Goal: Task Accomplishment & Management: Complete application form

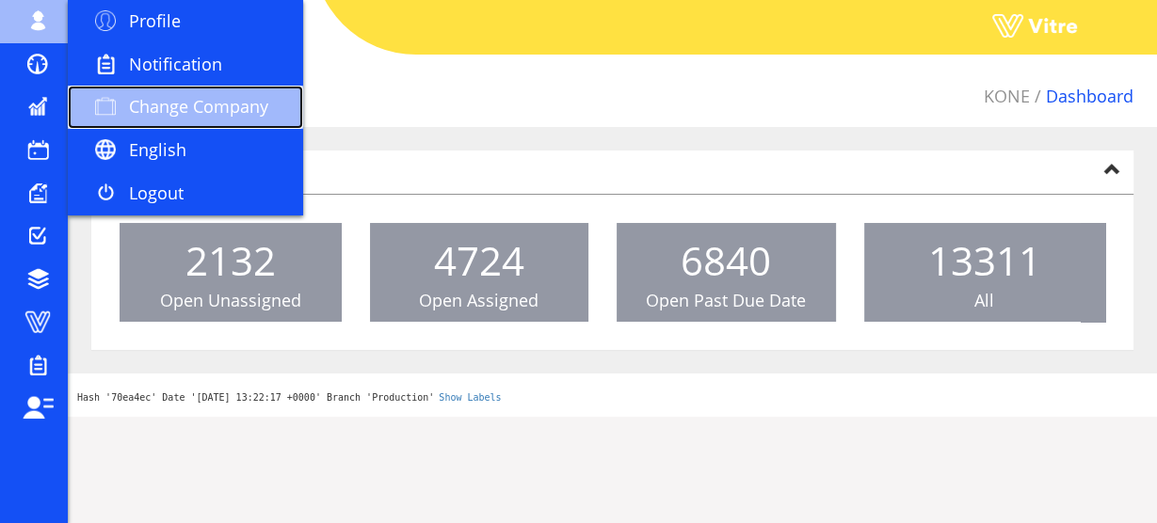
click at [193, 102] on span "Change Company" at bounding box center [198, 106] width 139 height 23
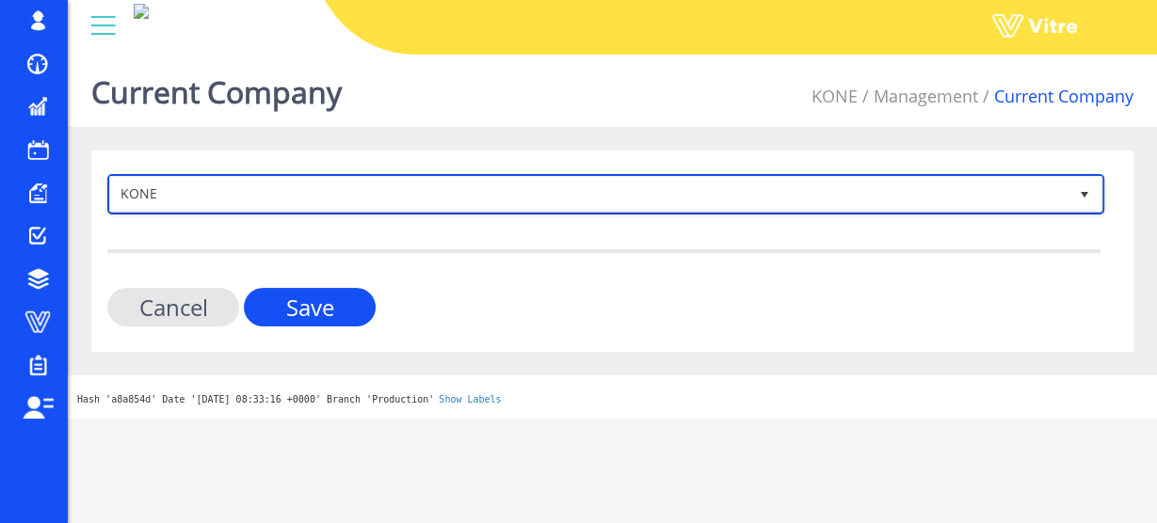
click at [242, 197] on span "KONE" at bounding box center [588, 194] width 957 height 34
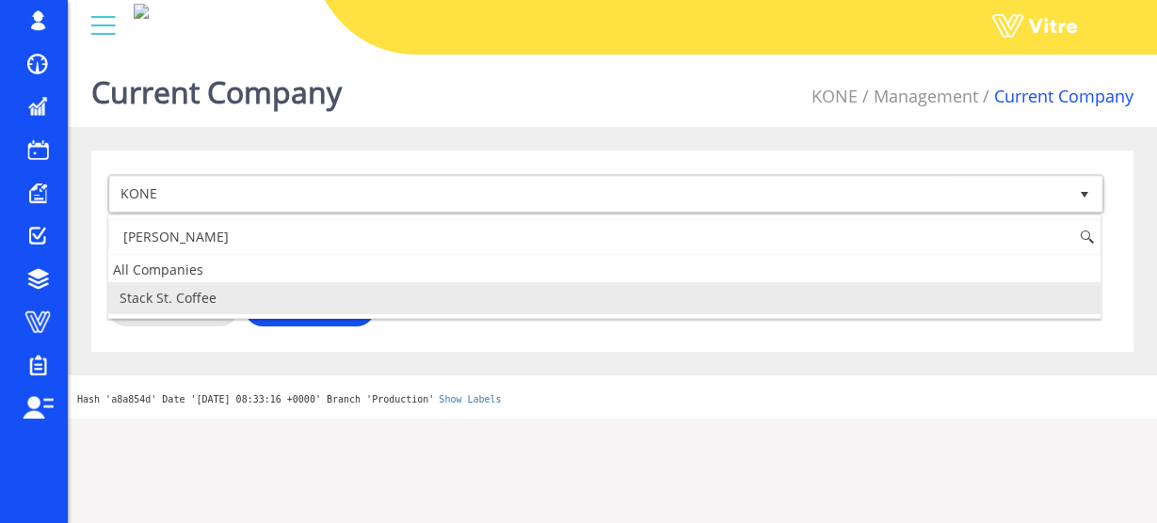
click at [203, 298] on li "Stack St. Coffee" at bounding box center [604, 298] width 992 height 32
type input "stac"
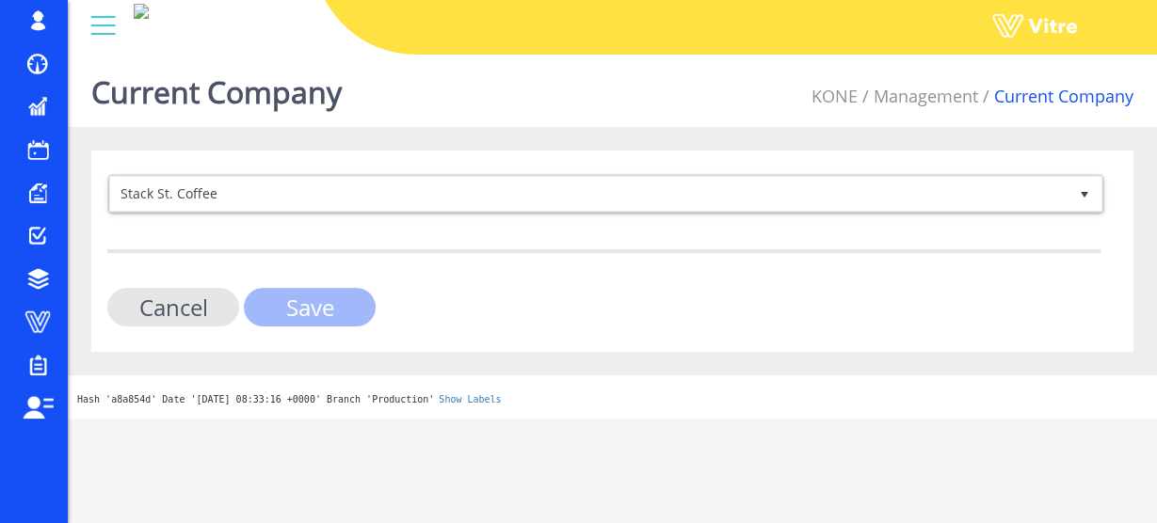
click at [305, 309] on input "Save" at bounding box center [310, 307] width 132 height 39
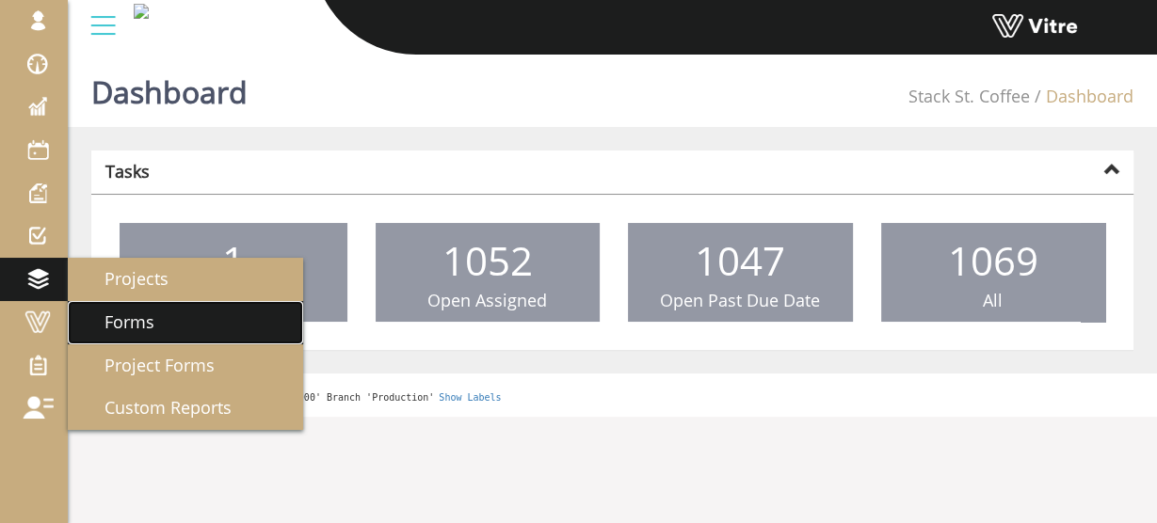
click at [122, 324] on span "Forms" at bounding box center [118, 322] width 72 height 23
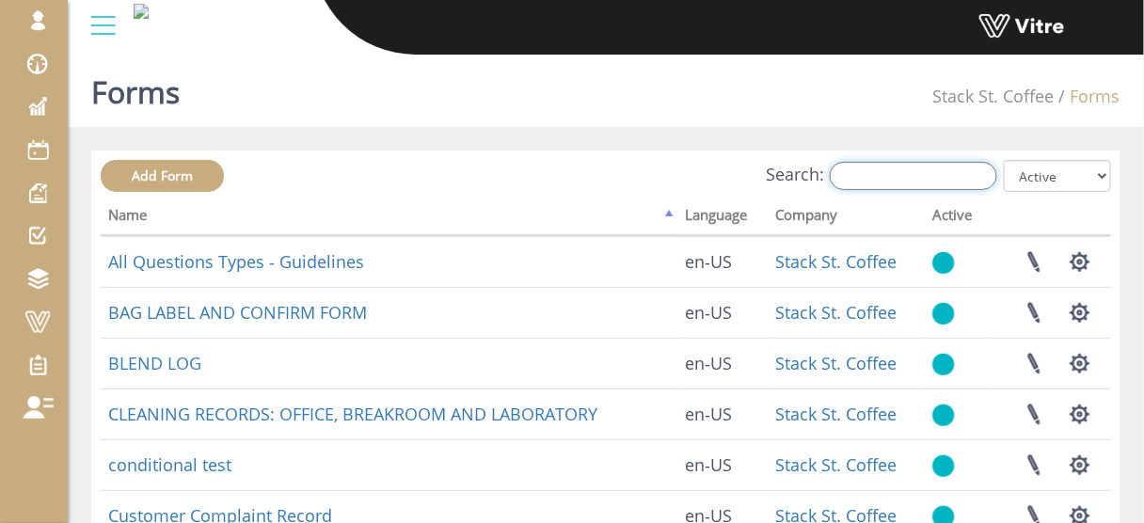
click at [902, 175] on input "Search:" at bounding box center [914, 176] width 168 height 28
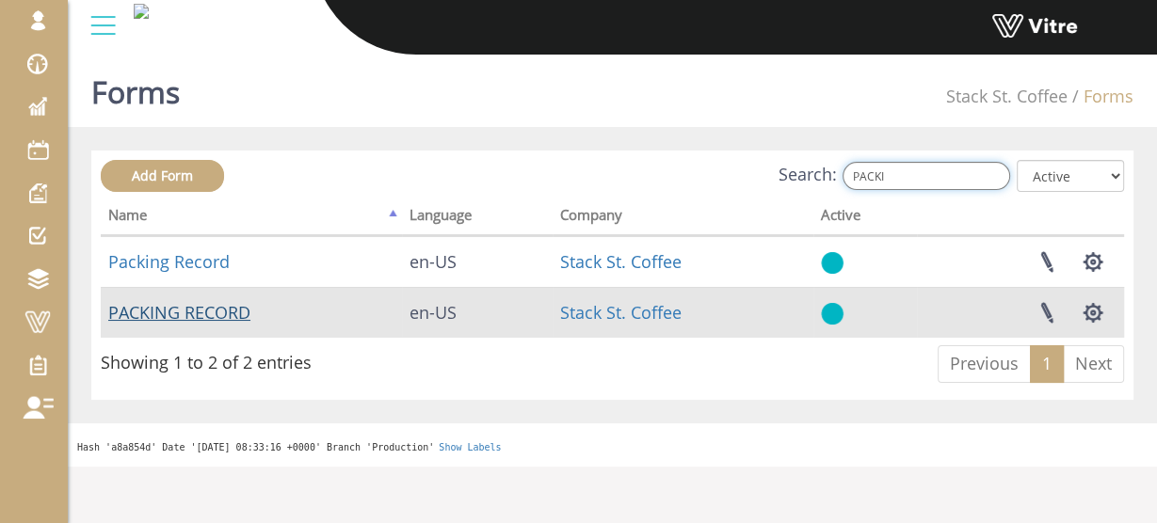
type input "PACKI"
click at [170, 310] on link "PACKING RECORD" at bounding box center [179, 312] width 142 height 23
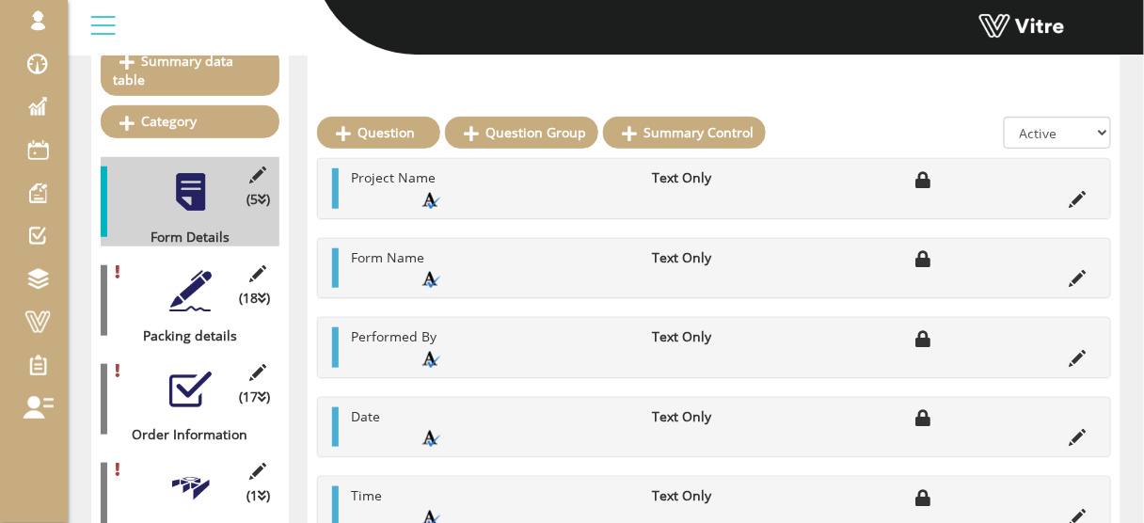
scroll to position [301, 0]
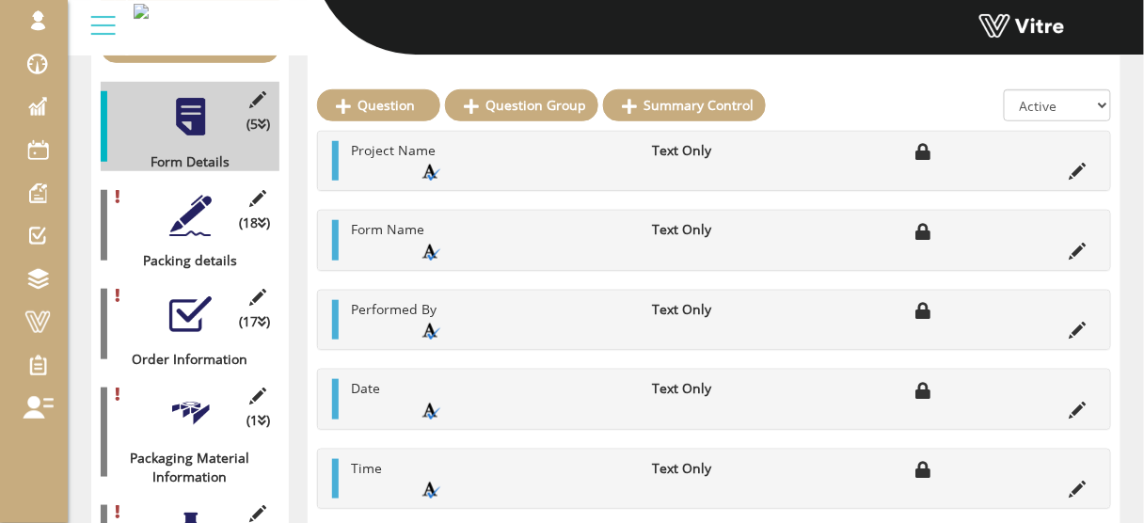
click at [187, 195] on div at bounding box center [190, 216] width 42 height 42
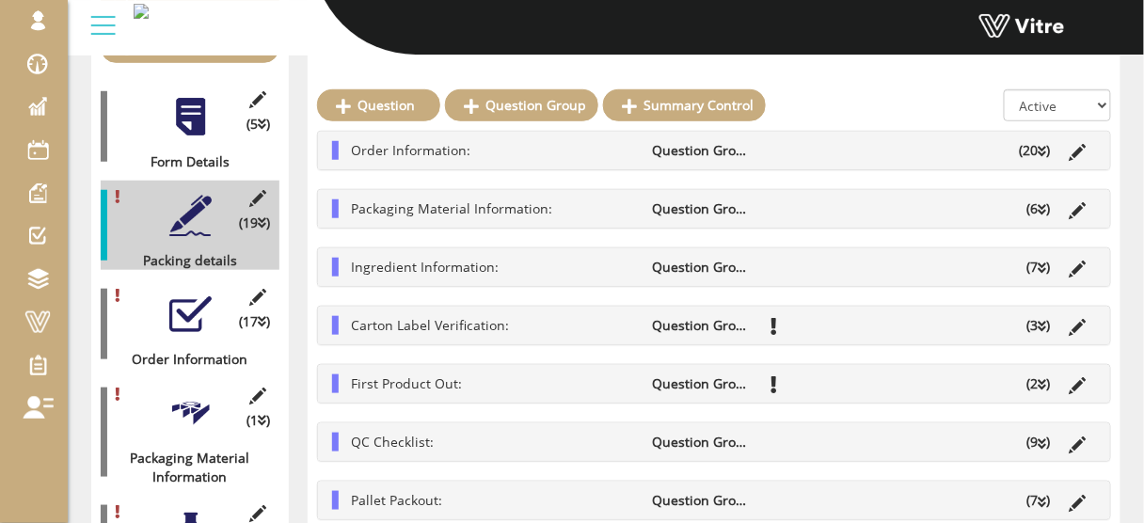
click at [1039, 150] on icon at bounding box center [1043, 151] width 8 height 13
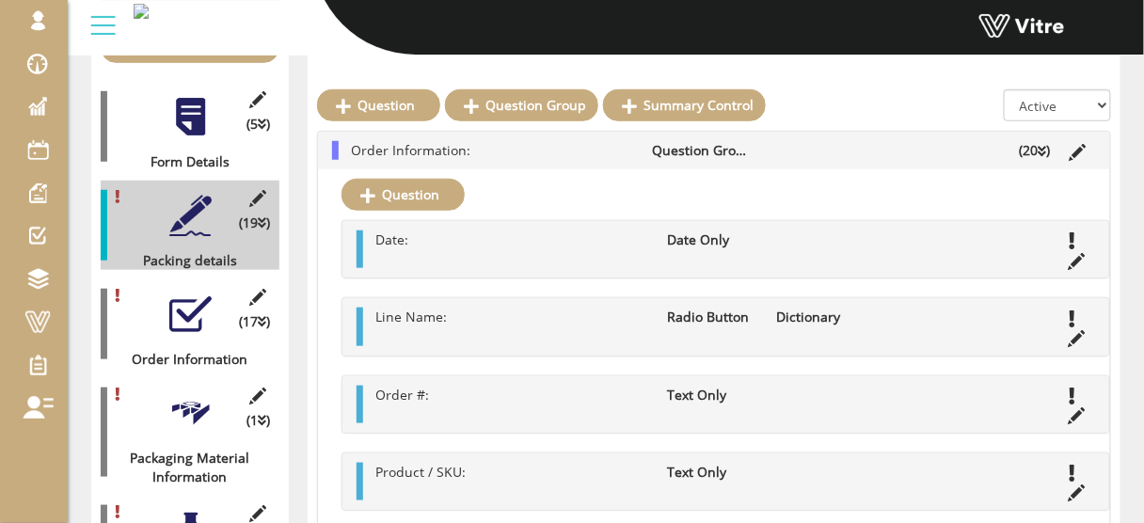
click at [176, 306] on div at bounding box center [190, 315] width 42 height 42
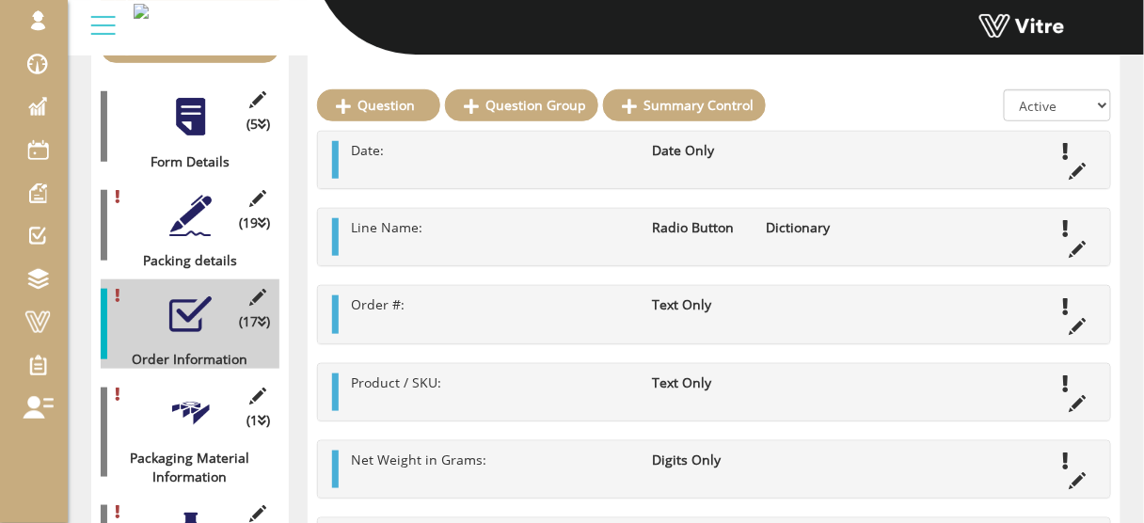
click at [178, 195] on div at bounding box center [190, 216] width 42 height 42
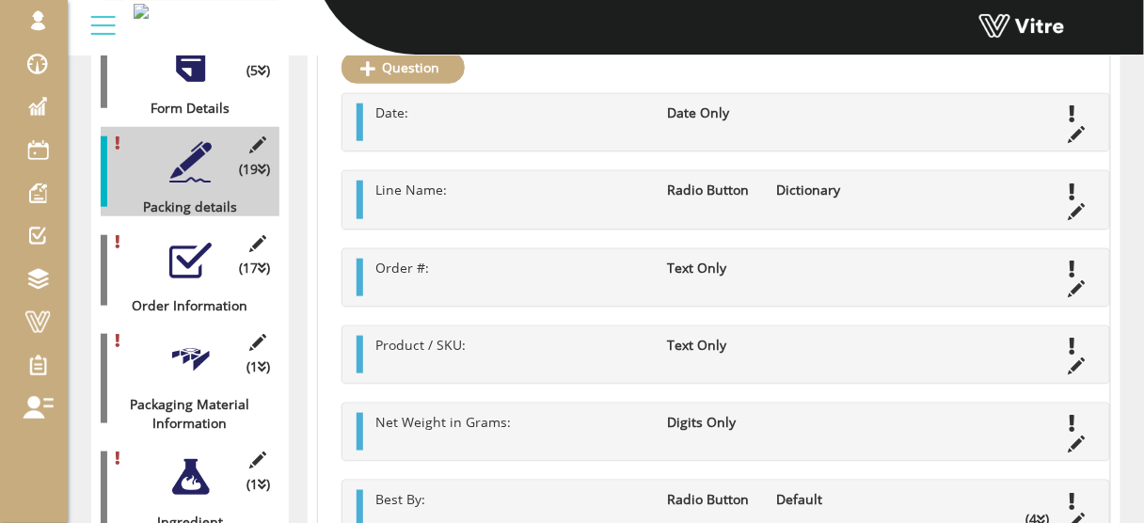
scroll to position [226, 0]
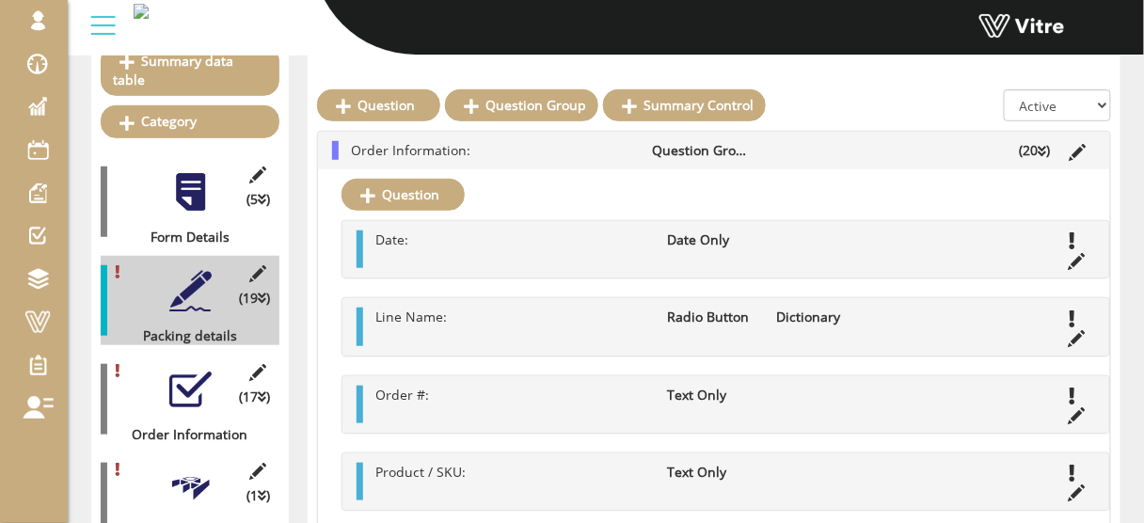
click at [532, 152] on li "Order Information:" at bounding box center [493, 150] width 302 height 19
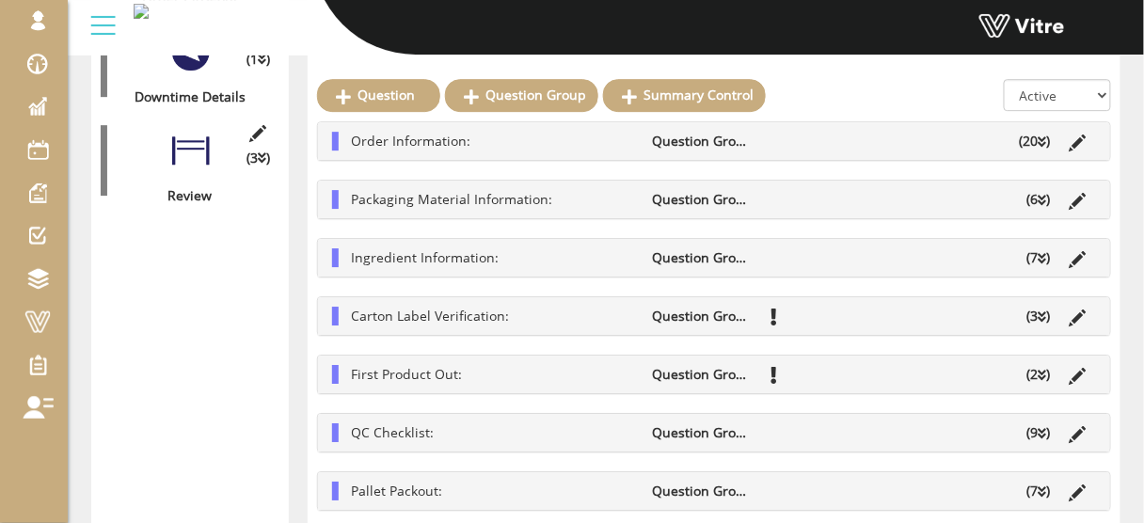
scroll to position [1368, 0]
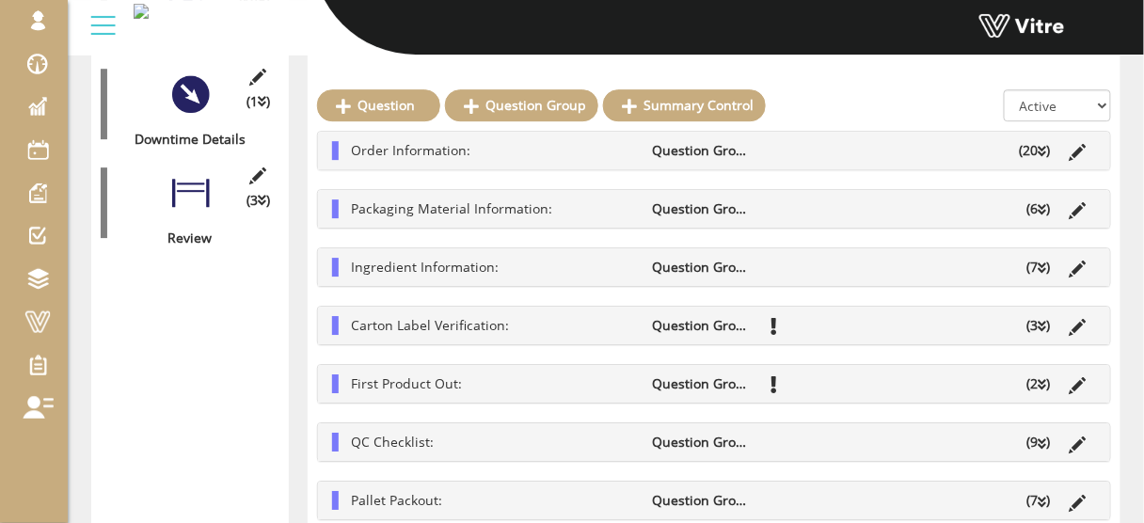
click at [624, 205] on li "Packaging Material Information:" at bounding box center [493, 209] width 302 height 19
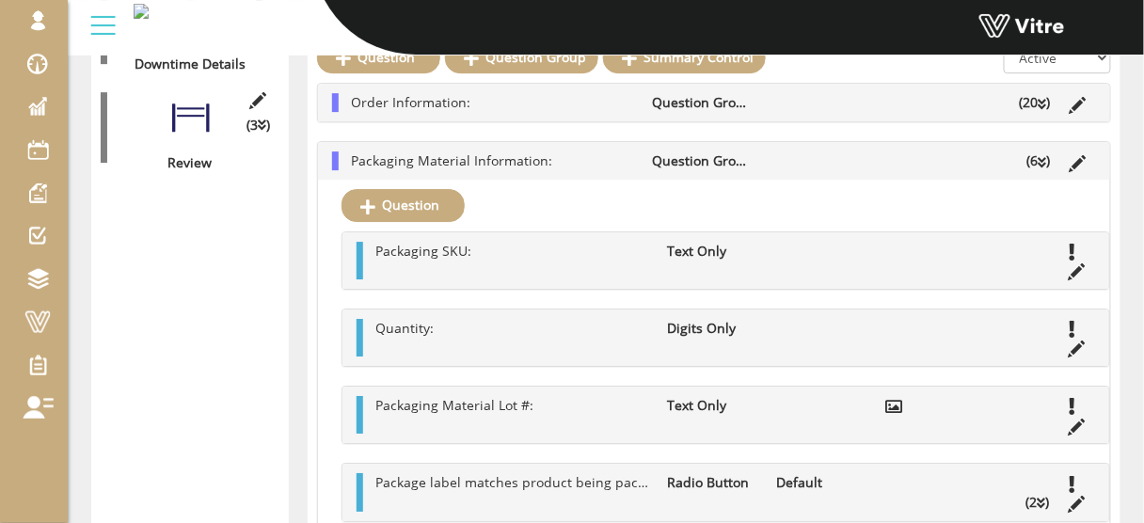
scroll to position [1444, 0]
click at [603, 160] on li "Packaging Material Information:" at bounding box center [493, 161] width 302 height 19
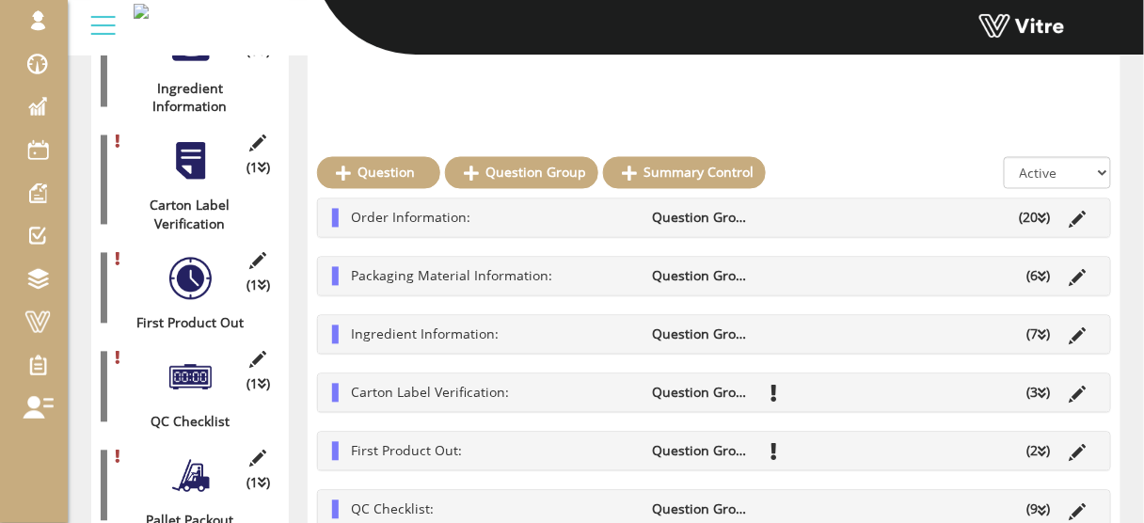
scroll to position [785, 0]
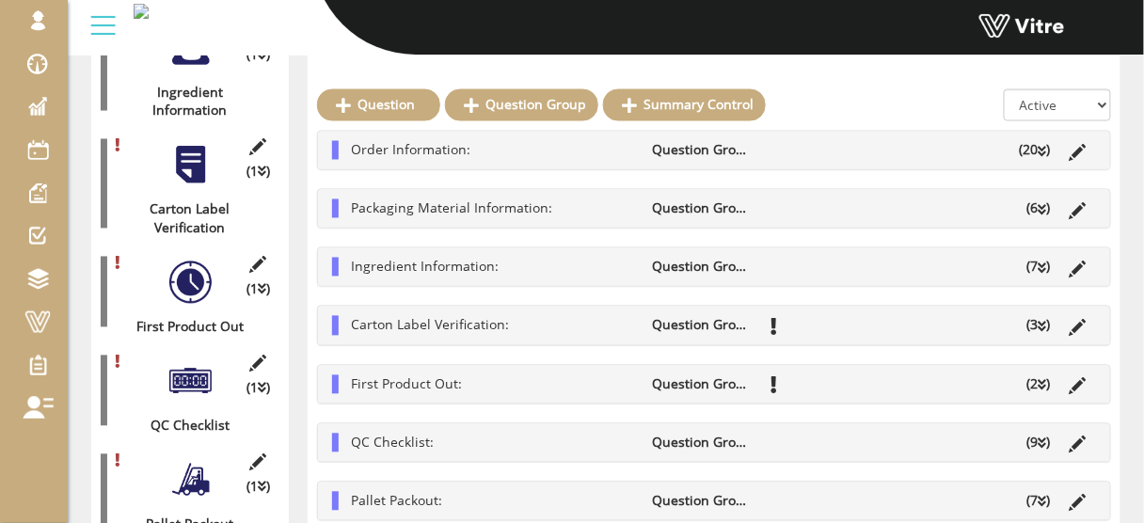
click at [550, 155] on li "Order Information:" at bounding box center [493, 150] width 302 height 19
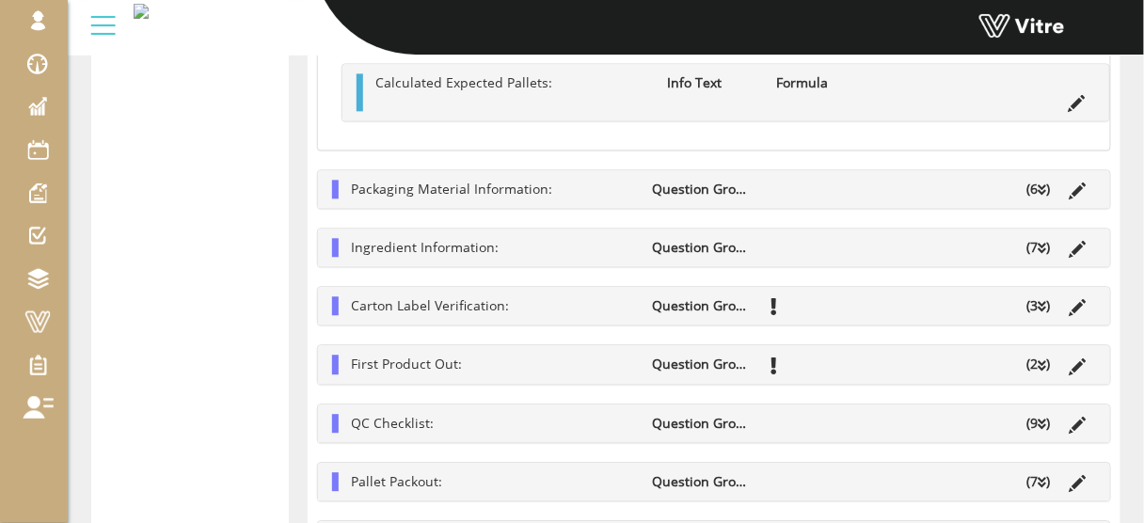
scroll to position [2818, 0]
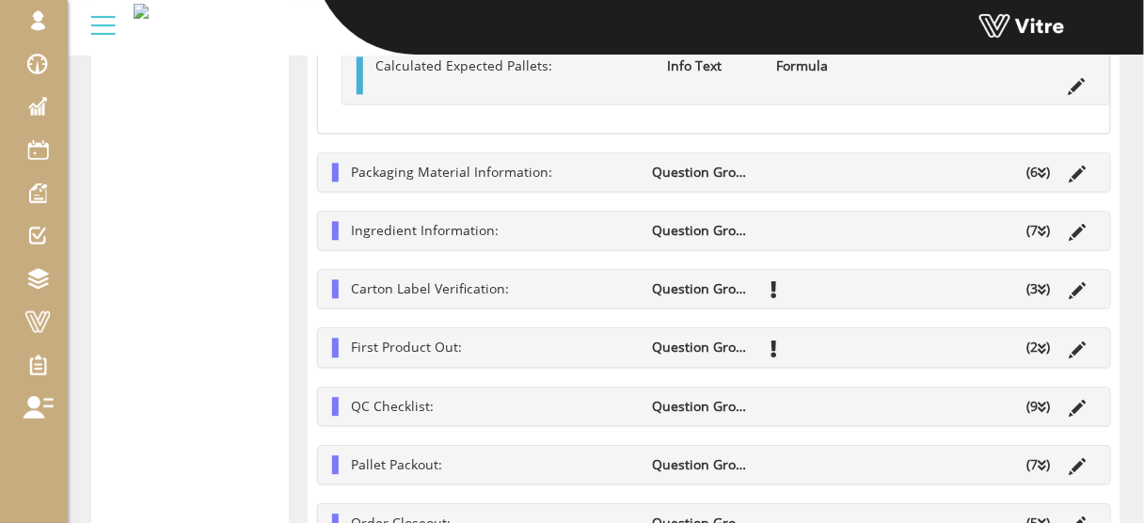
click at [478, 398] on li "QC Checklist:" at bounding box center [493, 406] width 302 height 19
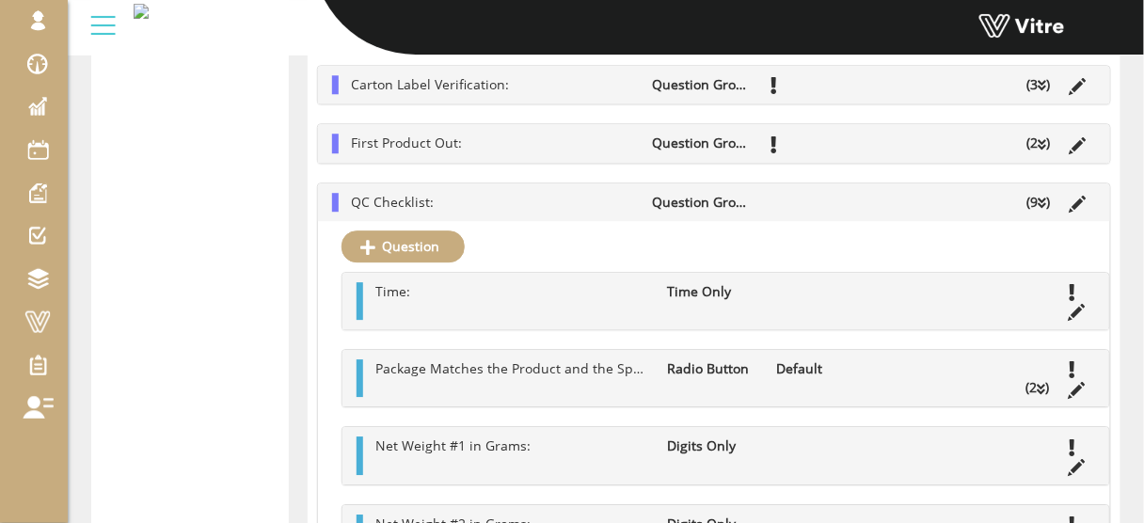
scroll to position [2968, 0]
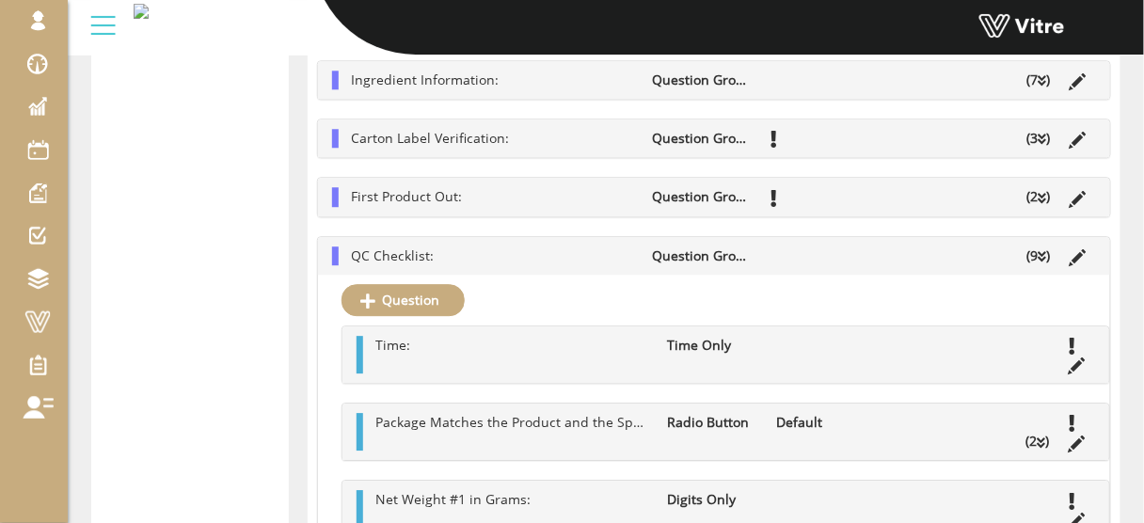
click at [601, 247] on li "QC Checklist:" at bounding box center [493, 256] width 302 height 19
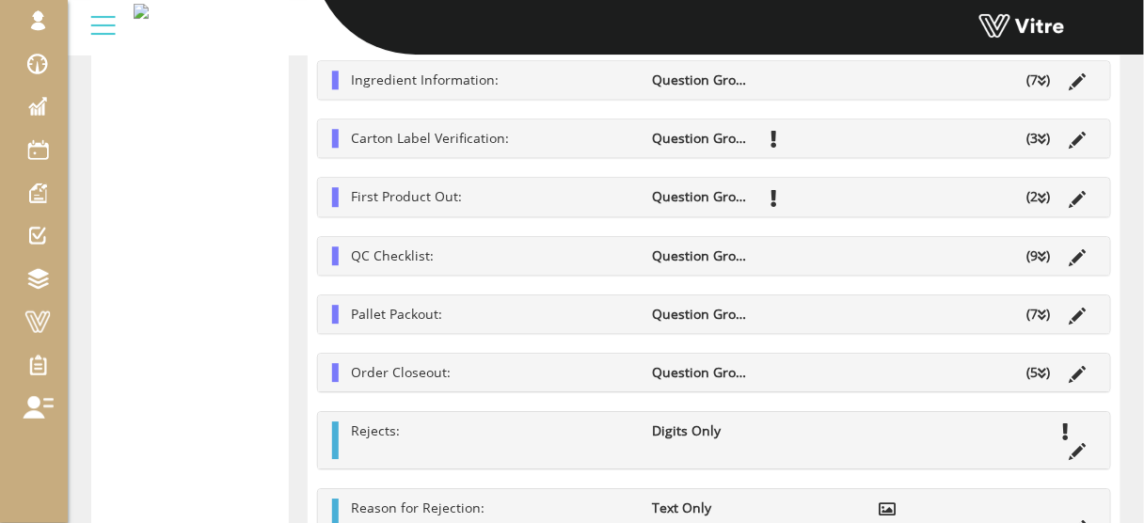
click at [569, 363] on li "Order Closeout:" at bounding box center [493, 372] width 302 height 19
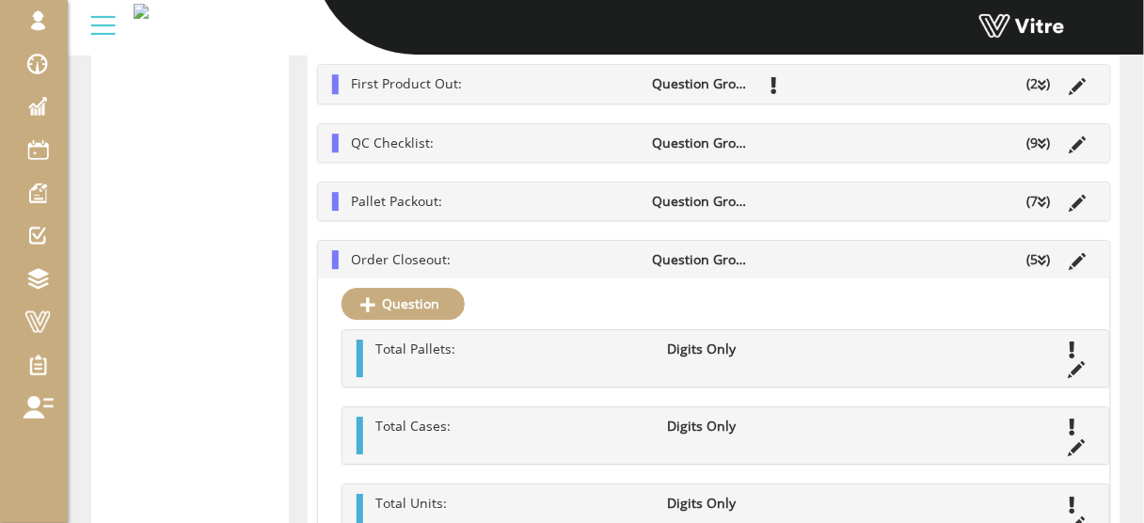
scroll to position [3044, 0]
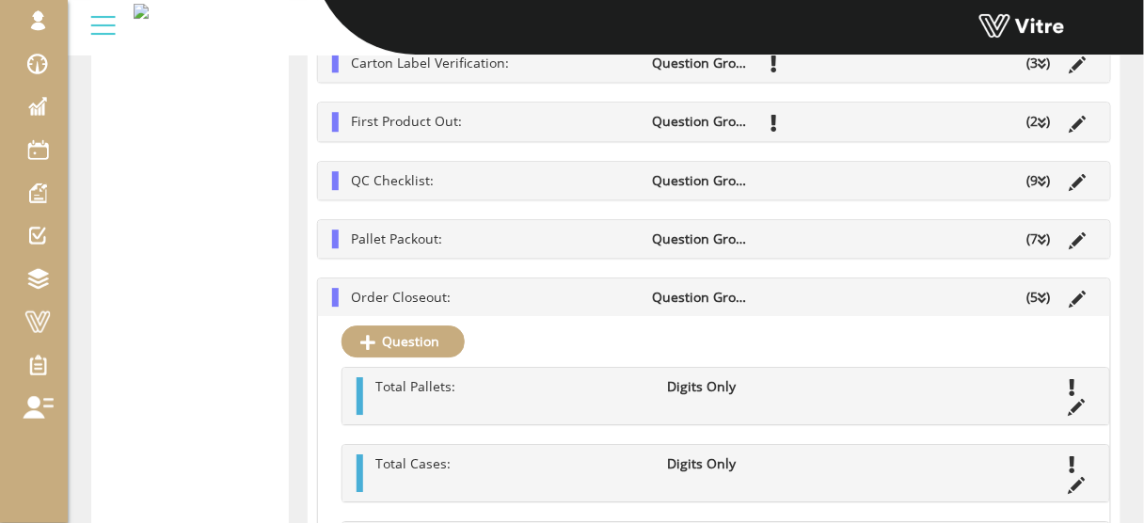
click at [567, 288] on li "Order Closeout:" at bounding box center [493, 297] width 302 height 19
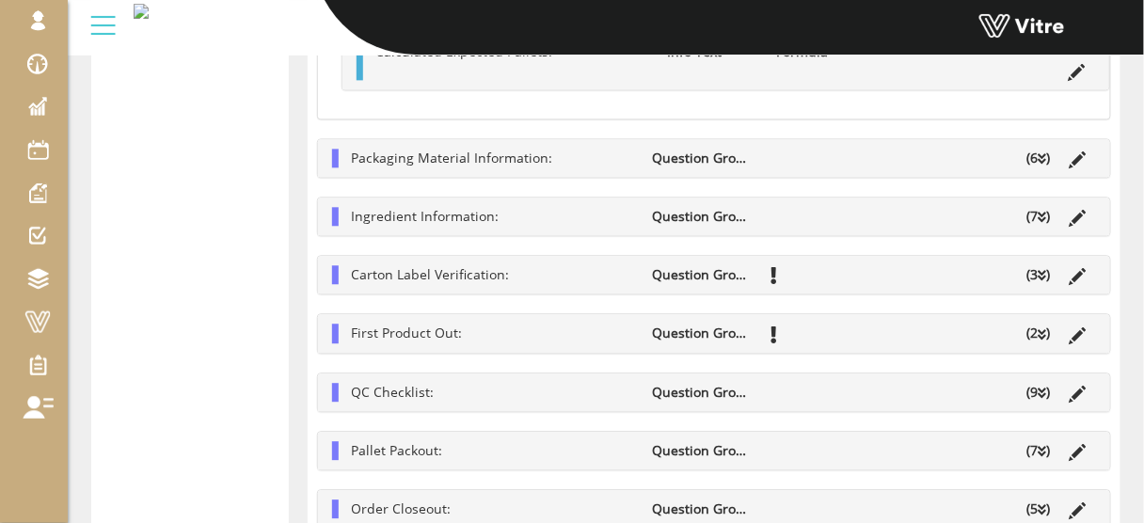
scroll to position [2743, 0]
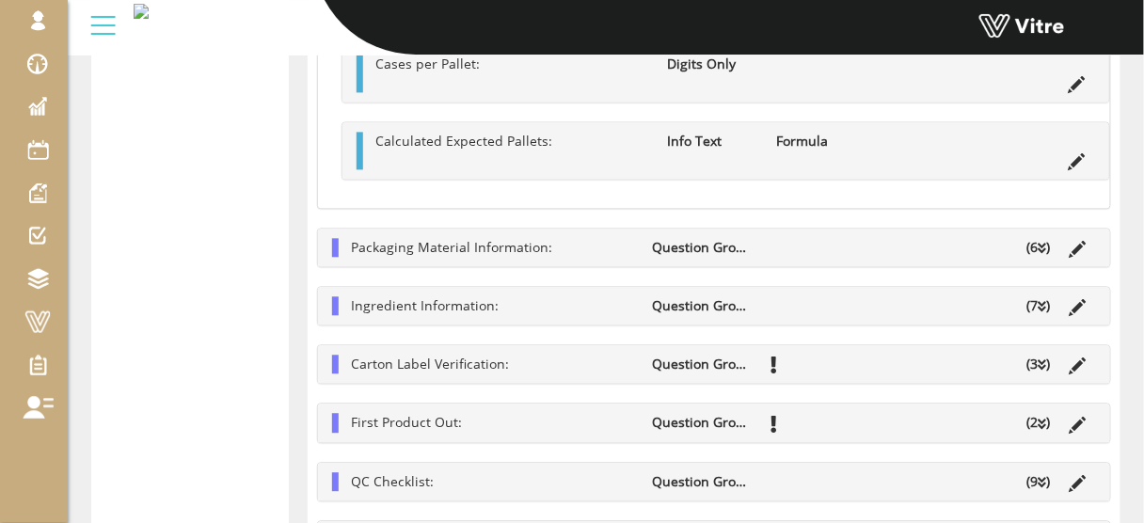
click at [597, 240] on li "Packaging Material Information:" at bounding box center [493, 247] width 302 height 19
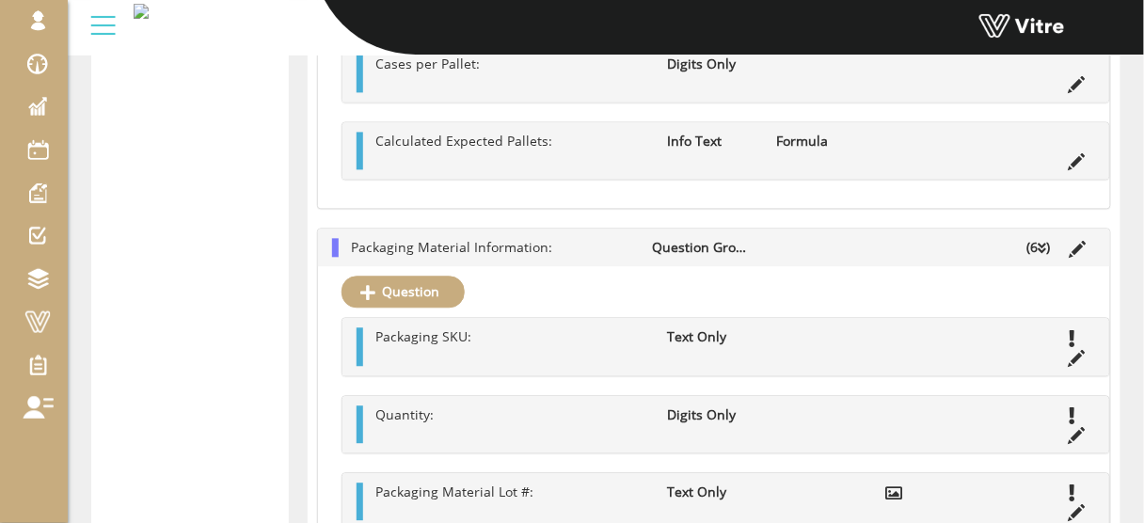
click at [585, 238] on li "Packaging Material Information:" at bounding box center [493, 247] width 302 height 19
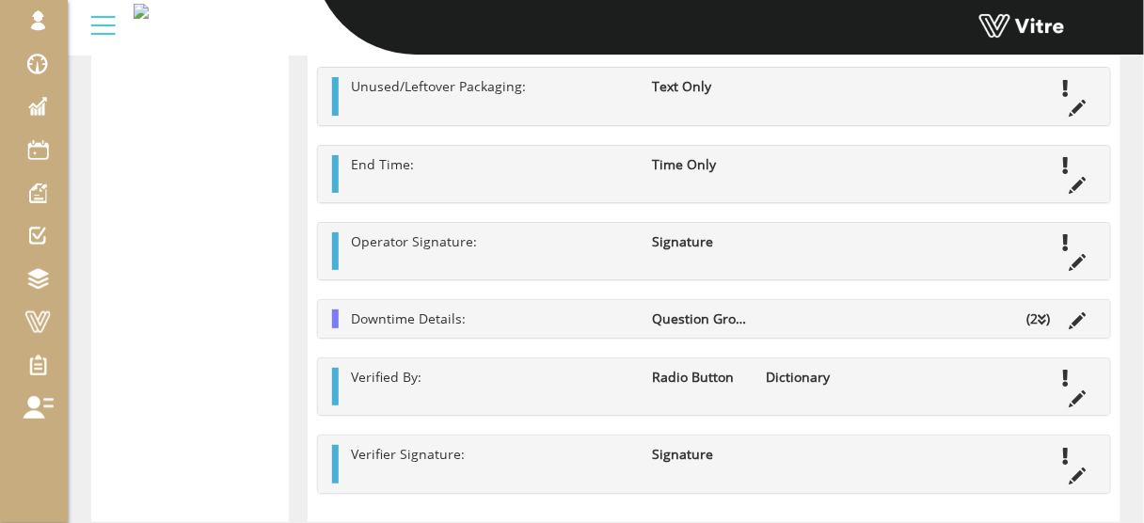
scroll to position [3571, 0]
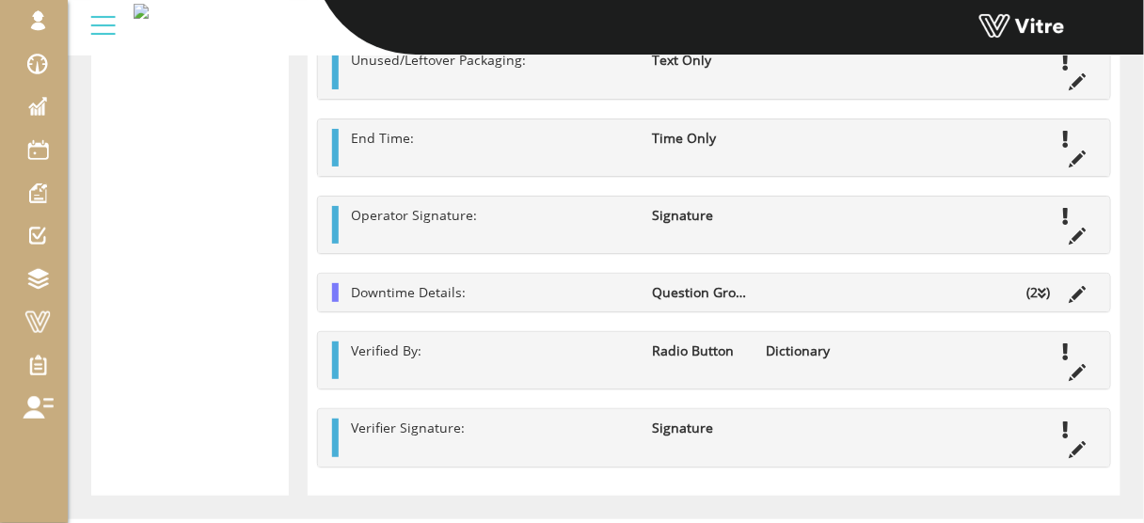
click at [1040, 287] on icon at bounding box center [1043, 293] width 8 height 13
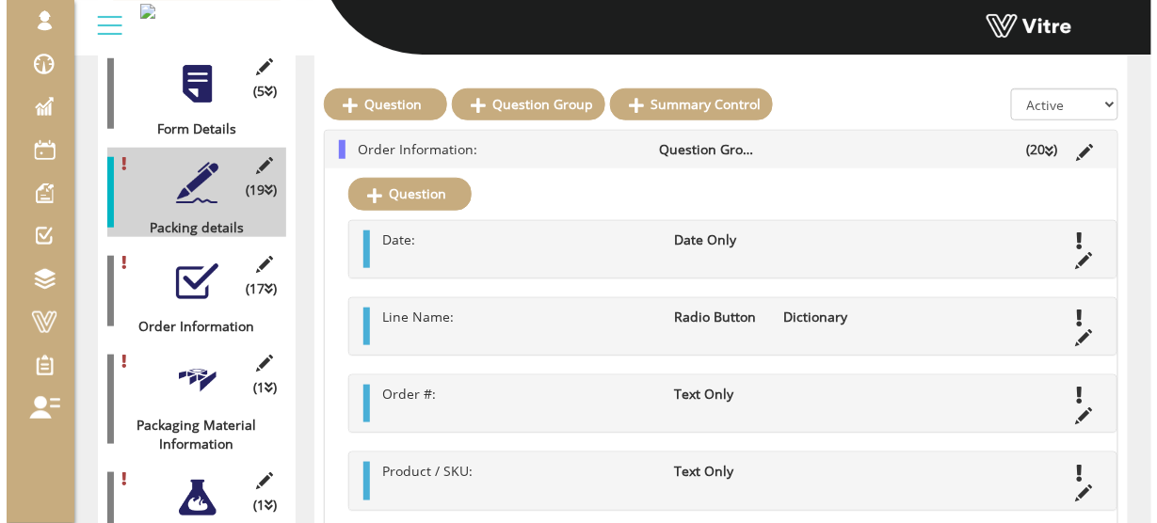
scroll to position [333, 0]
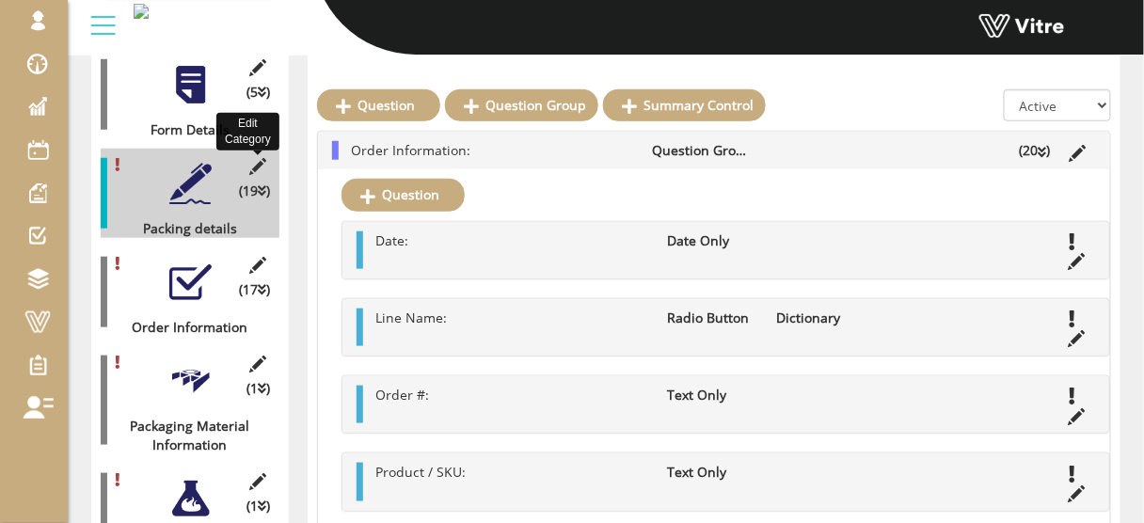
click at [258, 158] on icon at bounding box center [259, 166] width 24 height 17
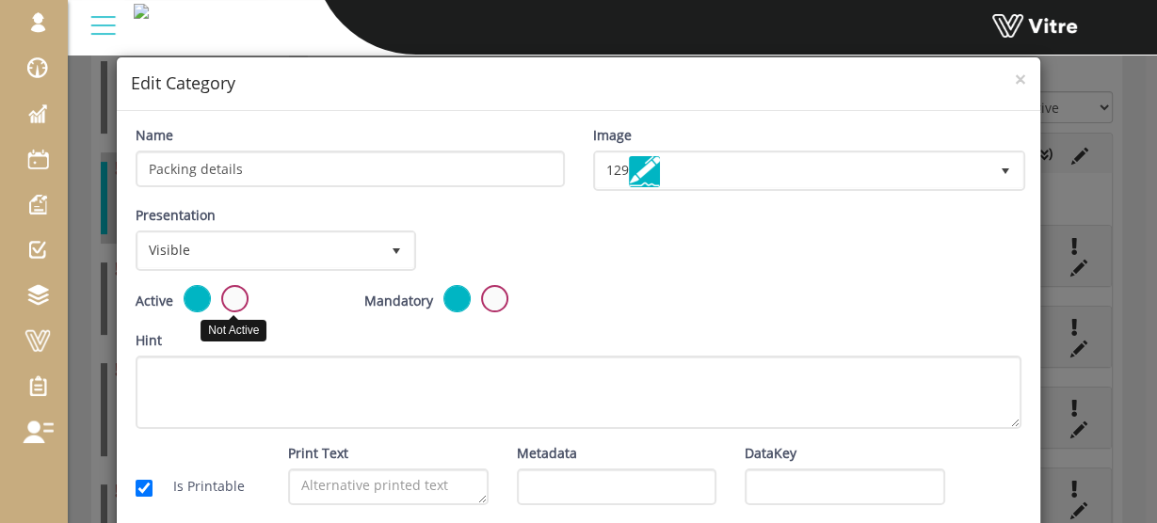
click at [232, 297] on label at bounding box center [234, 298] width 27 height 27
click at [0, 0] on input "radio" at bounding box center [0, 0] width 0 height 0
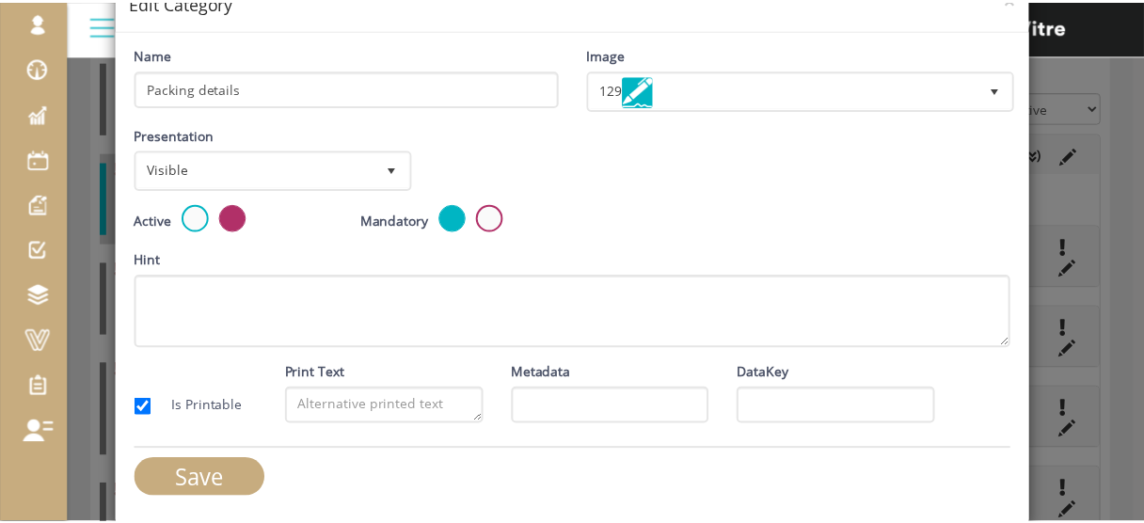
scroll to position [82, 0]
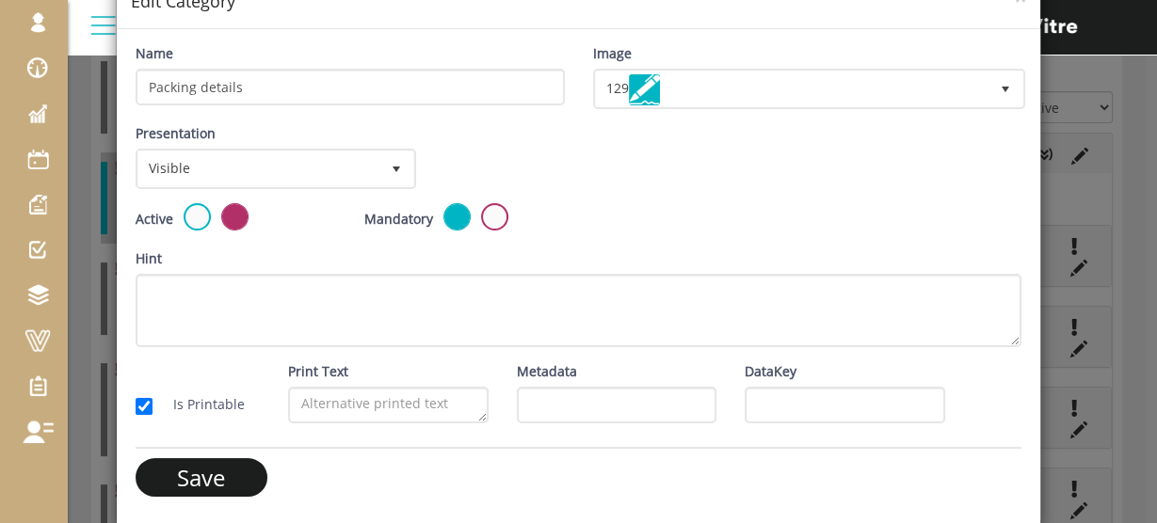
click at [226, 467] on input "Save" at bounding box center [202, 477] width 132 height 39
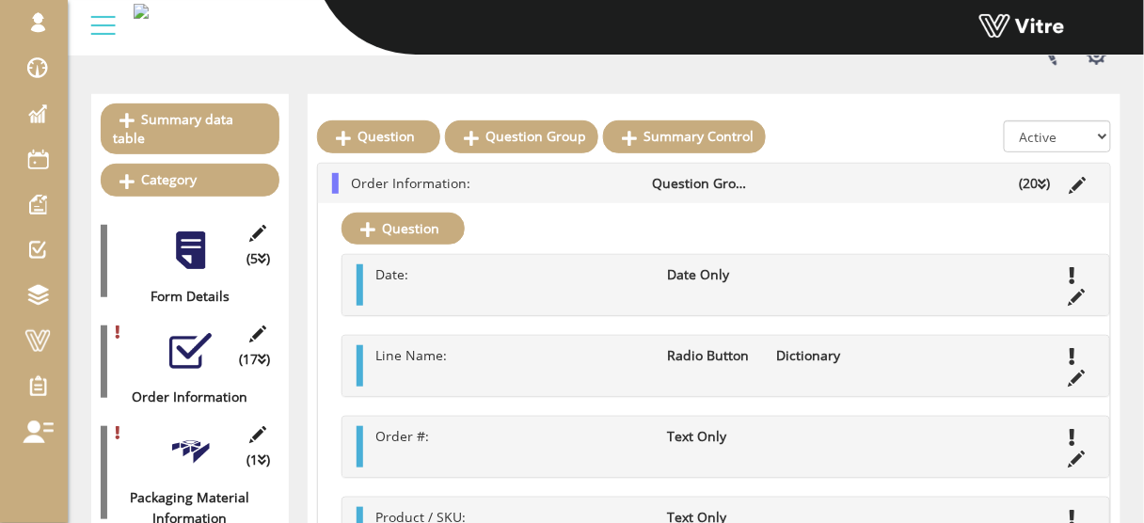
scroll to position [107, 0]
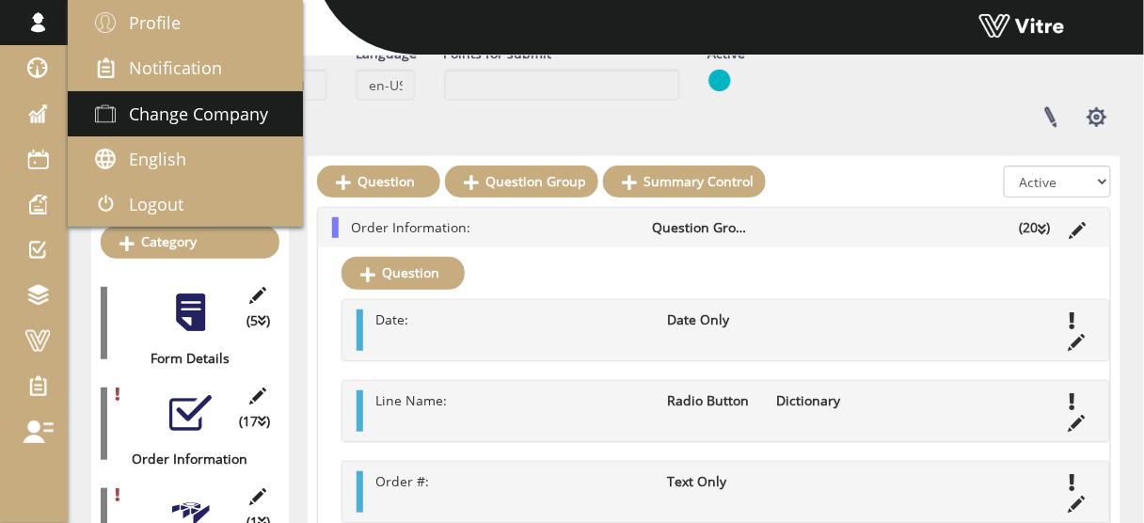
click at [199, 109] on span "Change Company" at bounding box center [198, 114] width 139 height 23
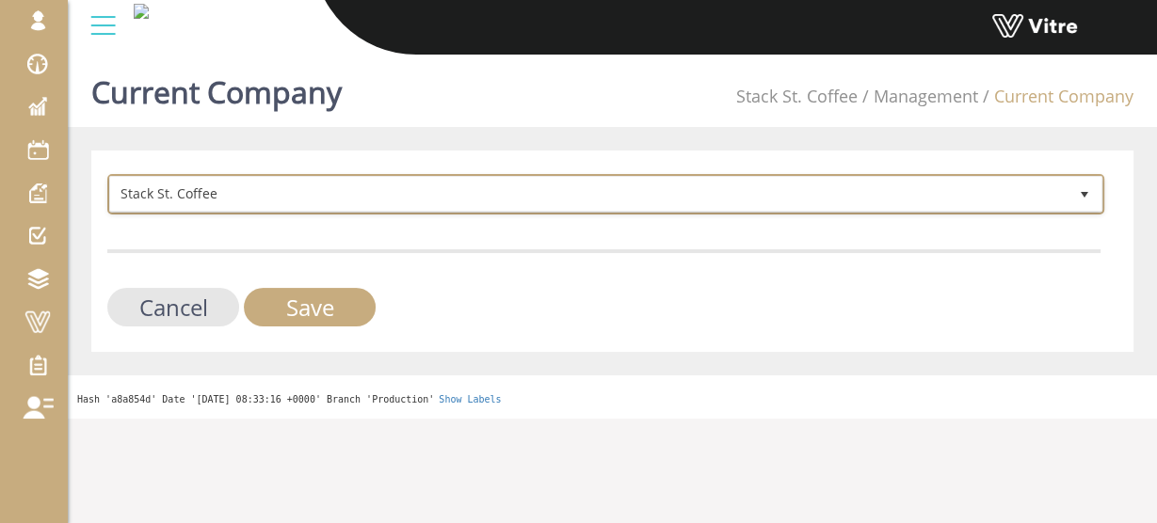
click at [398, 197] on span "Stack St. Coffee" at bounding box center [588, 194] width 957 height 34
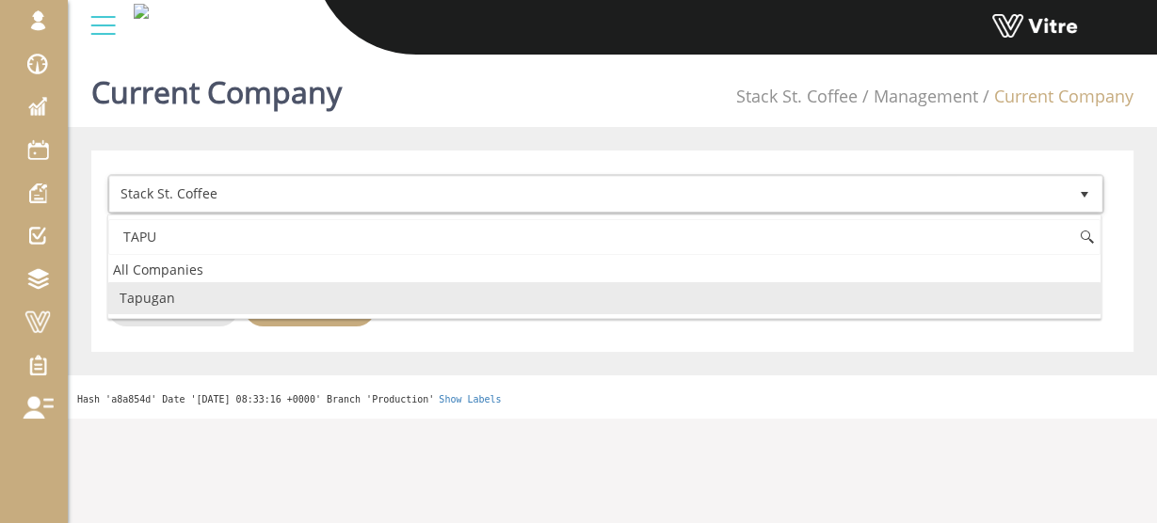
click at [135, 296] on li "Tapugan" at bounding box center [604, 298] width 992 height 32
type input "TAPU"
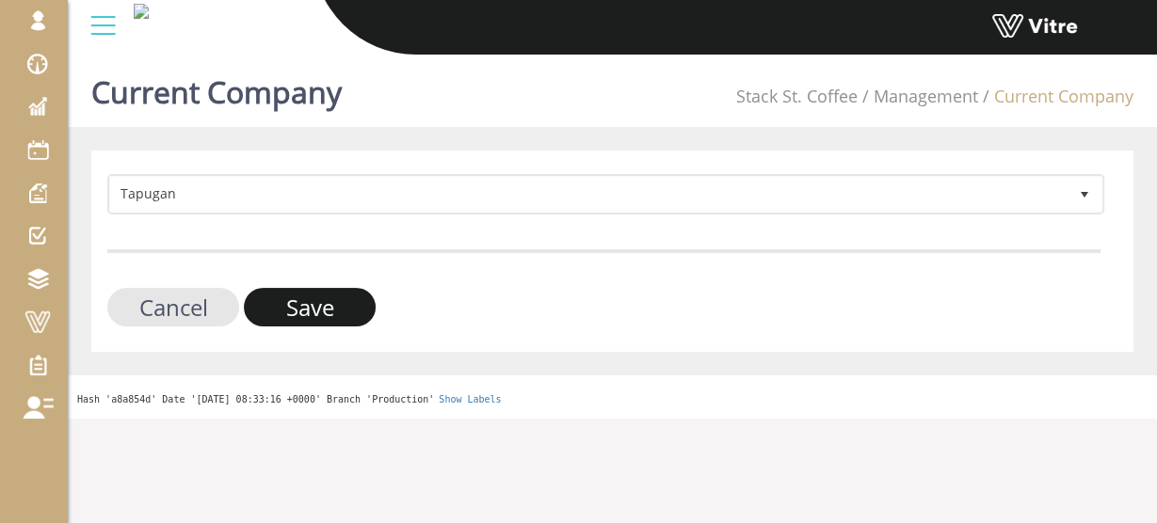
click at [298, 316] on input "Save" at bounding box center [310, 307] width 132 height 39
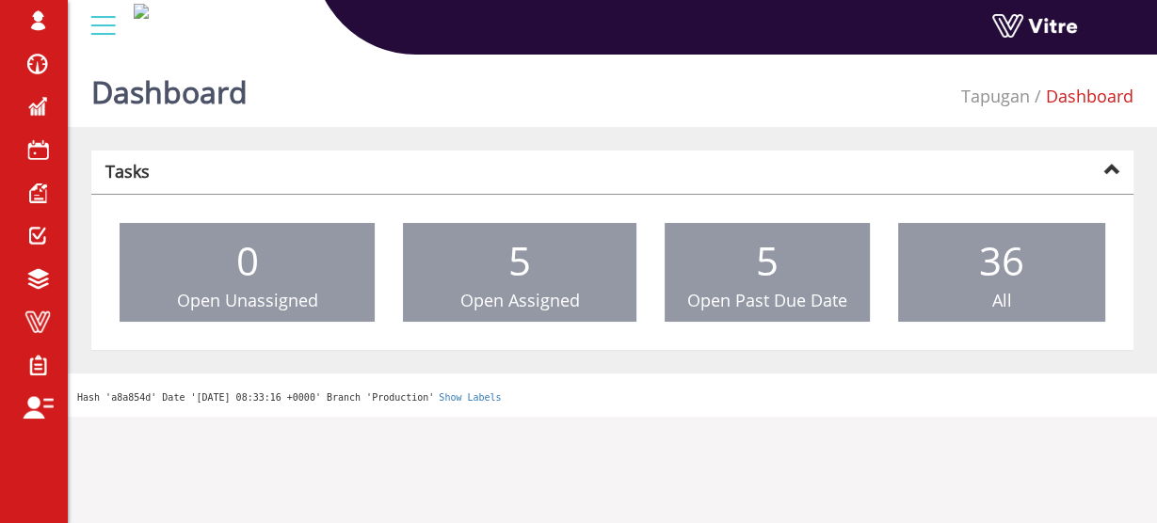
click at [428, 152] on link "Tasks" at bounding box center [612, 172] width 1042 height 43
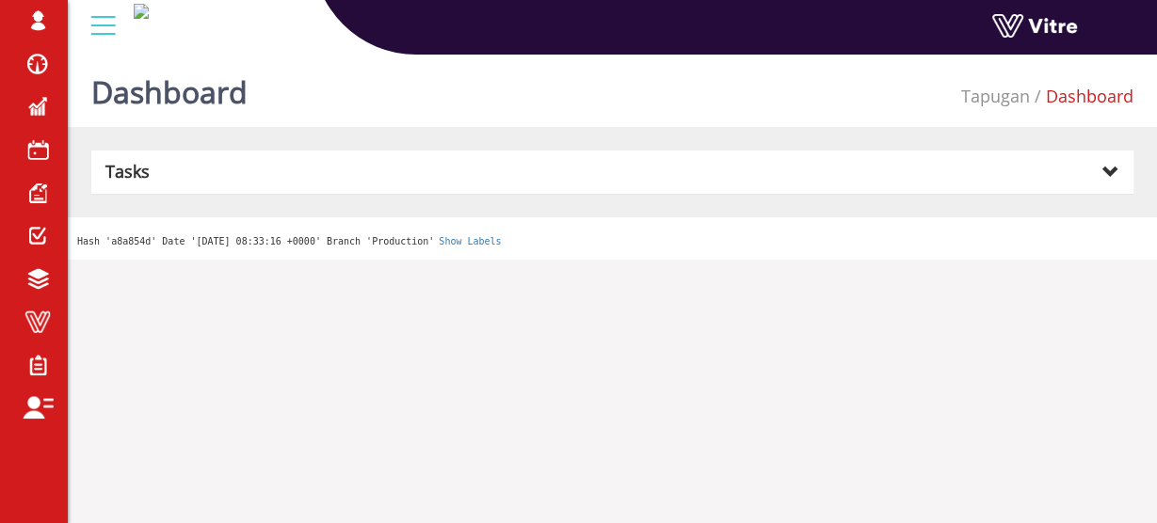
click at [435, 139] on div "Dashboard Tapugan Dashboard Tasks 0 Open Unassigned 5 Open Assigned 5 Open Past…" at bounding box center [612, 153] width 1089 height 213
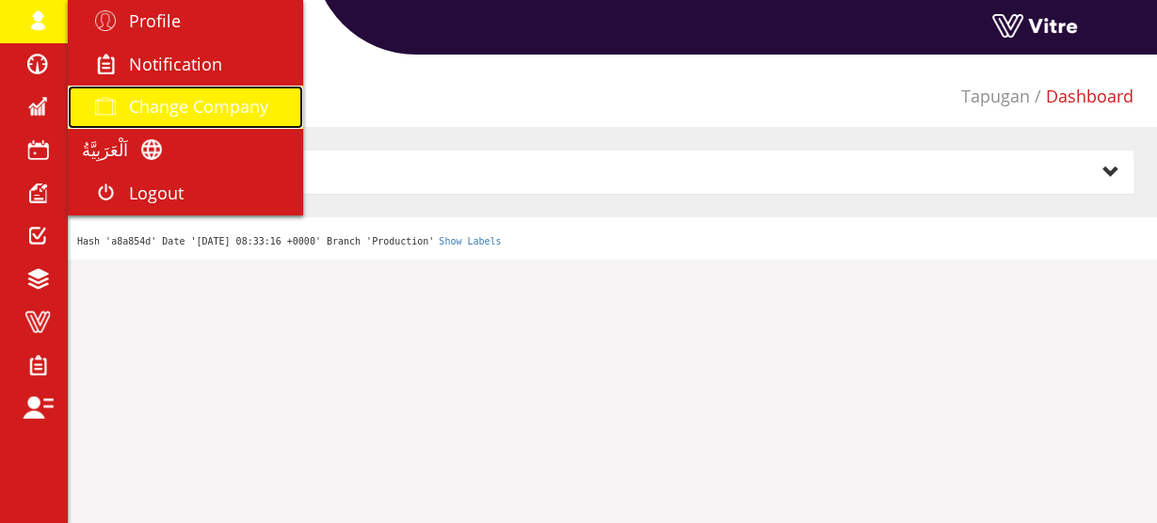
click at [174, 106] on span "Change Company" at bounding box center [198, 106] width 139 height 23
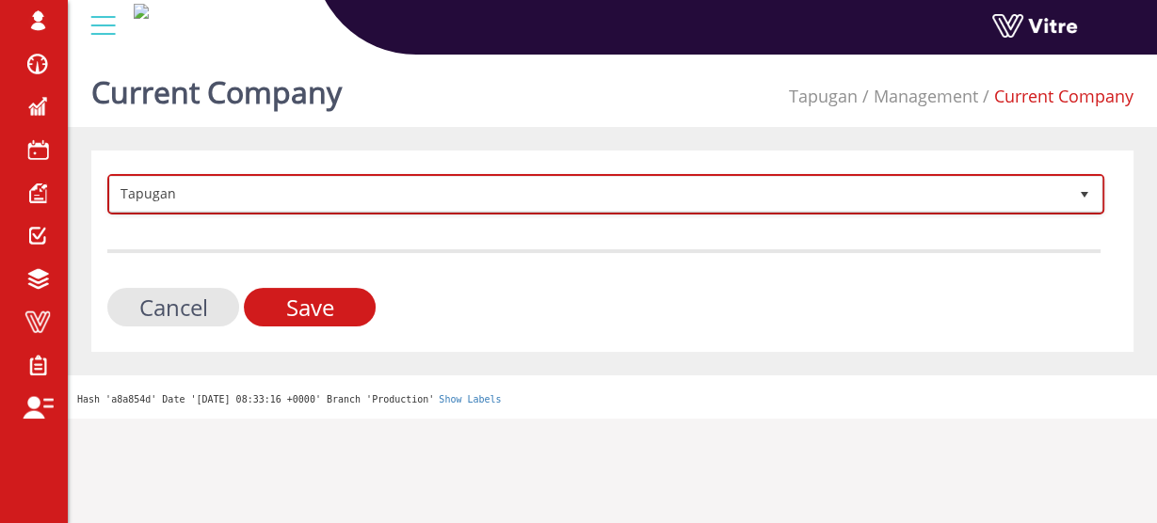
click at [360, 193] on span "Tapugan" at bounding box center [588, 194] width 957 height 34
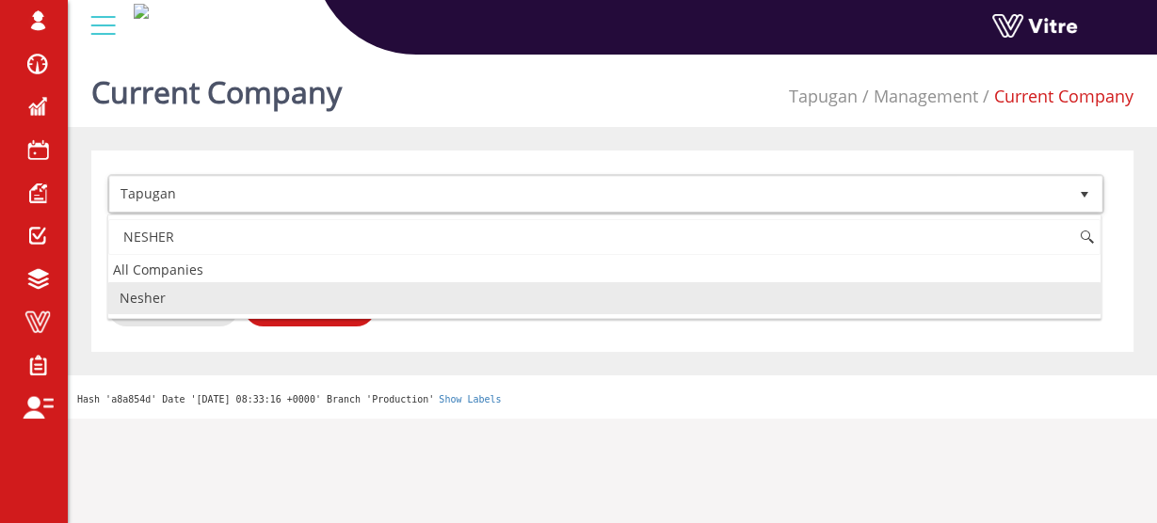
click at [167, 294] on li "Nesher" at bounding box center [604, 298] width 992 height 32
type input "NESHER"
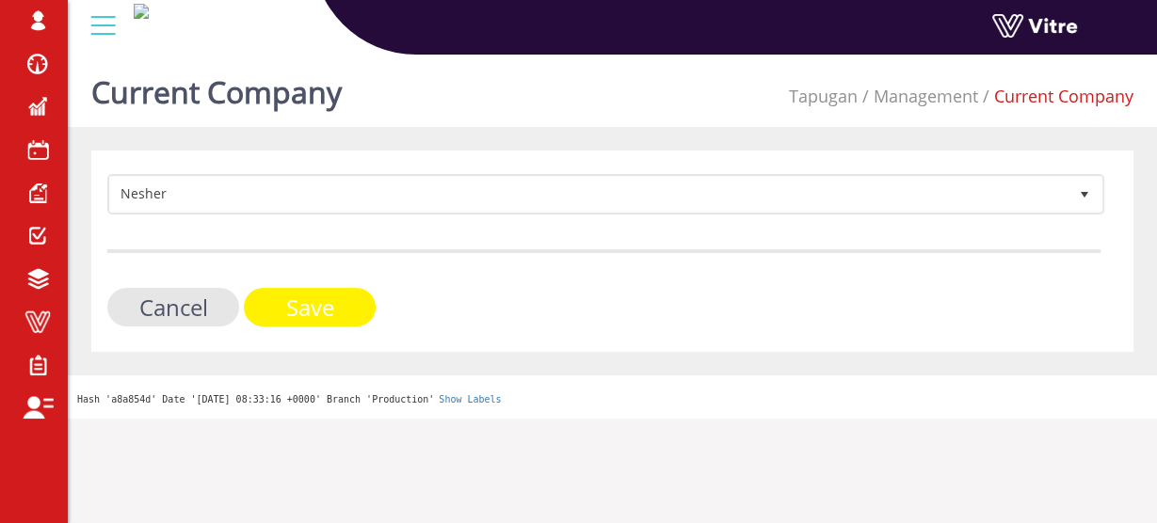
click at [297, 306] on input "Save" at bounding box center [310, 307] width 132 height 39
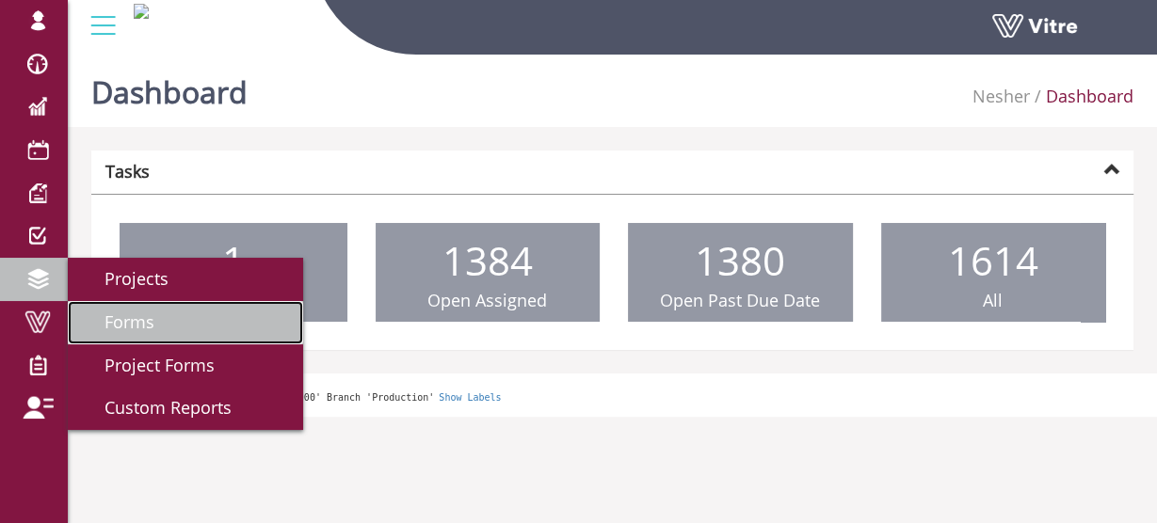
click at [127, 325] on span "Forms" at bounding box center [118, 322] width 72 height 23
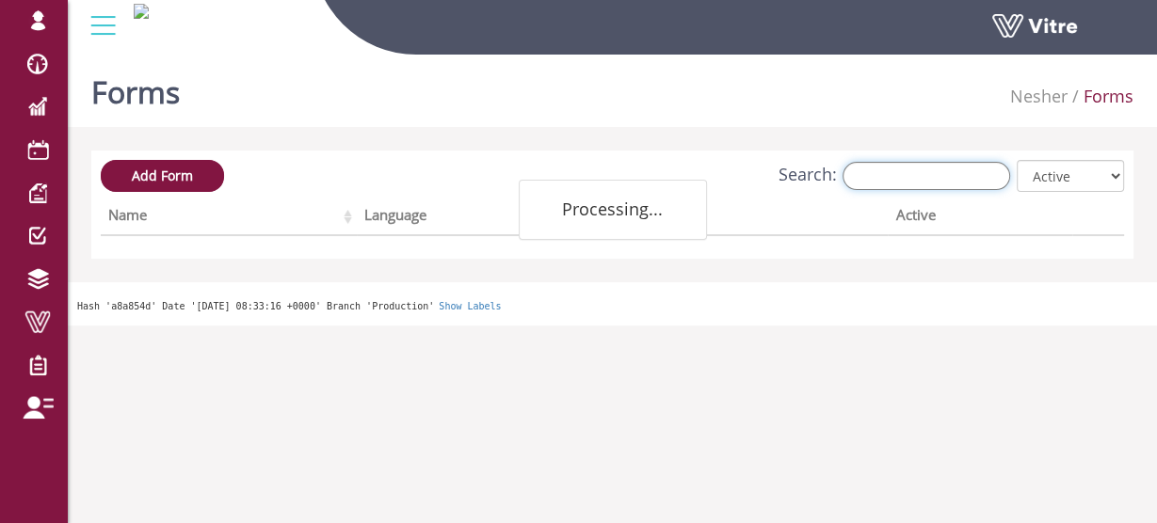
click at [909, 171] on input "Search:" at bounding box center [926, 176] width 168 height 28
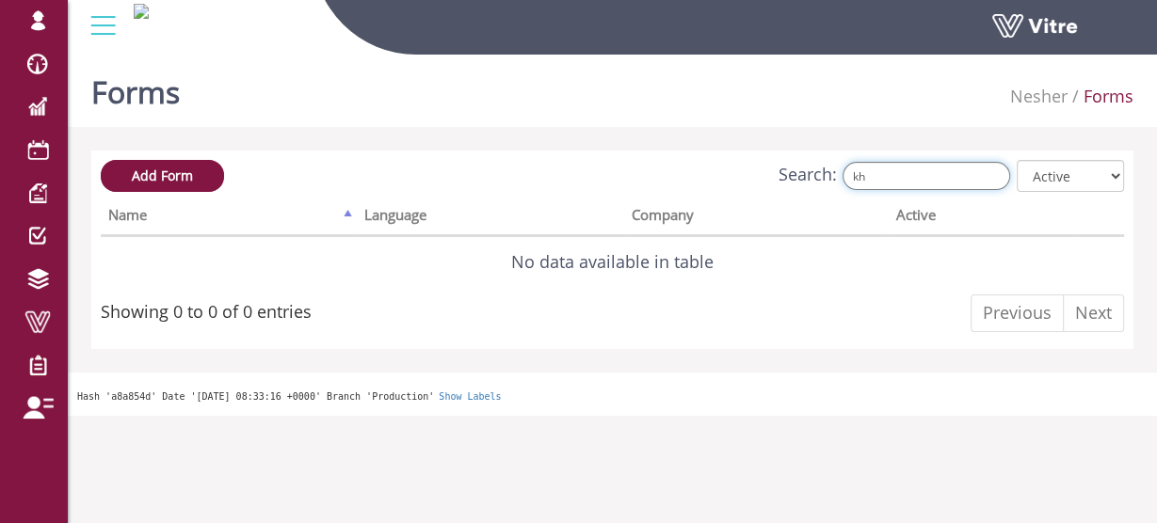
type input "k"
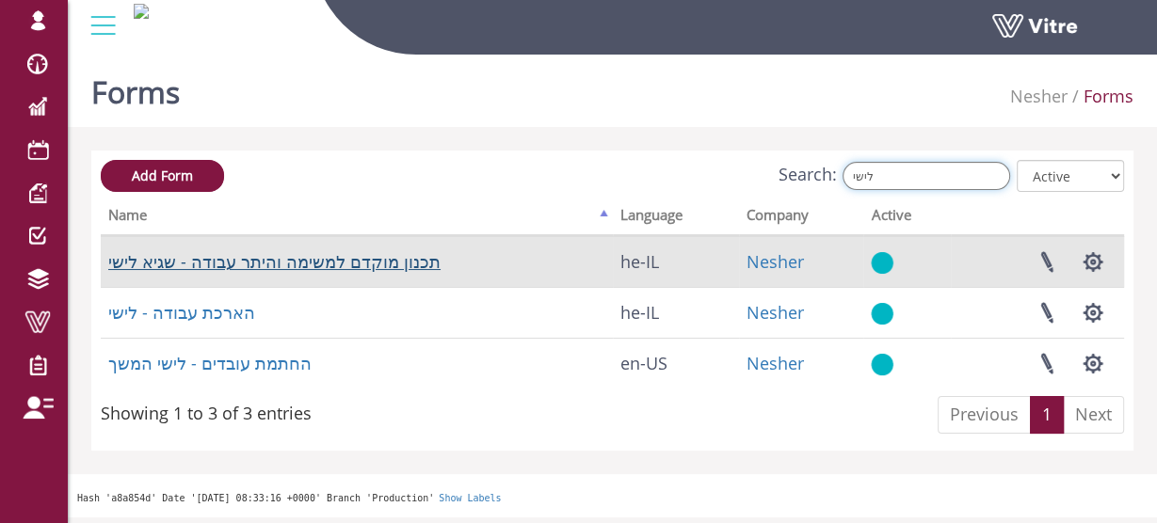
type input "לישי"
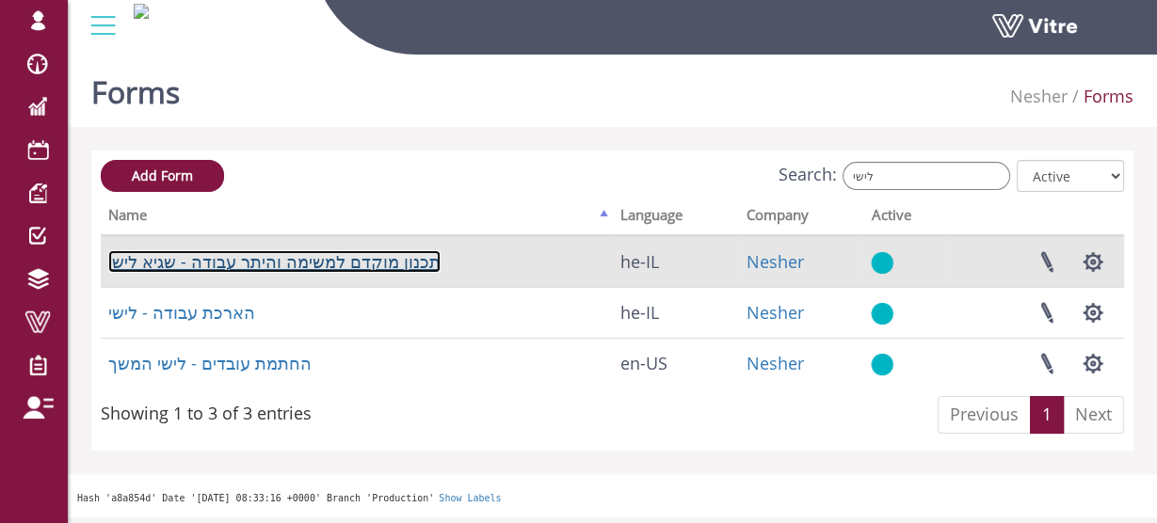
click at [264, 264] on link "תכנון מוקדם למשימה והיתר עבודה - שגיא לישי" at bounding box center [274, 261] width 332 height 23
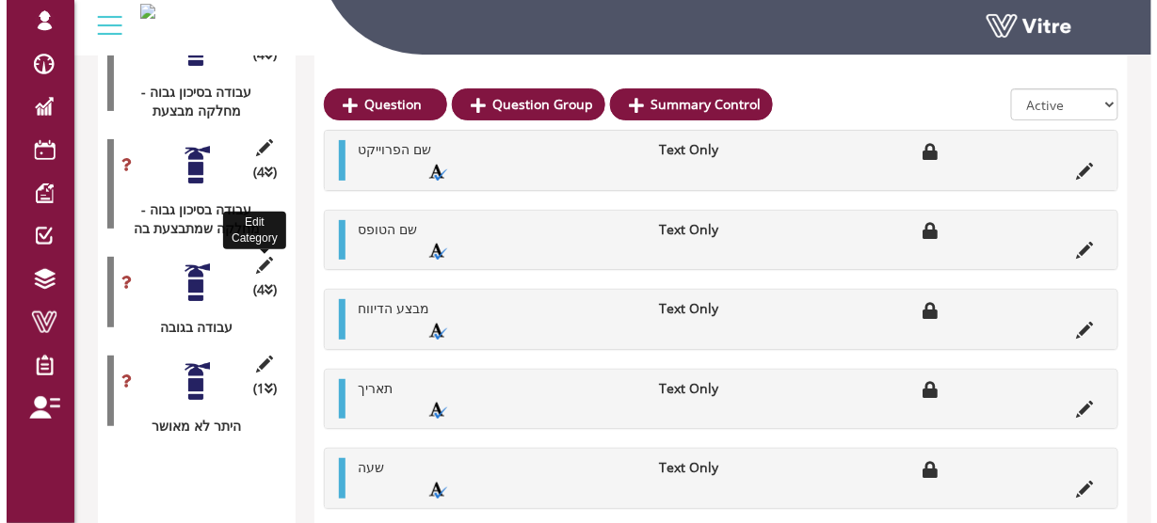
scroll to position [3598, 0]
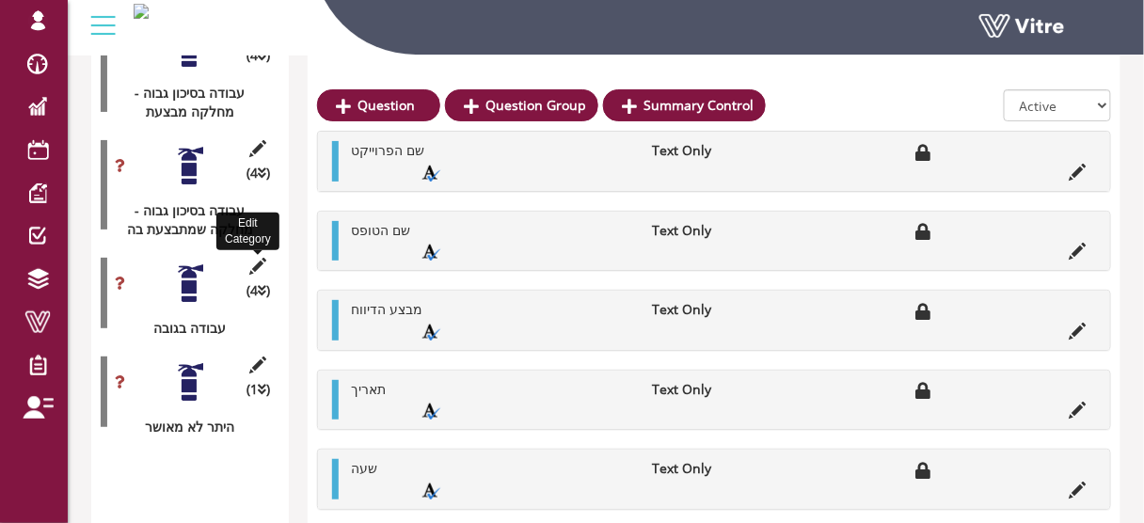
click at [256, 258] on icon at bounding box center [259, 266] width 24 height 17
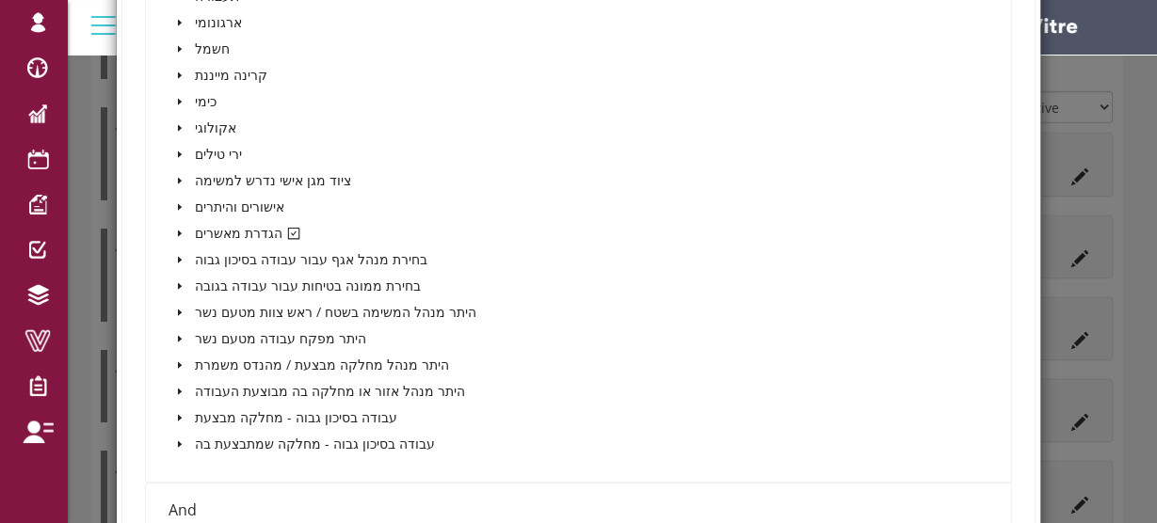
scroll to position [904, 0]
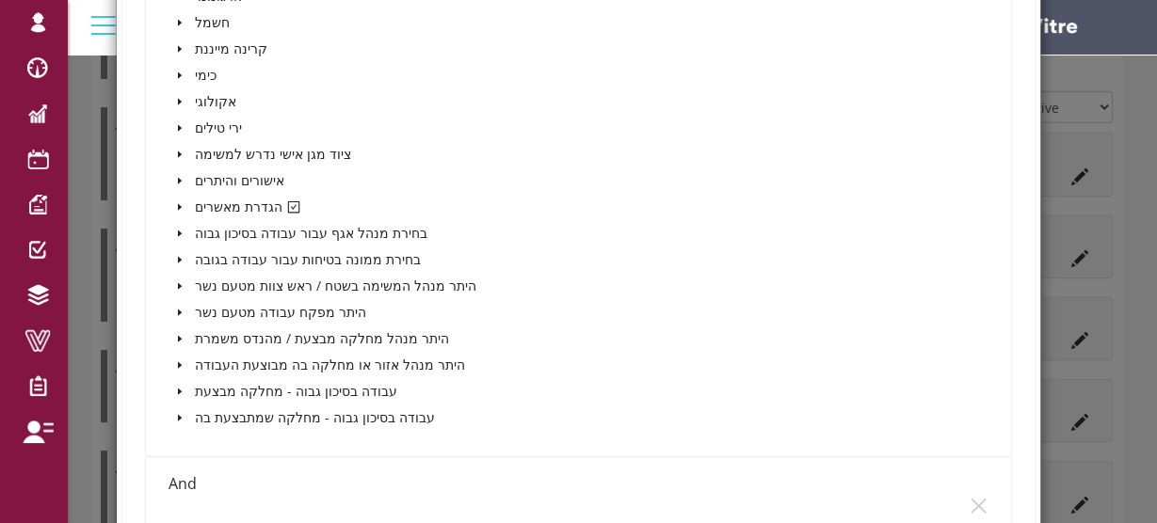
click at [178, 202] on icon "caret-down" at bounding box center [179, 206] width 9 height 9
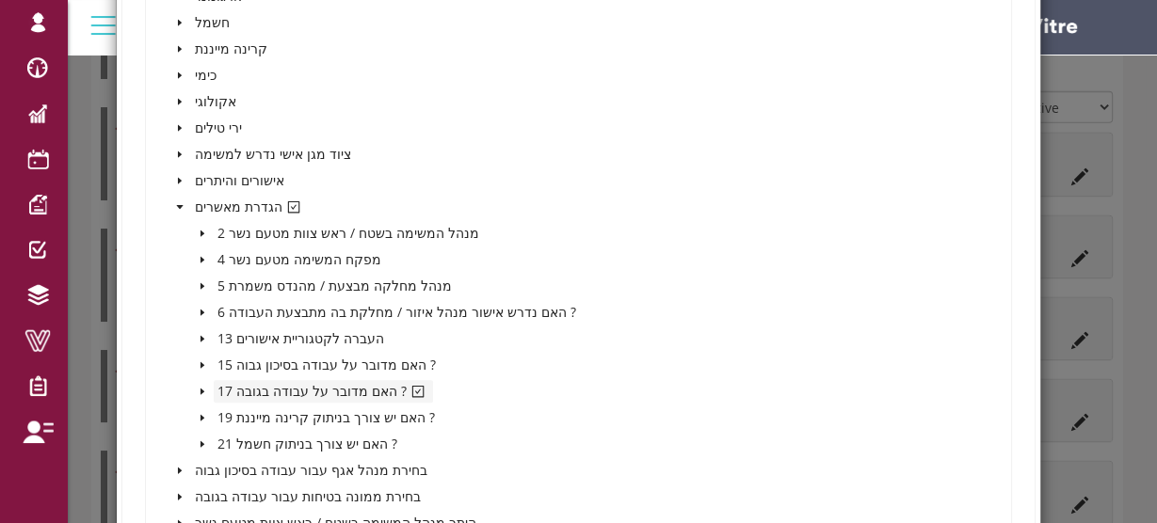
click at [328, 388] on span "17 האם מדובר על עבודה בגובה ?" at bounding box center [323, 391] width 212 height 18
click at [200, 388] on icon "caret-down" at bounding box center [202, 391] width 9 height 9
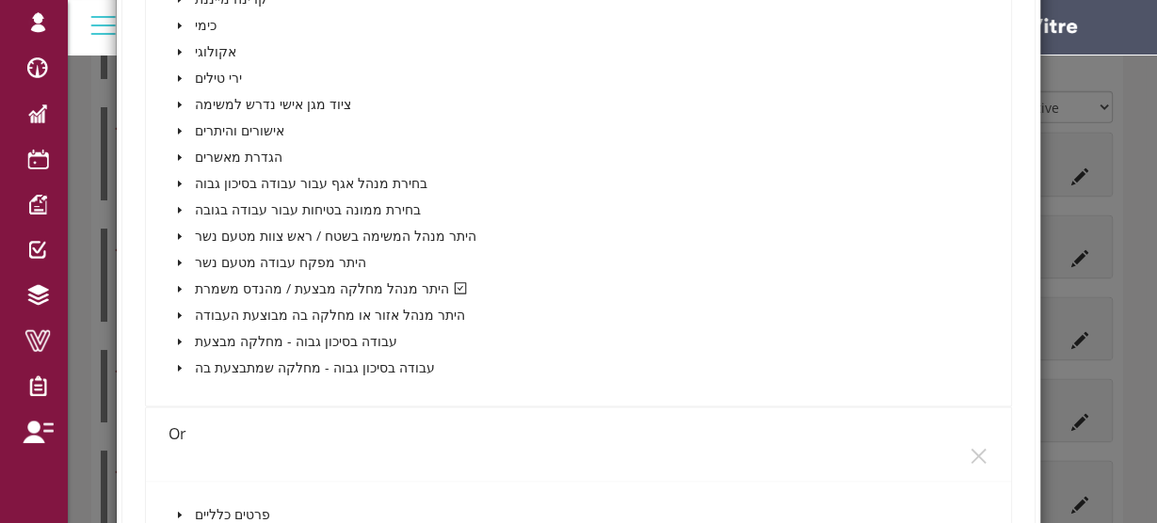
scroll to position [2184, 0]
click at [175, 284] on icon "caret-down" at bounding box center [179, 286] width 9 height 9
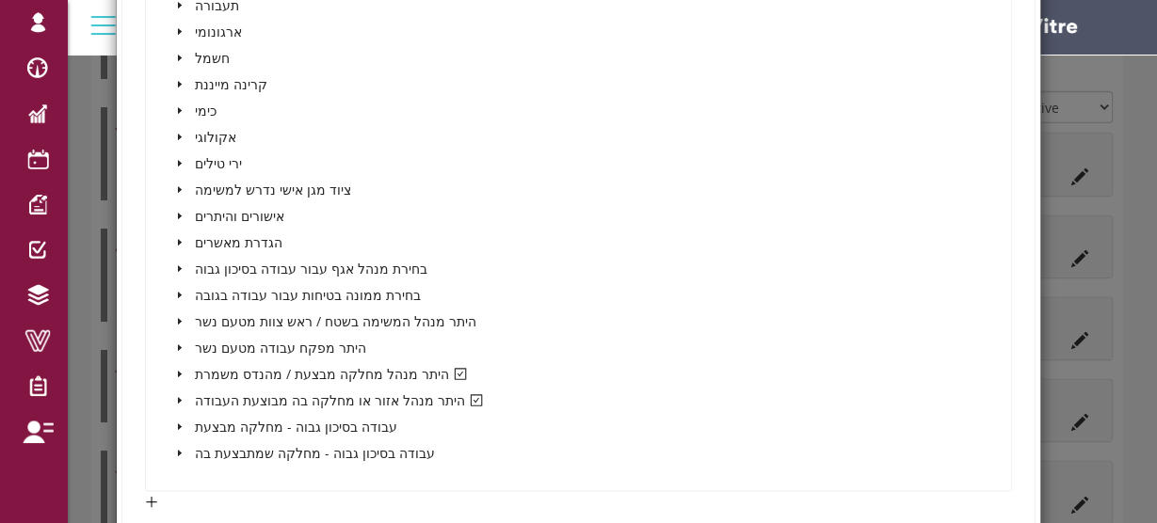
scroll to position [3162, 0]
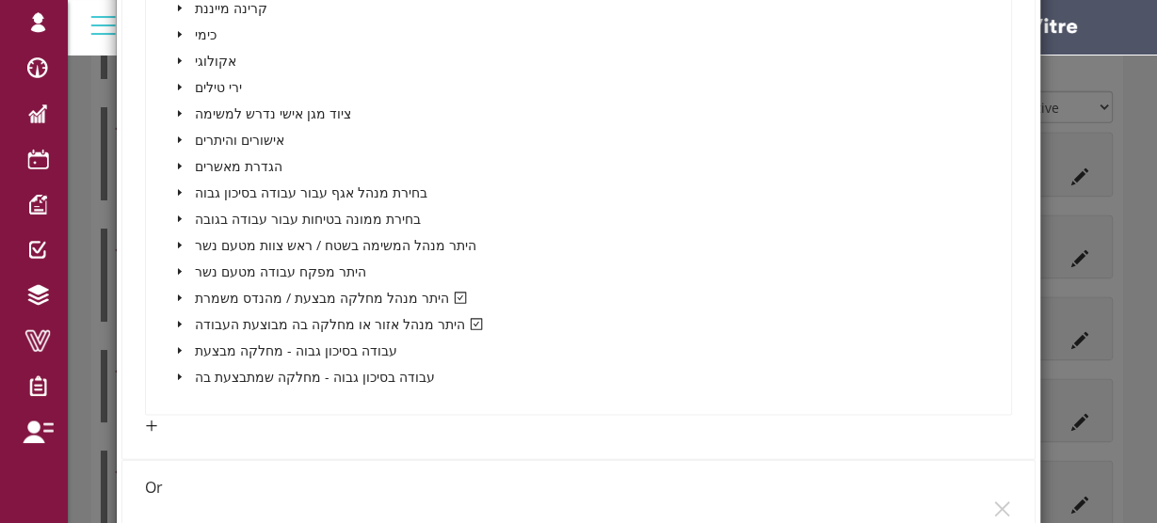
click at [177, 294] on icon "caret-down" at bounding box center [179, 298] width 9 height 9
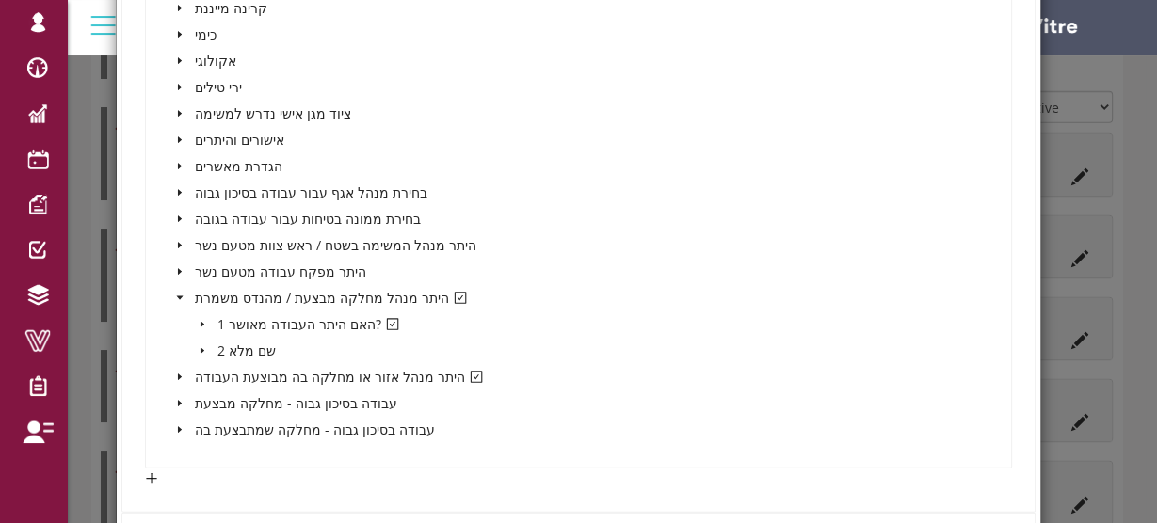
click at [178, 375] on icon "caret-down" at bounding box center [180, 378] width 4 height 7
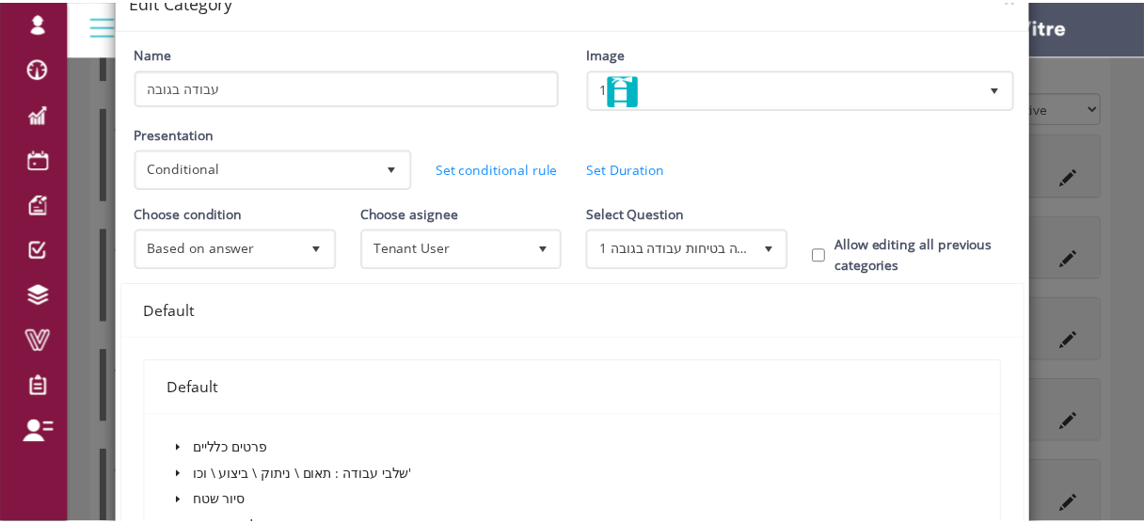
scroll to position [0, 0]
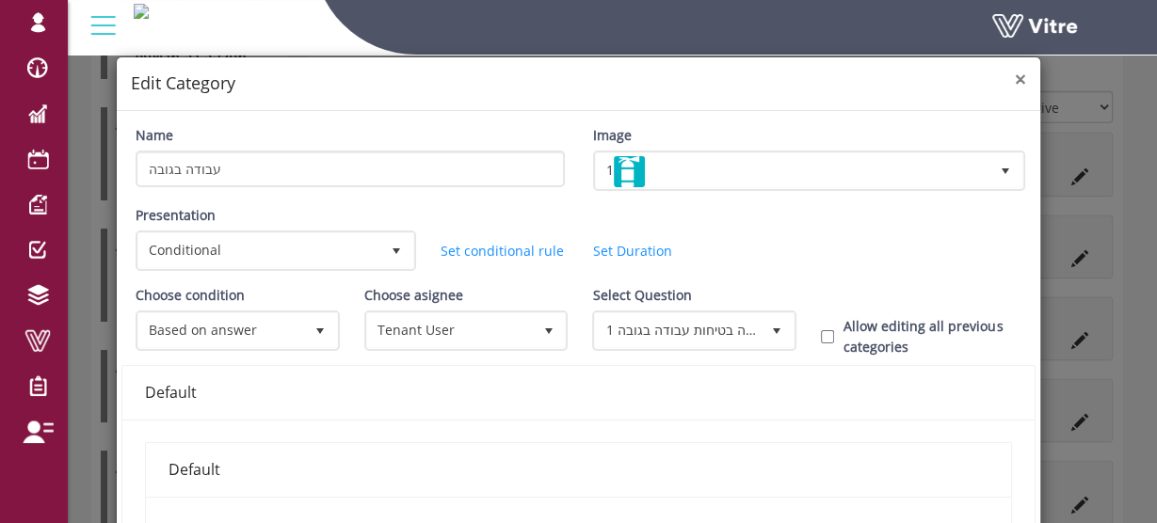
click at [1015, 81] on span "×" at bounding box center [1020, 79] width 11 height 26
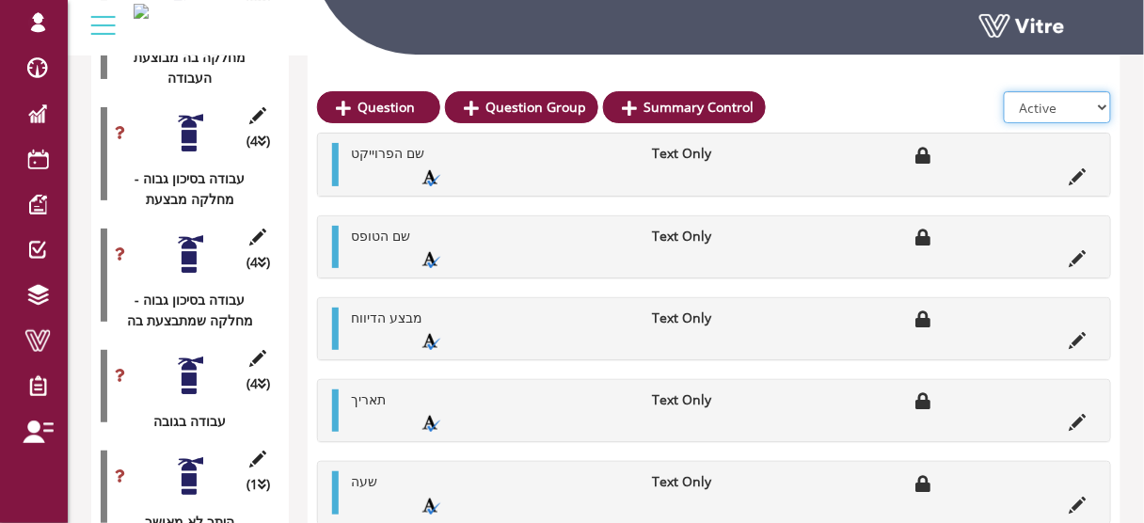
click at [1101, 106] on select "All Active Not Active" at bounding box center [1057, 107] width 107 height 32
select select "2"
click at [1006, 91] on select "All Active Not Active" at bounding box center [1057, 107] width 107 height 32
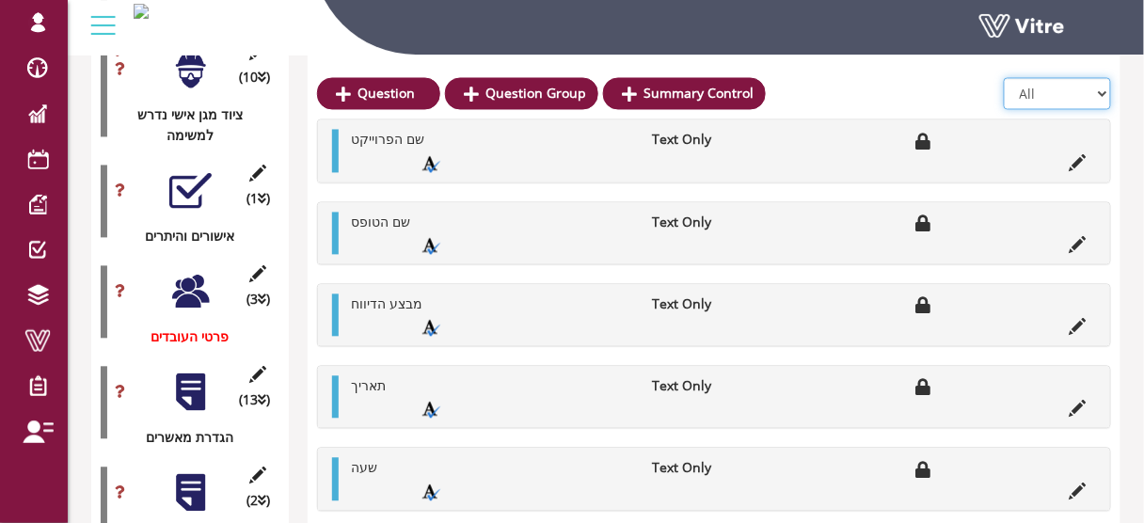
scroll to position [2612, 0]
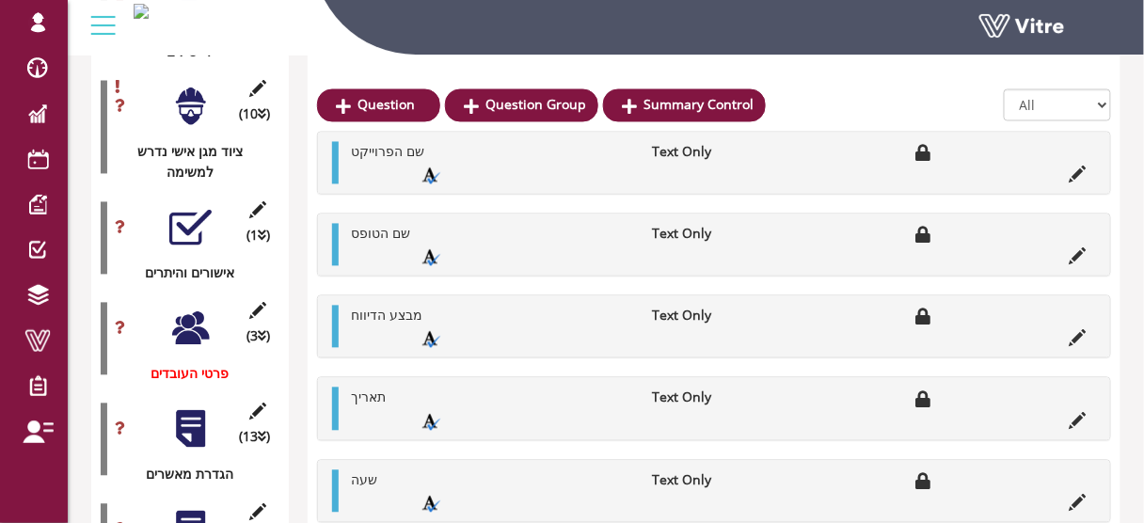
click at [186, 308] on div at bounding box center [190, 329] width 42 height 42
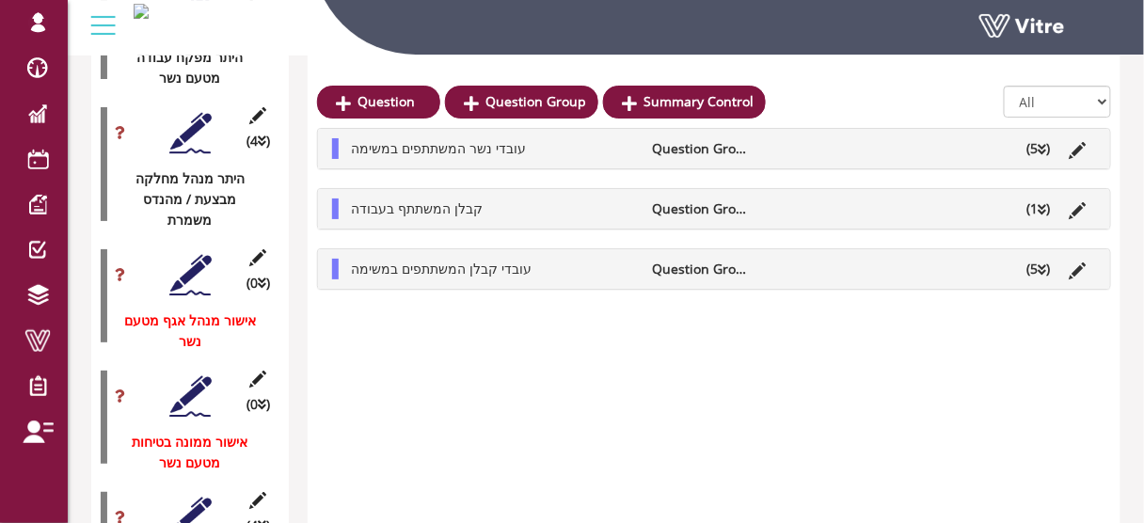
scroll to position [3515, 0]
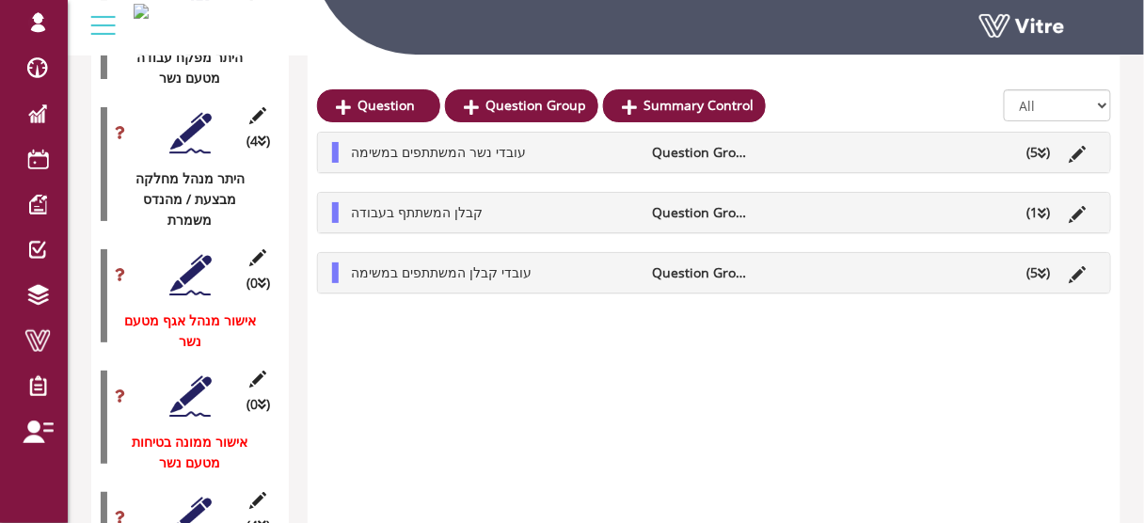
click at [189, 255] on div at bounding box center [190, 275] width 42 height 42
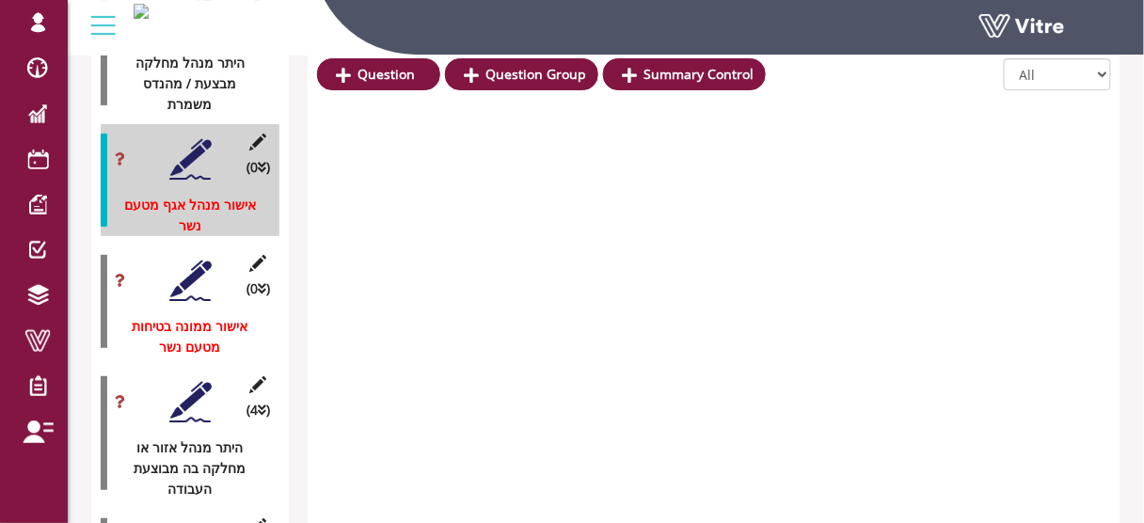
scroll to position [3666, 0]
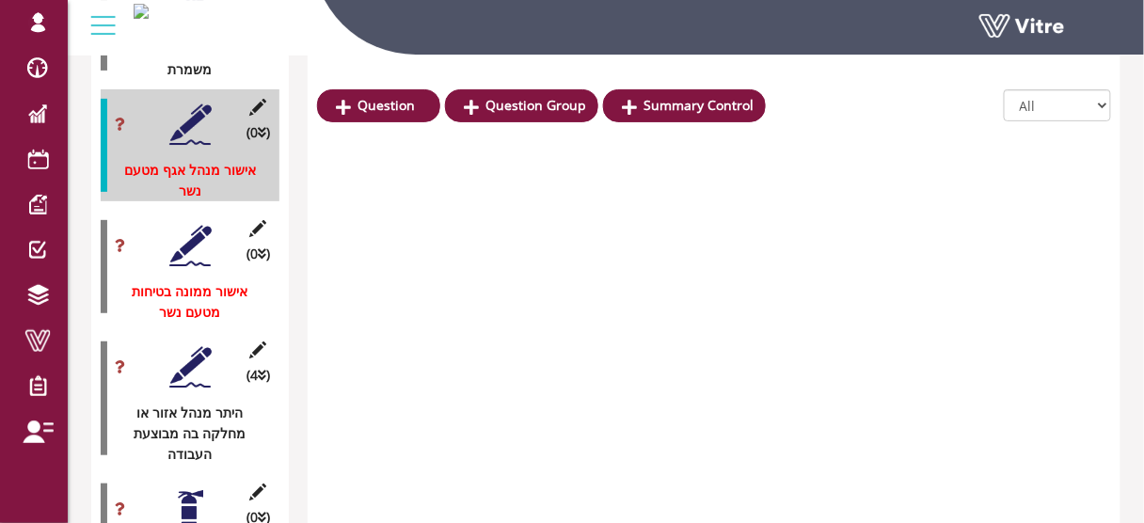
click at [185, 229] on div at bounding box center [190, 246] width 42 height 42
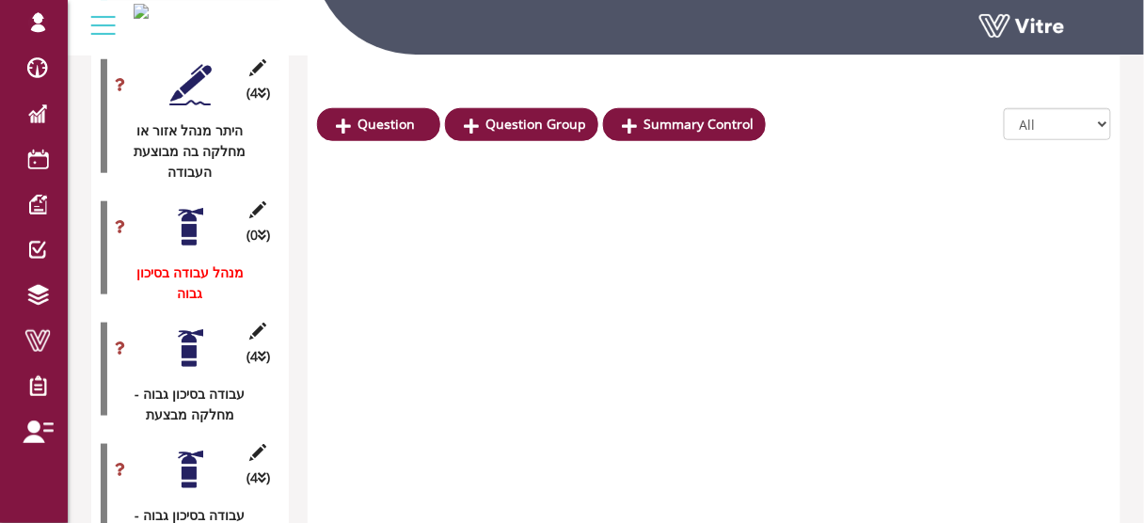
scroll to position [3967, 0]
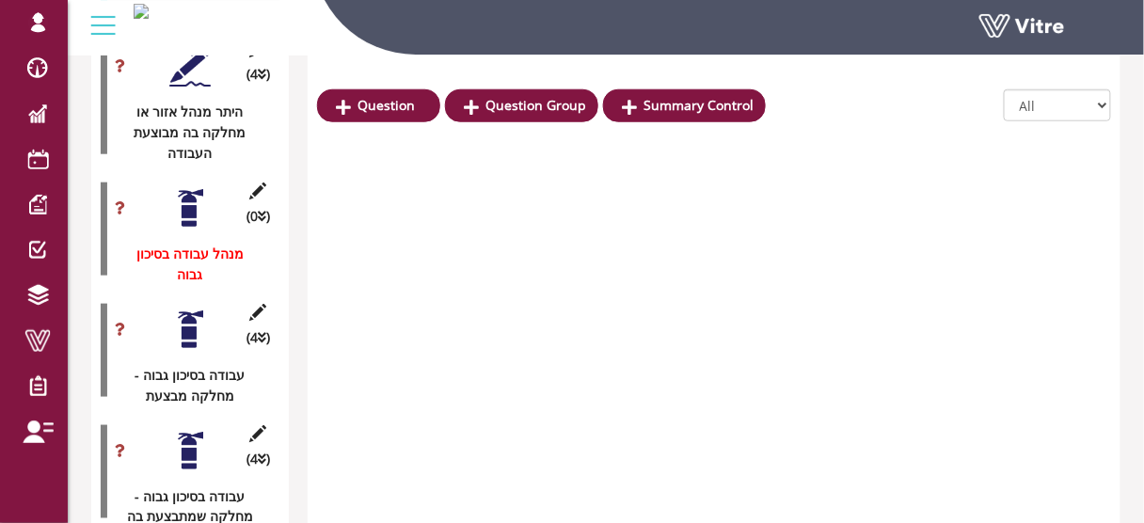
click at [184, 192] on div at bounding box center [190, 208] width 42 height 42
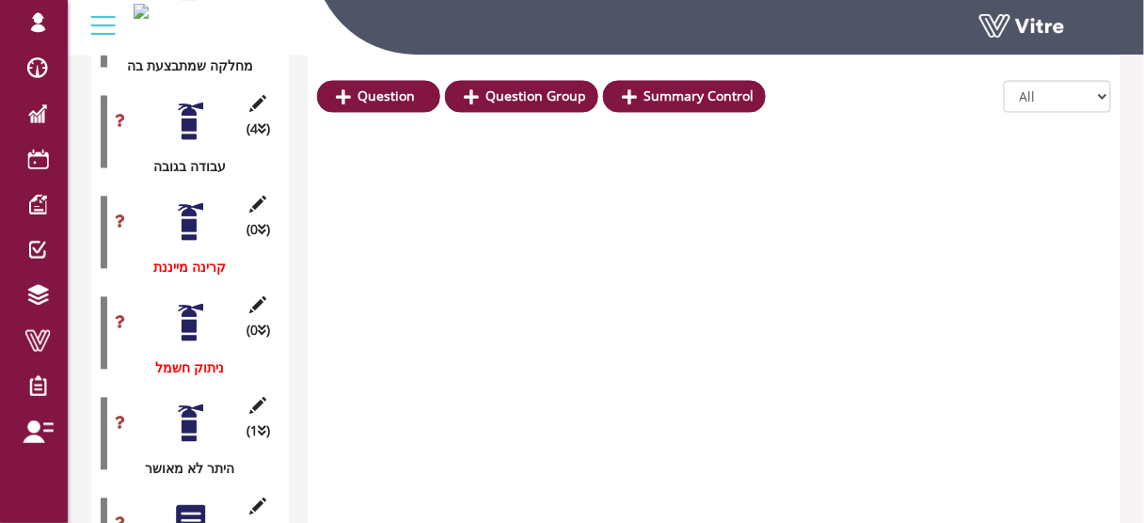
scroll to position [4419, 0]
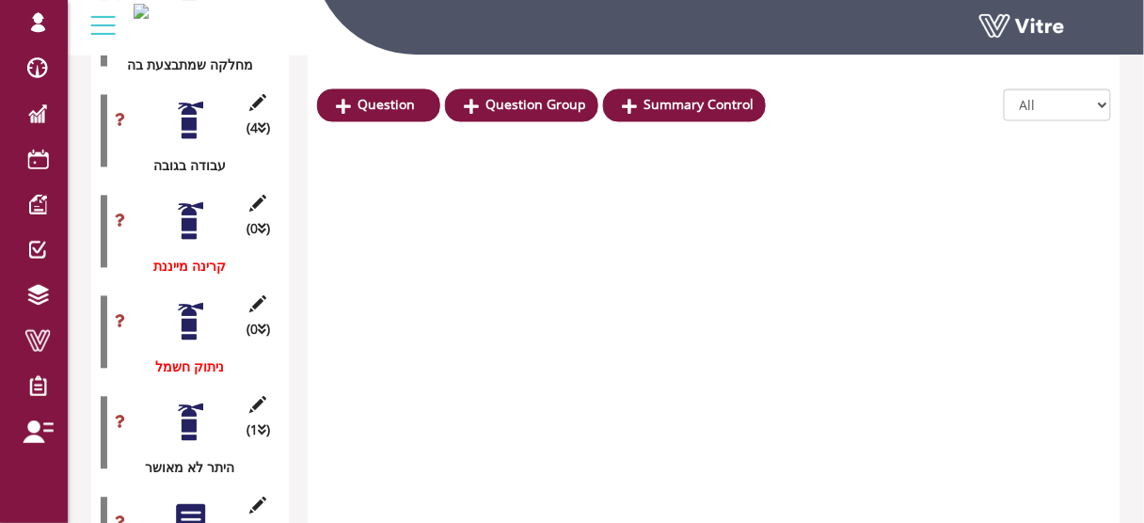
click at [185, 200] on div at bounding box center [190, 221] width 42 height 42
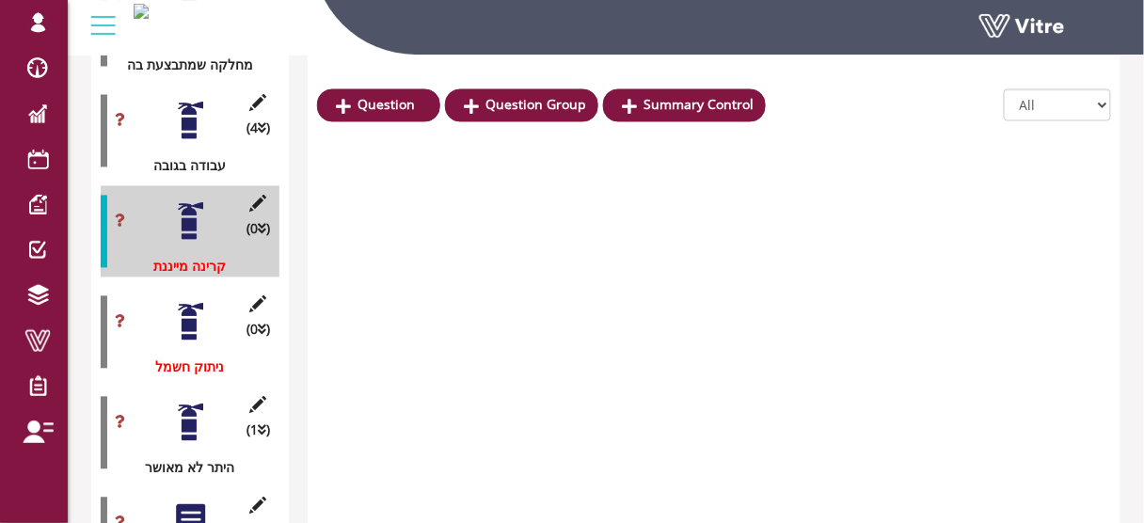
click at [192, 301] on div at bounding box center [190, 322] width 42 height 42
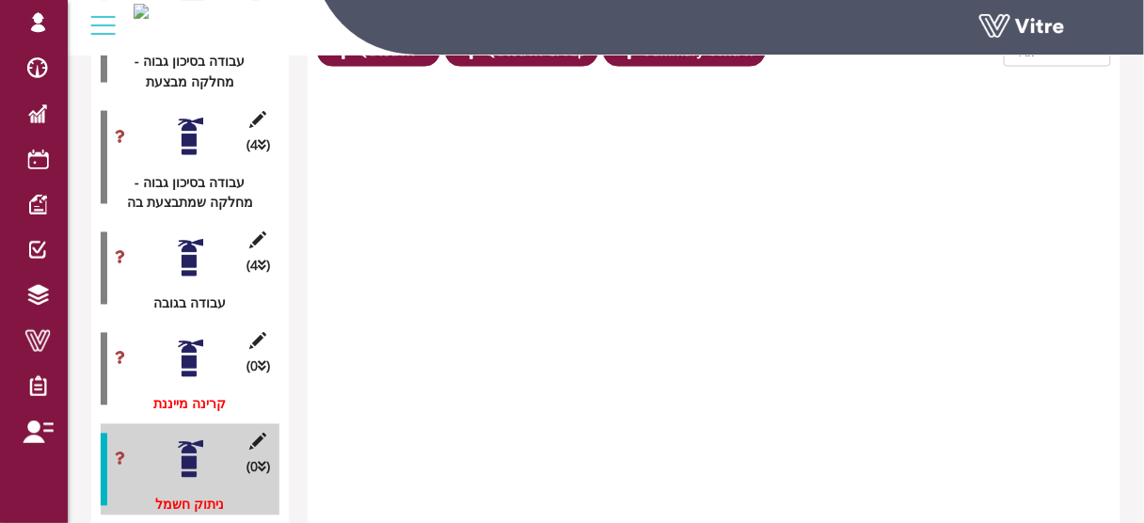
scroll to position [4221, 0]
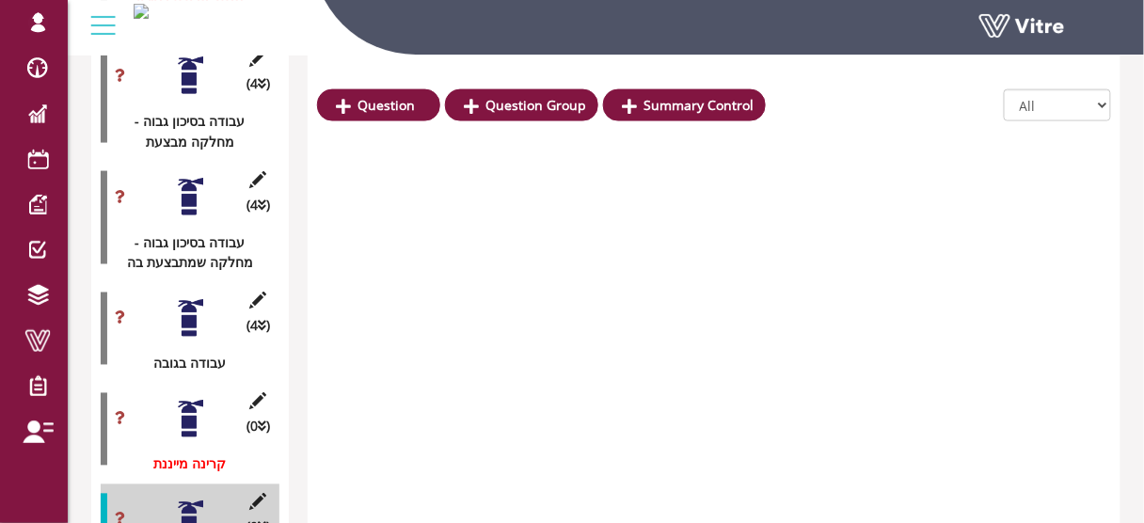
click at [188, 398] on div at bounding box center [190, 419] width 42 height 42
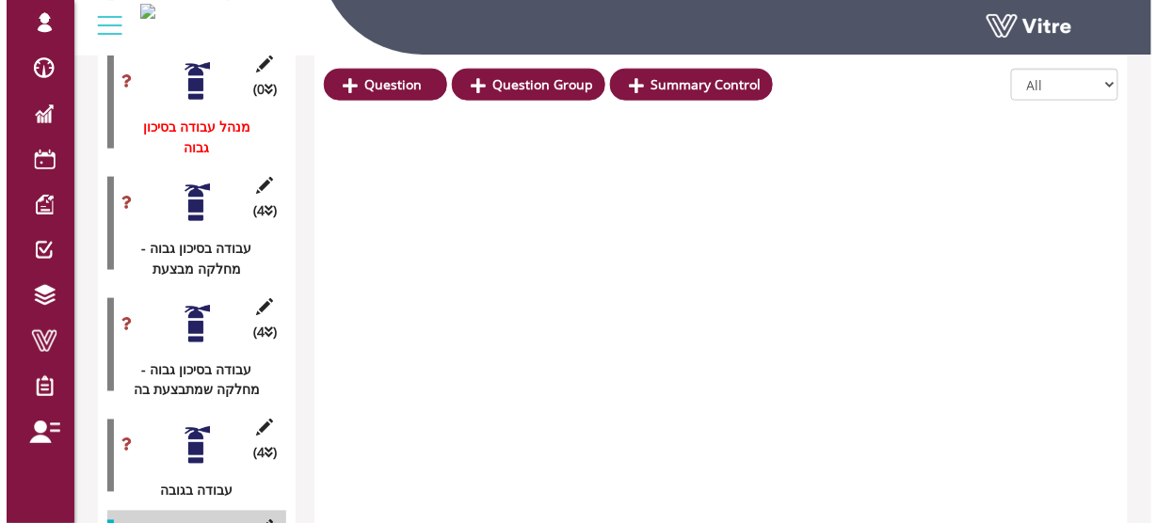
scroll to position [4146, 0]
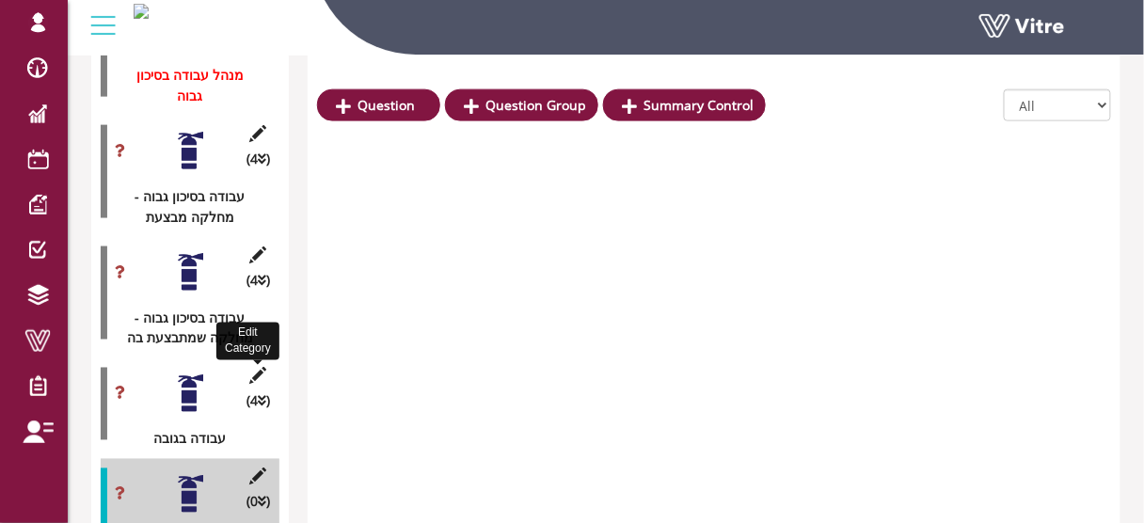
click at [261, 368] on icon at bounding box center [259, 376] width 24 height 17
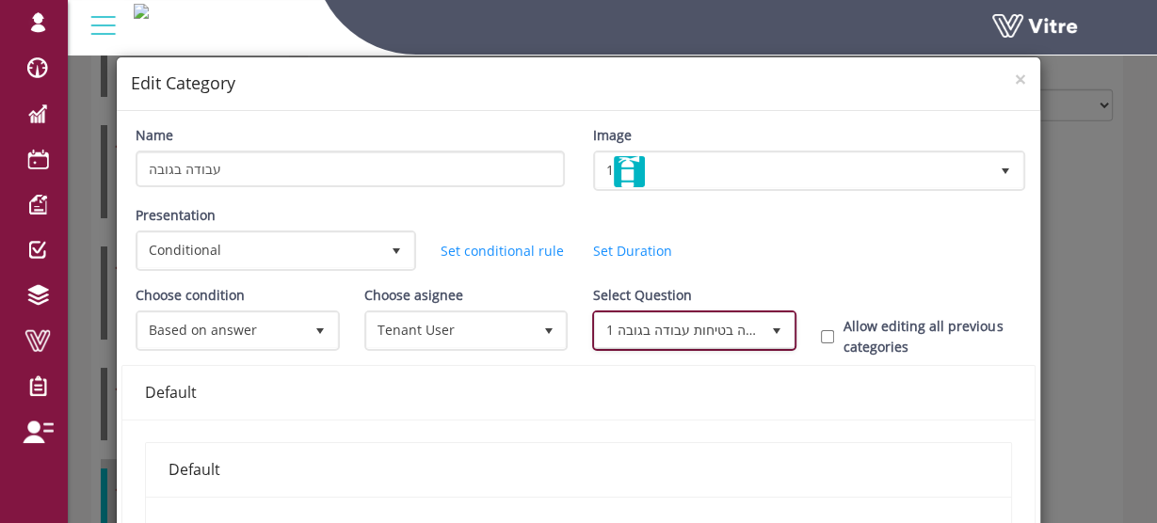
click at [697, 329] on span "1 בחר ממונה בטיחות עבודה בגובה" at bounding box center [677, 330] width 165 height 34
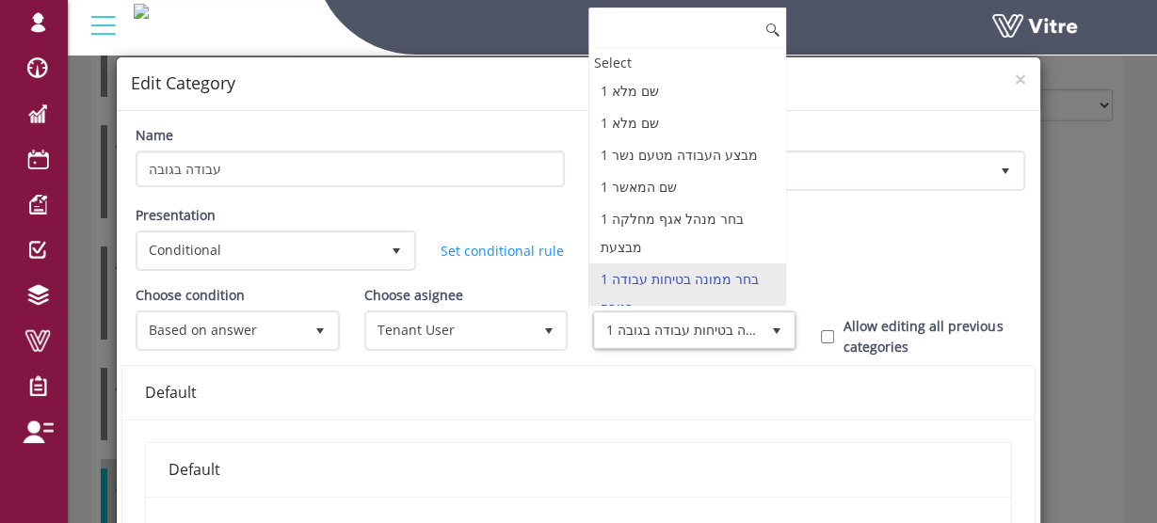
scroll to position [13, 0]
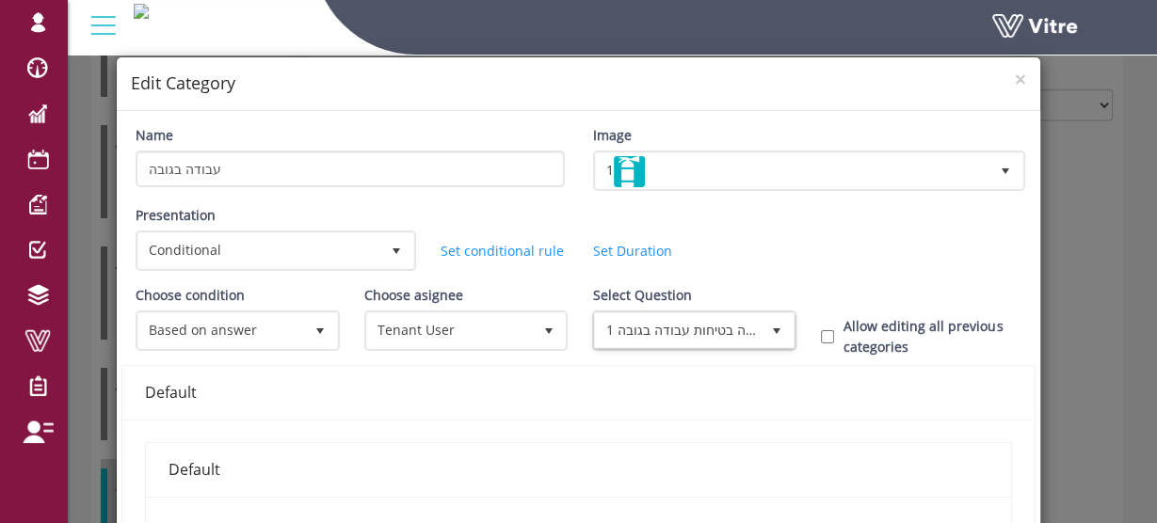
click at [624, 373] on div "Default" at bounding box center [578, 393] width 867 height 54
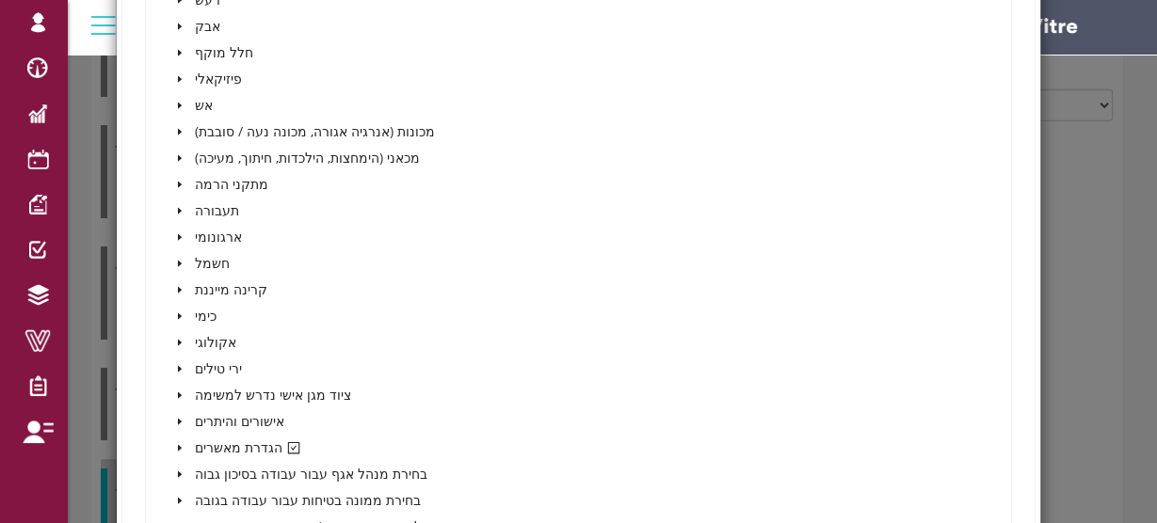
scroll to position [753, 0]
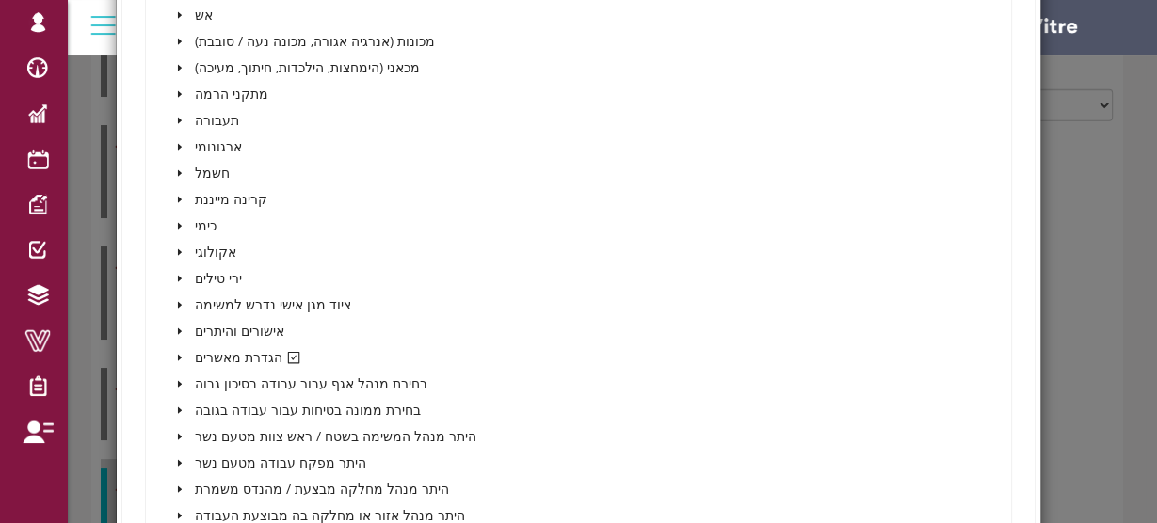
click at [175, 353] on icon "caret-down" at bounding box center [179, 357] width 9 height 9
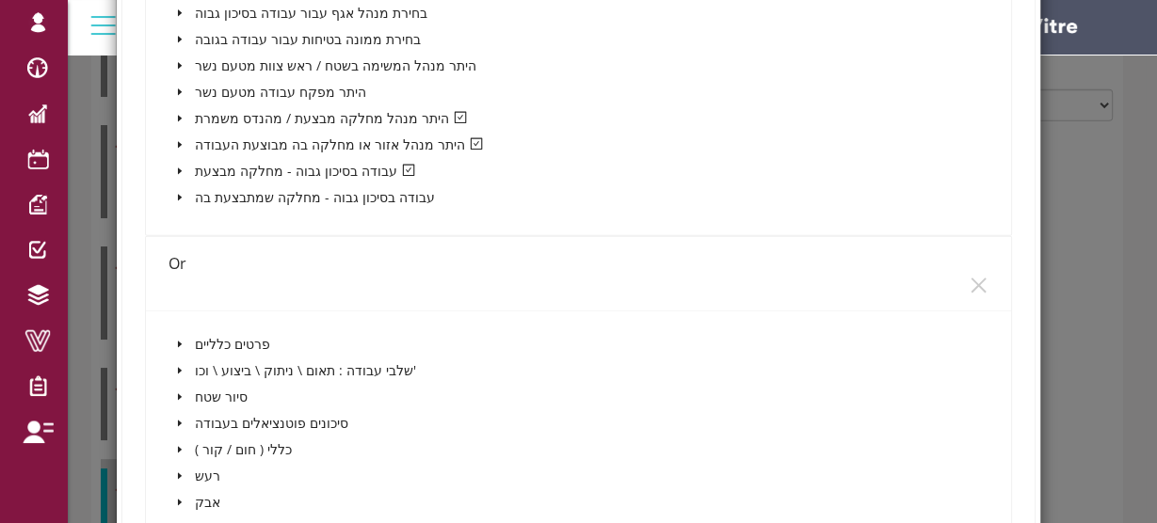
scroll to position [4271, 0]
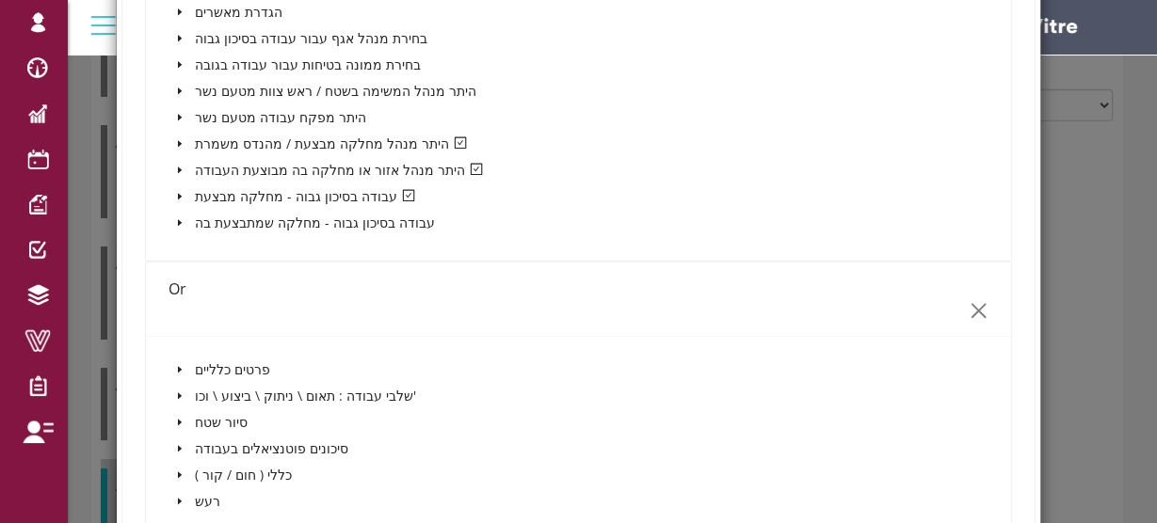
click at [971, 304] on icon "close" at bounding box center [978, 310] width 15 height 15
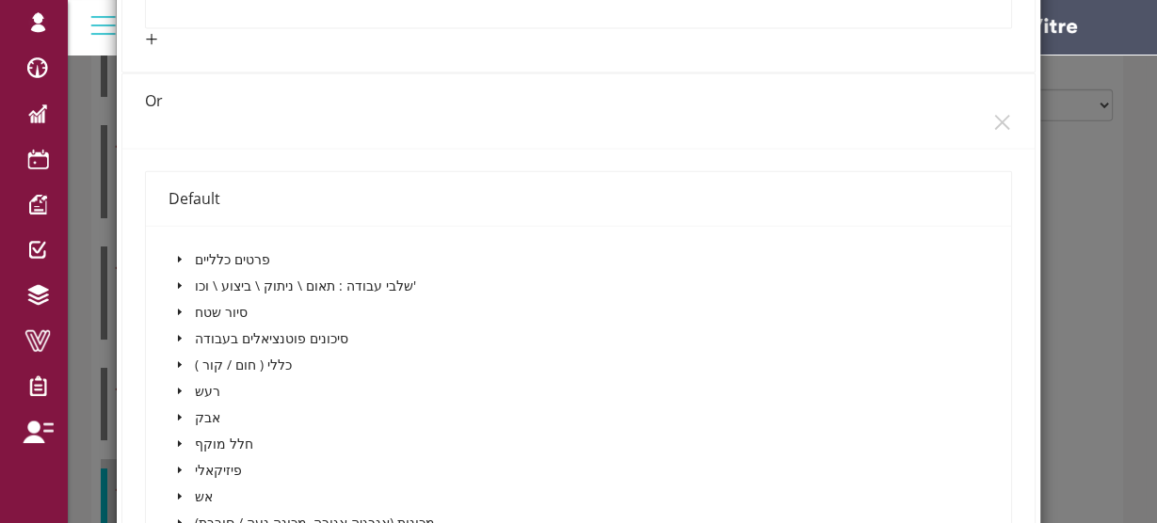
scroll to position [3443, 0]
click at [994, 123] on icon "close" at bounding box center [1002, 124] width 20 height 20
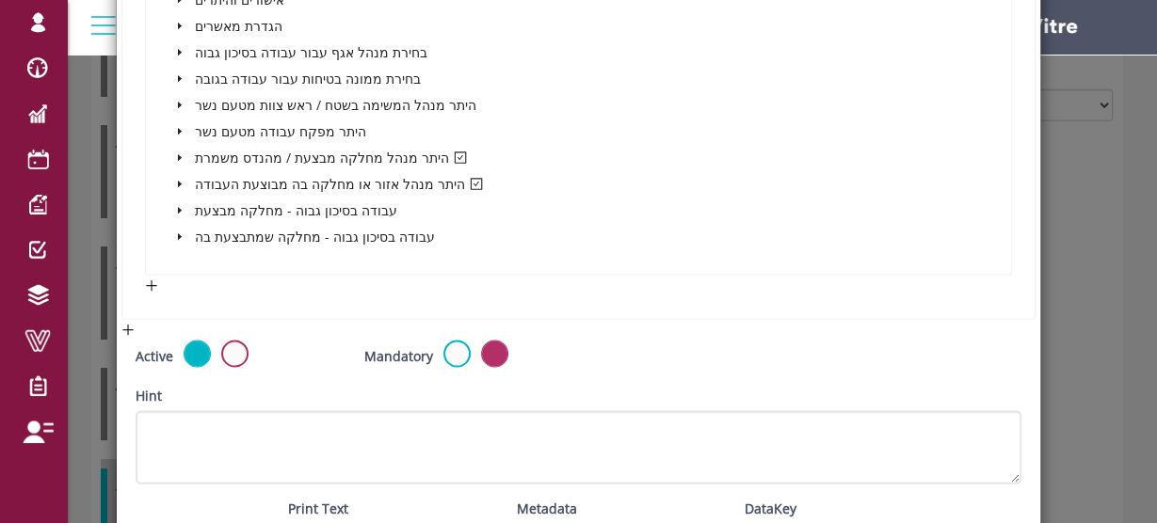
scroll to position [3180, 0]
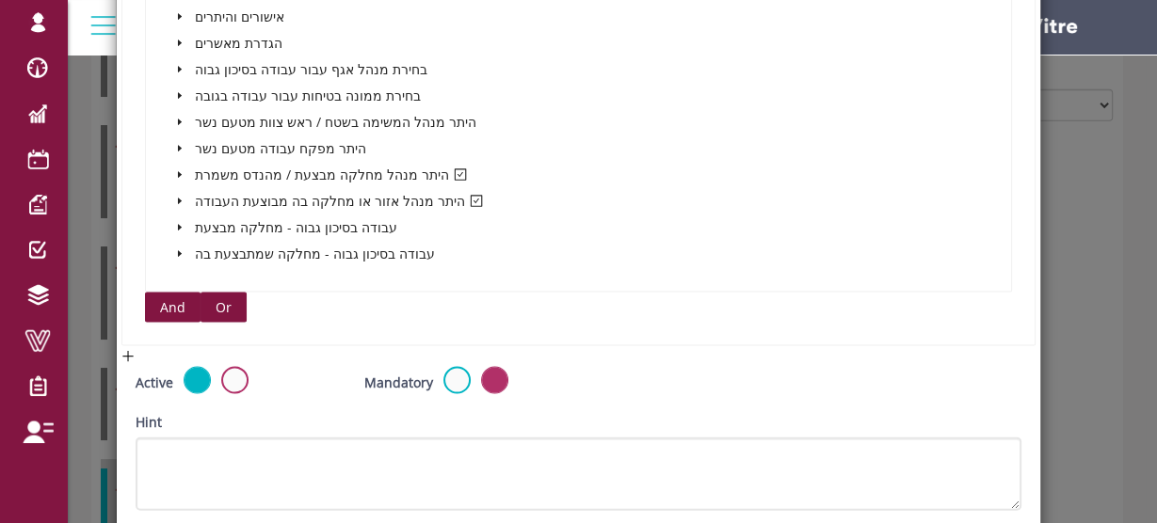
click at [222, 297] on span "Or" at bounding box center [224, 307] width 16 height 21
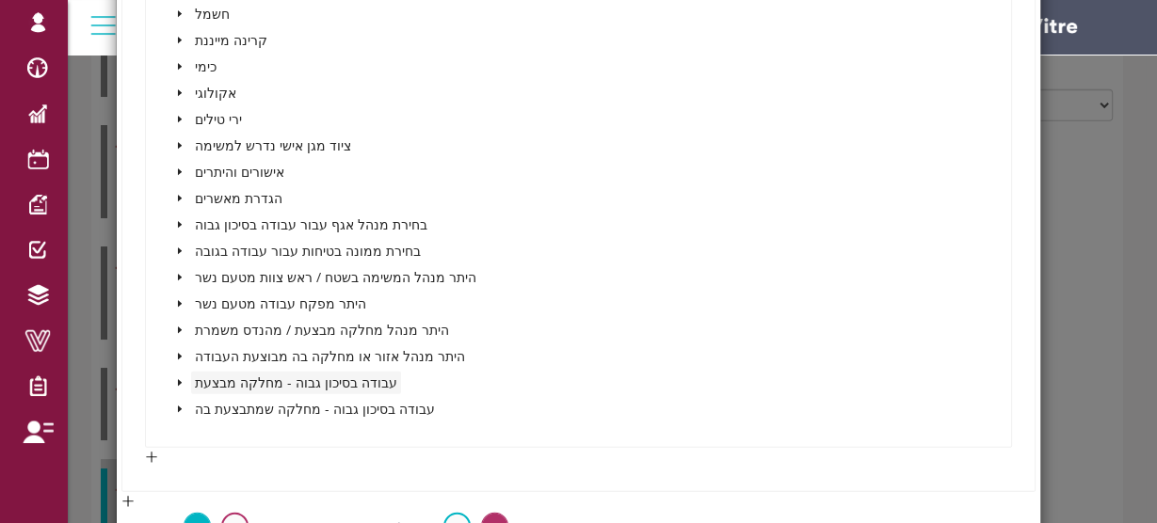
scroll to position [4008, 0]
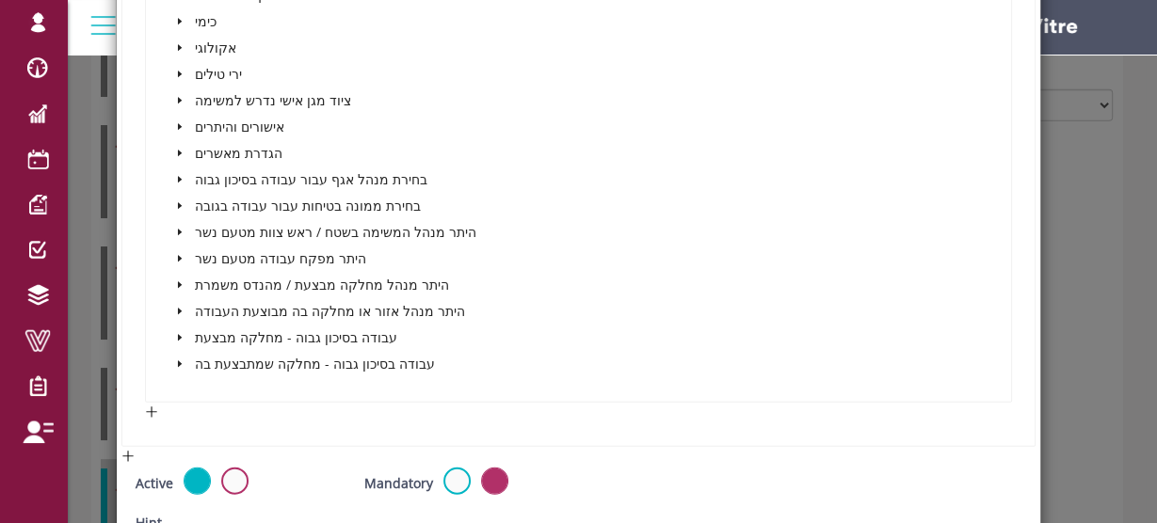
click at [178, 308] on icon "caret-down" at bounding box center [180, 311] width 4 height 7
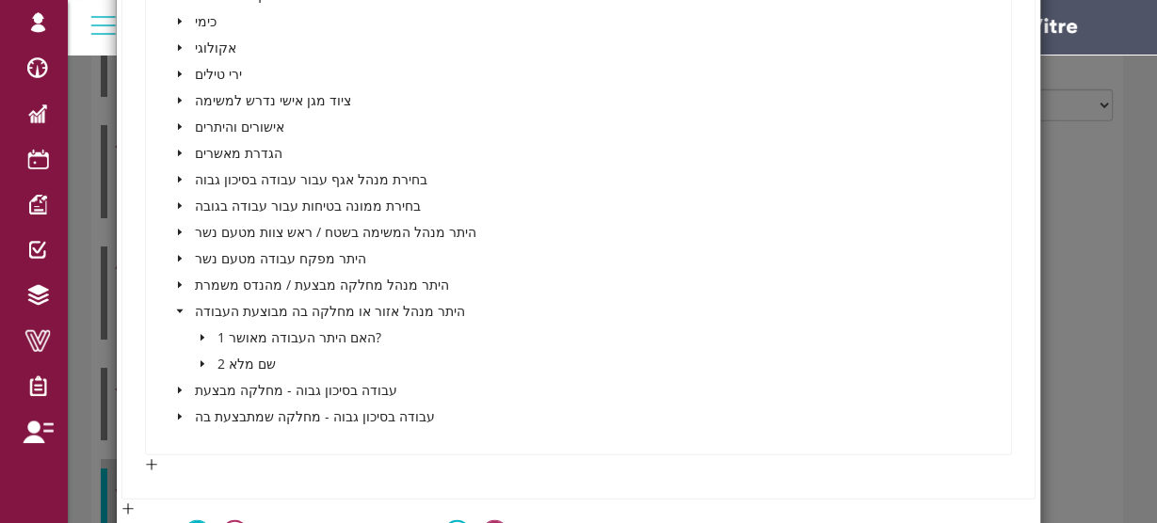
click at [200, 333] on icon "caret-down" at bounding box center [202, 337] width 9 height 9
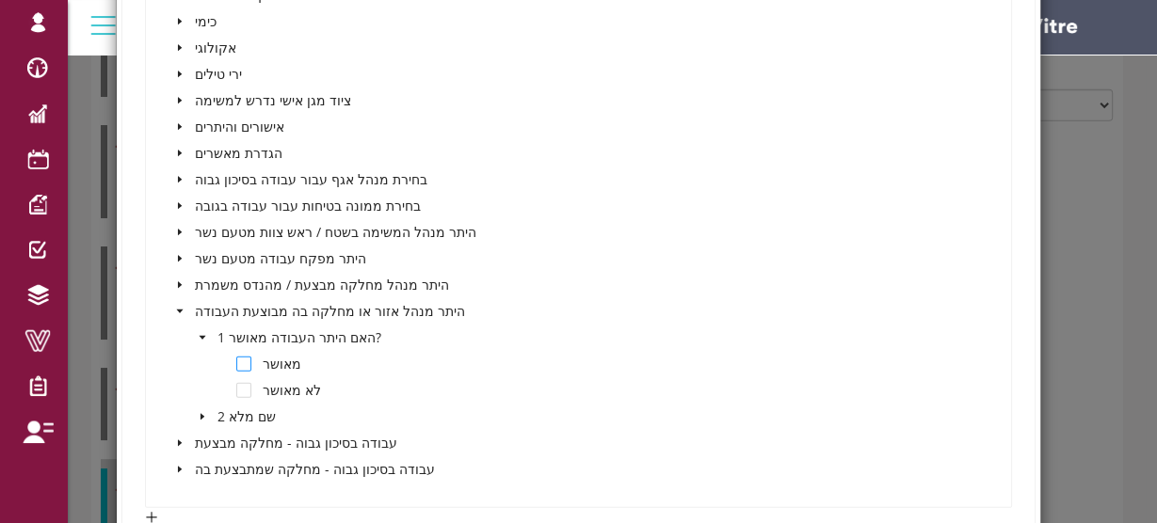
click at [242, 359] on span at bounding box center [243, 364] width 15 height 15
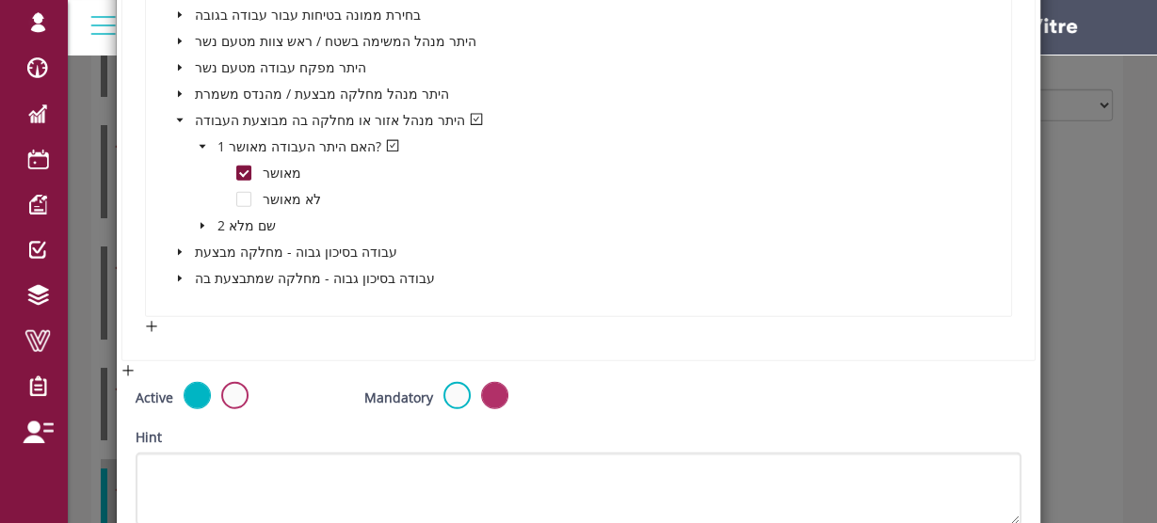
scroll to position [4234, 0]
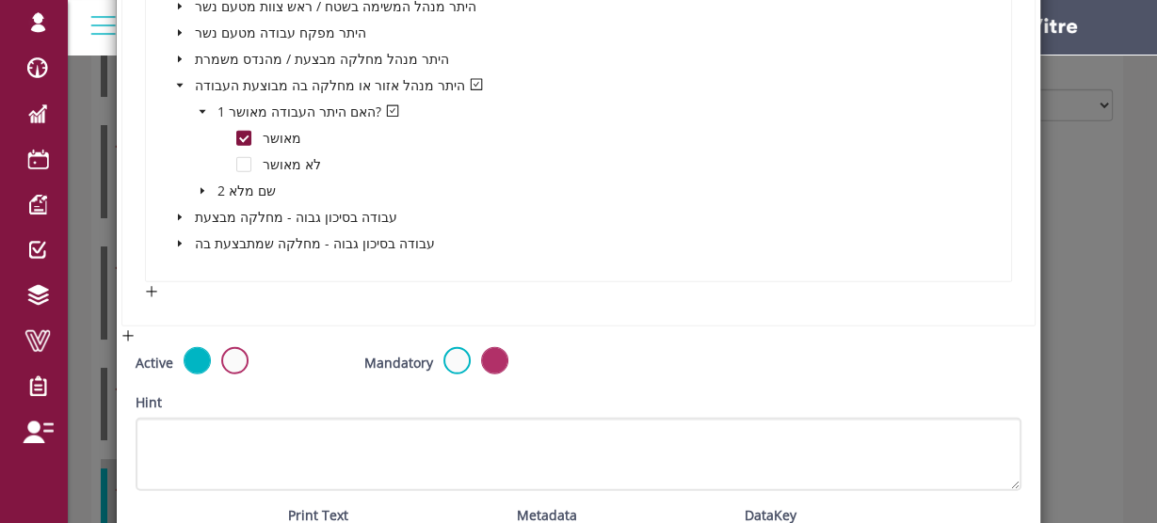
click at [177, 213] on icon "caret-down" at bounding box center [179, 217] width 9 height 9
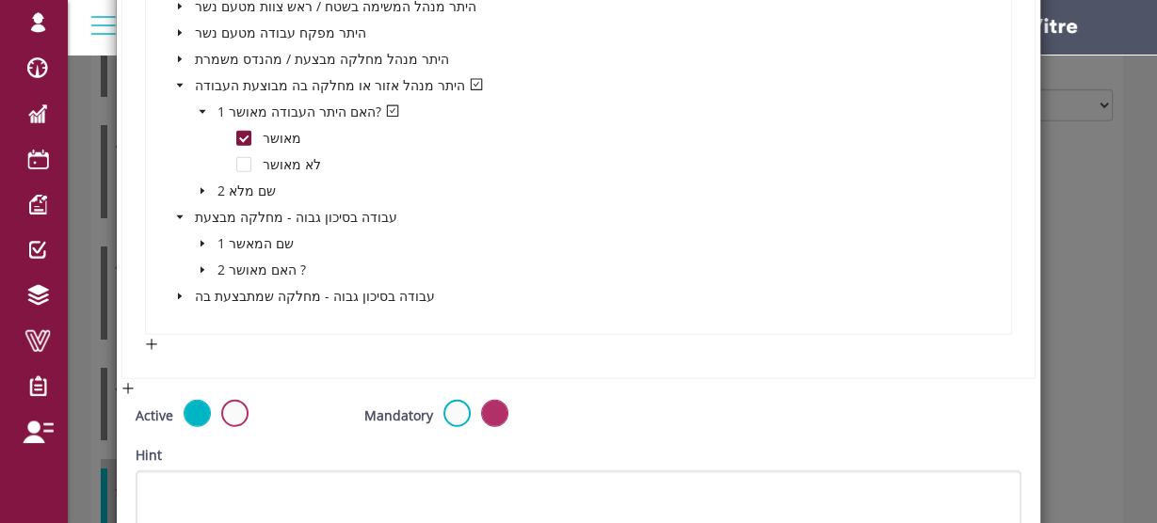
click at [198, 239] on icon "caret-down" at bounding box center [202, 243] width 9 height 9
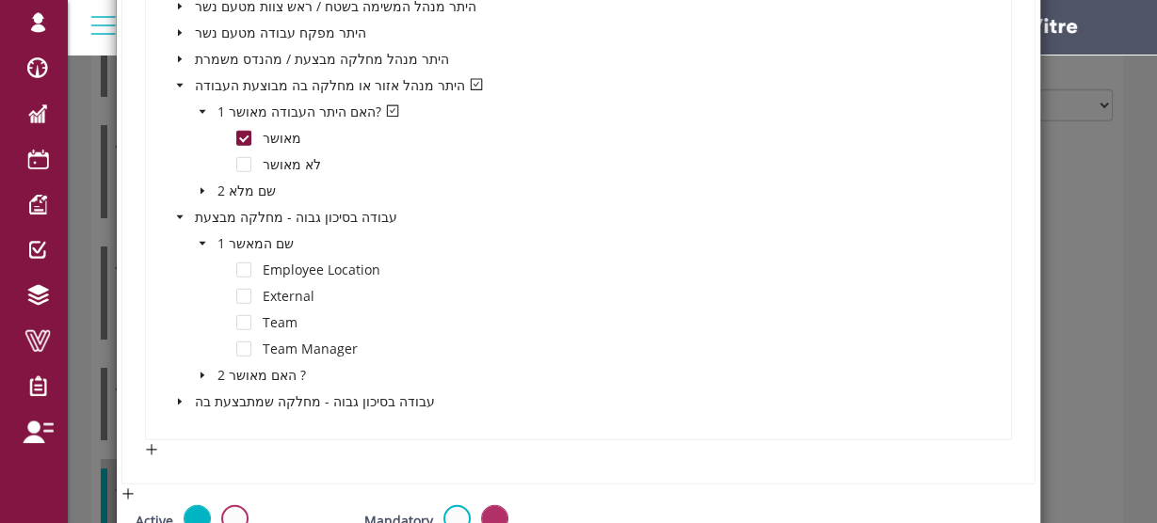
click at [181, 213] on icon "caret-down" at bounding box center [179, 217] width 9 height 9
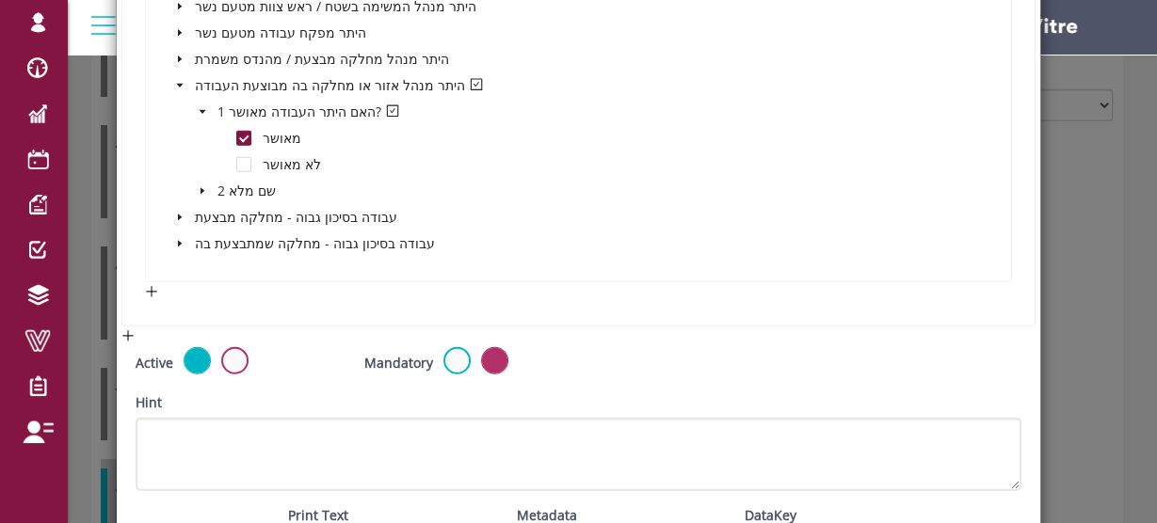
click at [181, 213] on icon "caret-down" at bounding box center [179, 217] width 9 height 9
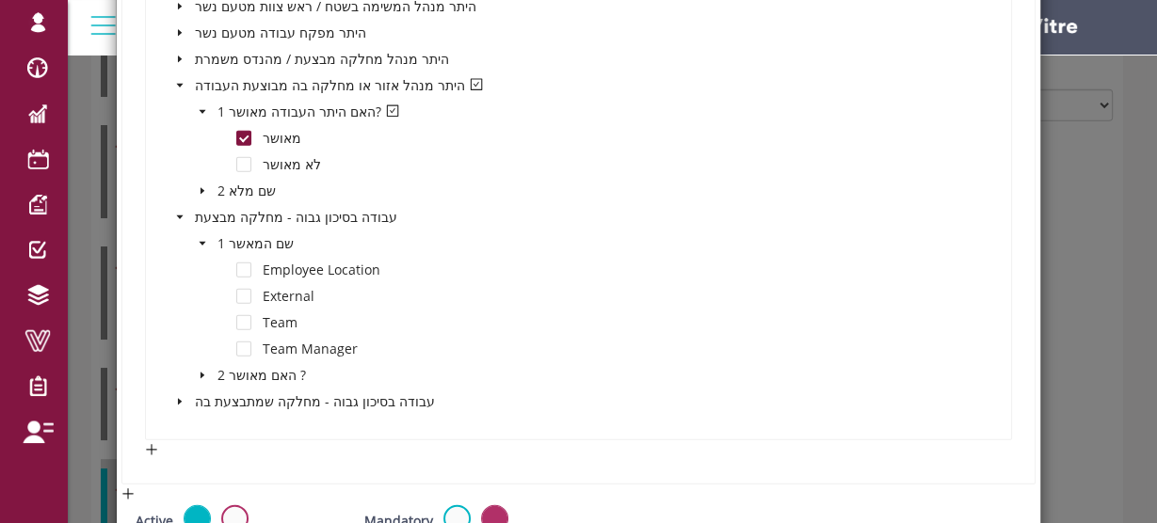
click at [199, 239] on icon "caret-down" at bounding box center [202, 243] width 9 height 9
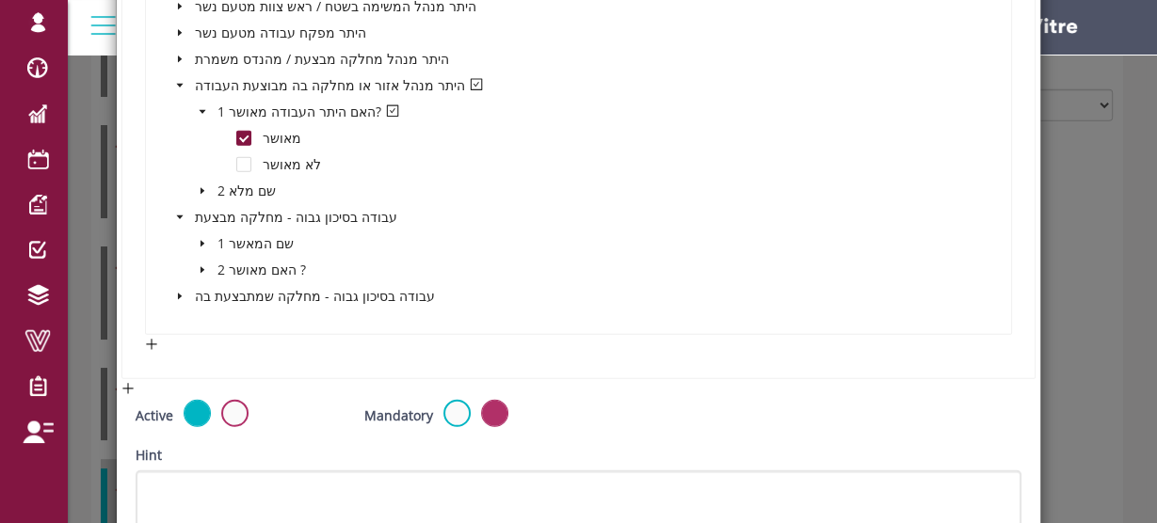
click at [200, 265] on icon "caret-down" at bounding box center [202, 269] width 9 height 9
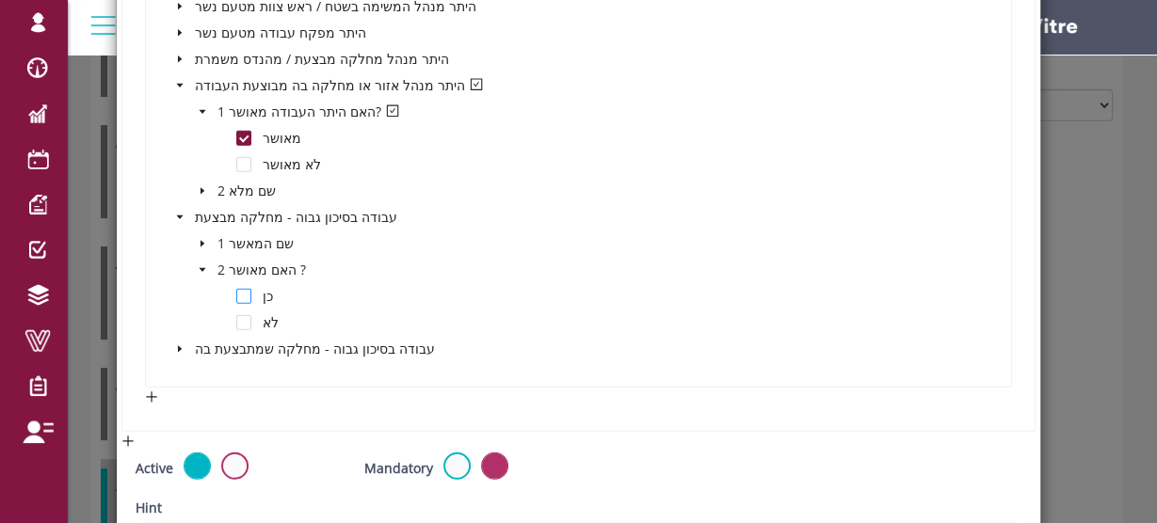
click at [244, 290] on span at bounding box center [243, 296] width 15 height 15
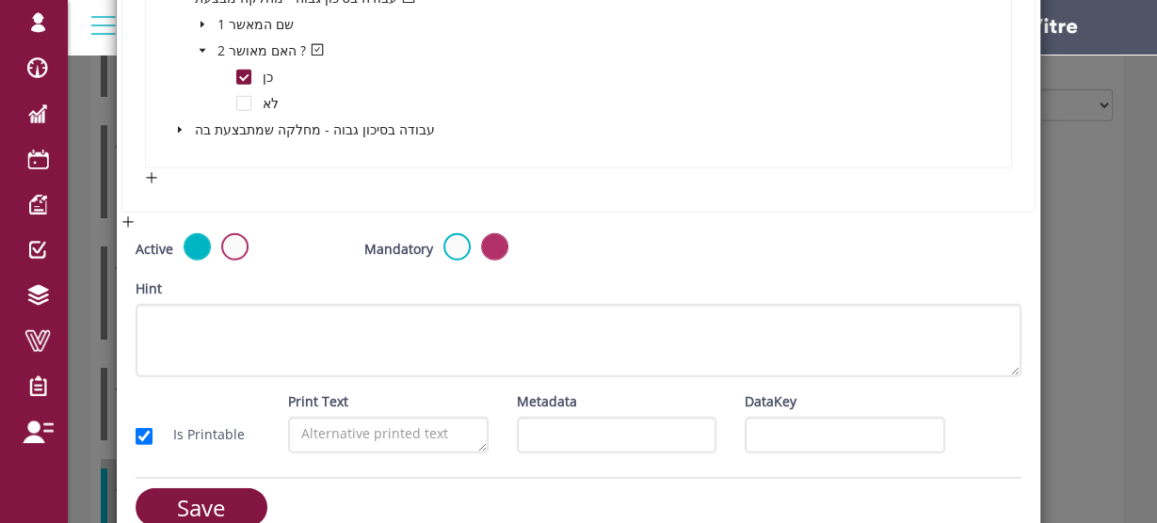
scroll to position [4460, 0]
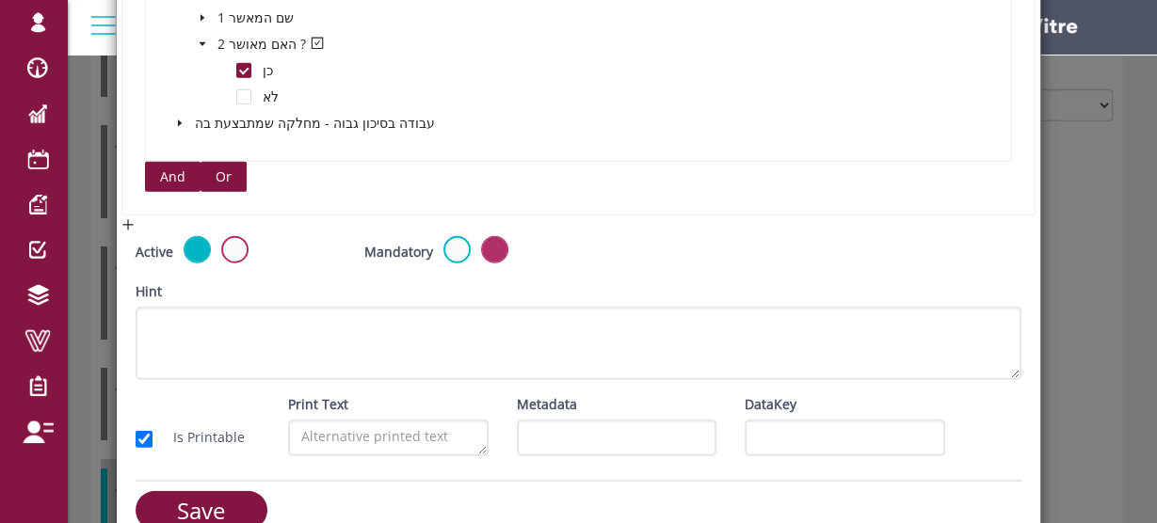
click at [216, 167] on span "Or" at bounding box center [224, 177] width 16 height 21
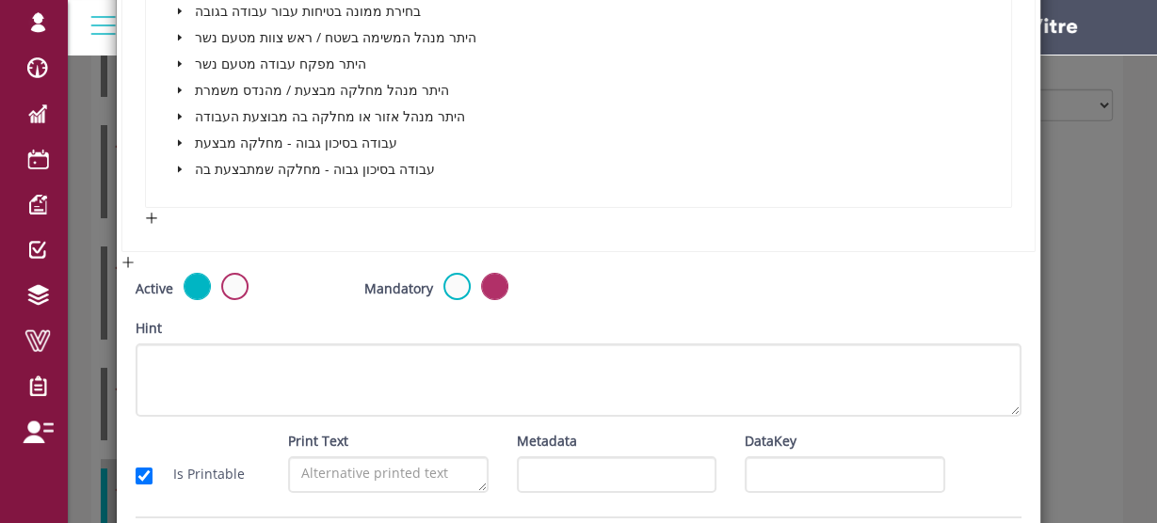
scroll to position [5364, 0]
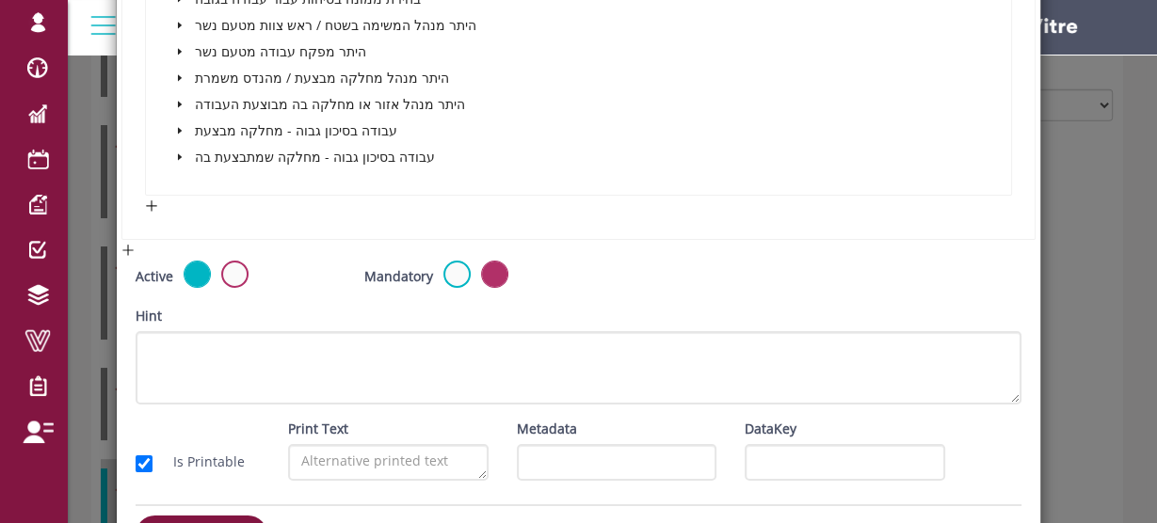
click at [184, 96] on span at bounding box center [179, 104] width 23 height 23
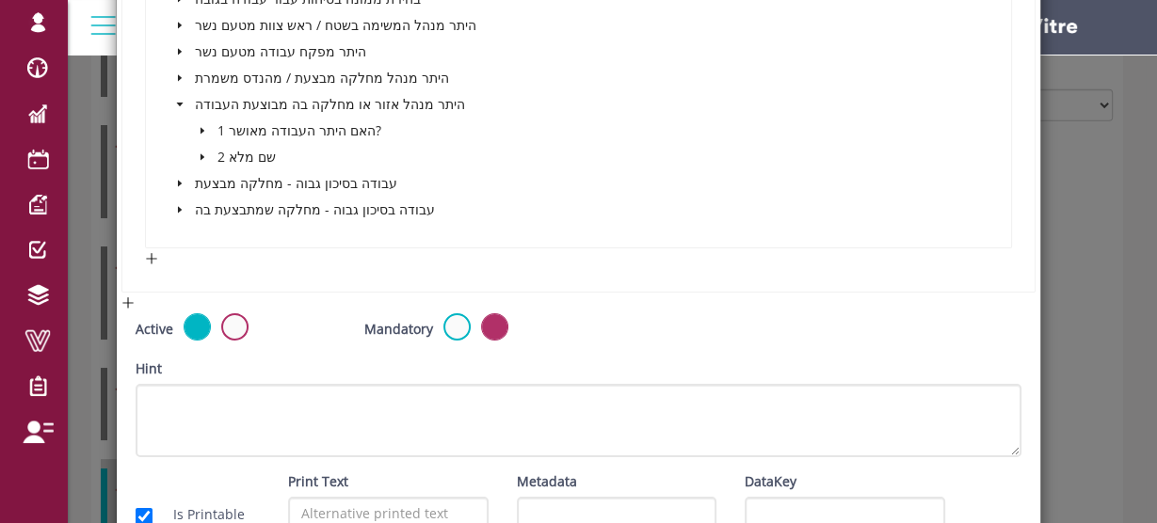
click at [200, 128] on icon "caret-down" at bounding box center [202, 130] width 9 height 9
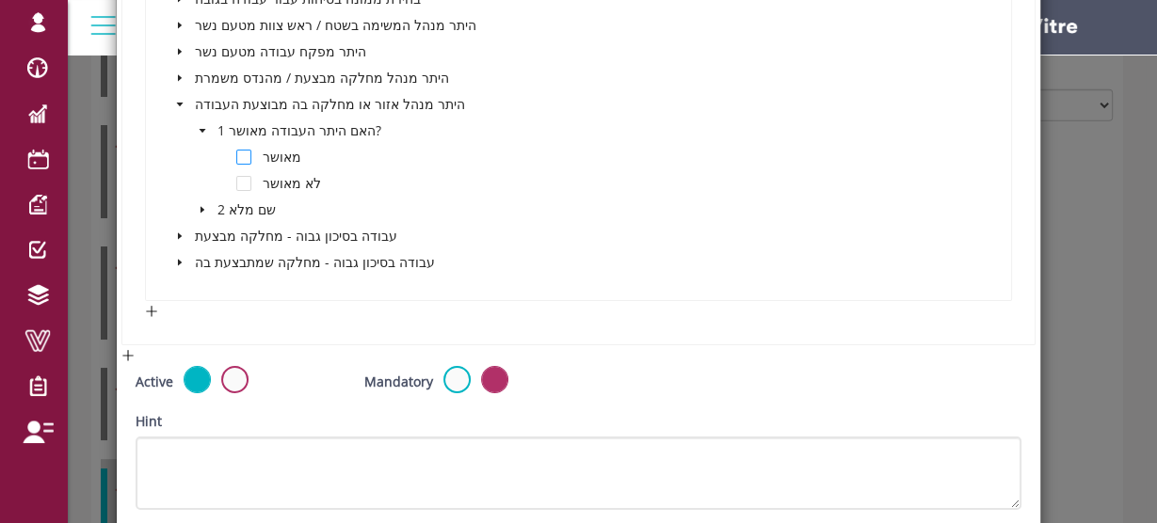
click at [239, 150] on span at bounding box center [243, 157] width 15 height 15
click at [178, 233] on icon "caret-down" at bounding box center [180, 236] width 4 height 7
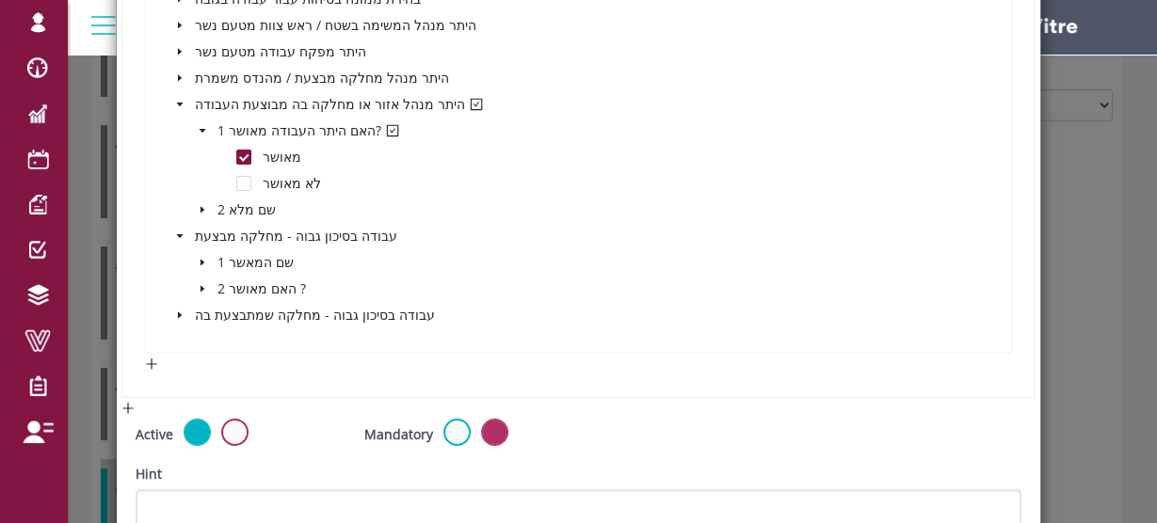
click at [202, 284] on icon "caret-down" at bounding box center [202, 288] width 9 height 9
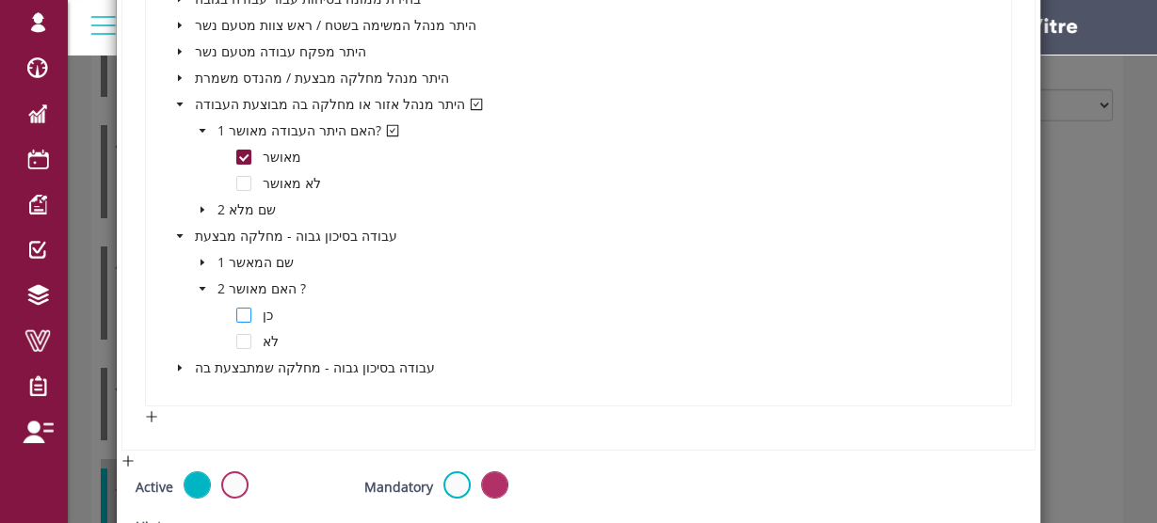
click at [242, 309] on span at bounding box center [243, 315] width 15 height 15
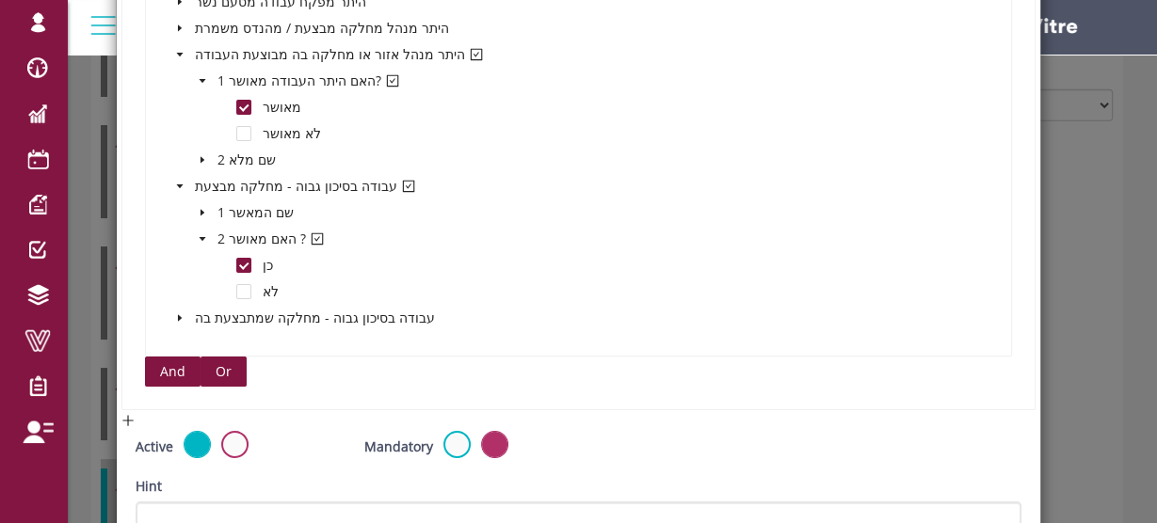
scroll to position [5439, 0]
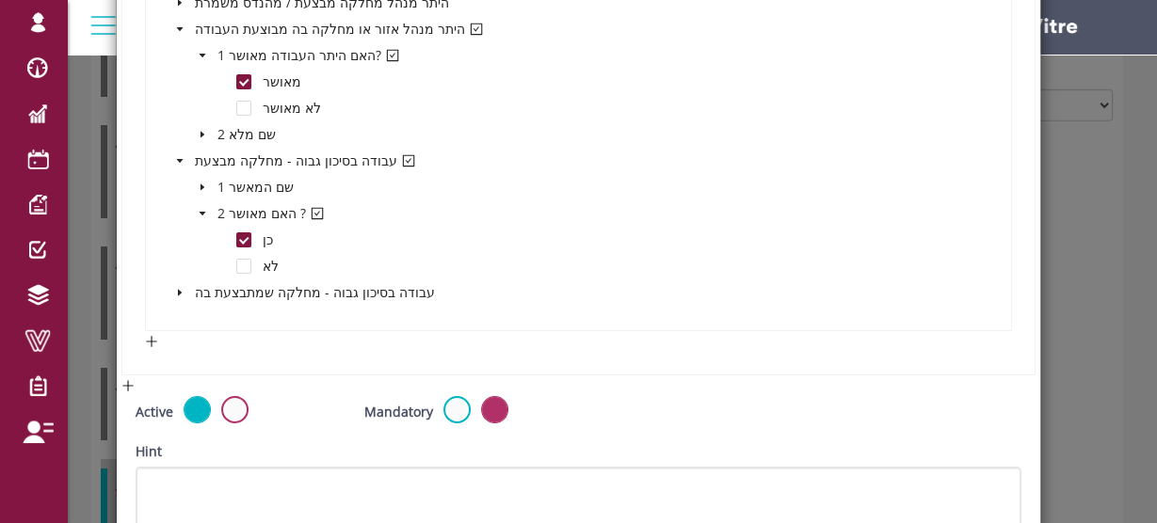
click at [180, 288] on icon "caret-down" at bounding box center [179, 292] width 9 height 9
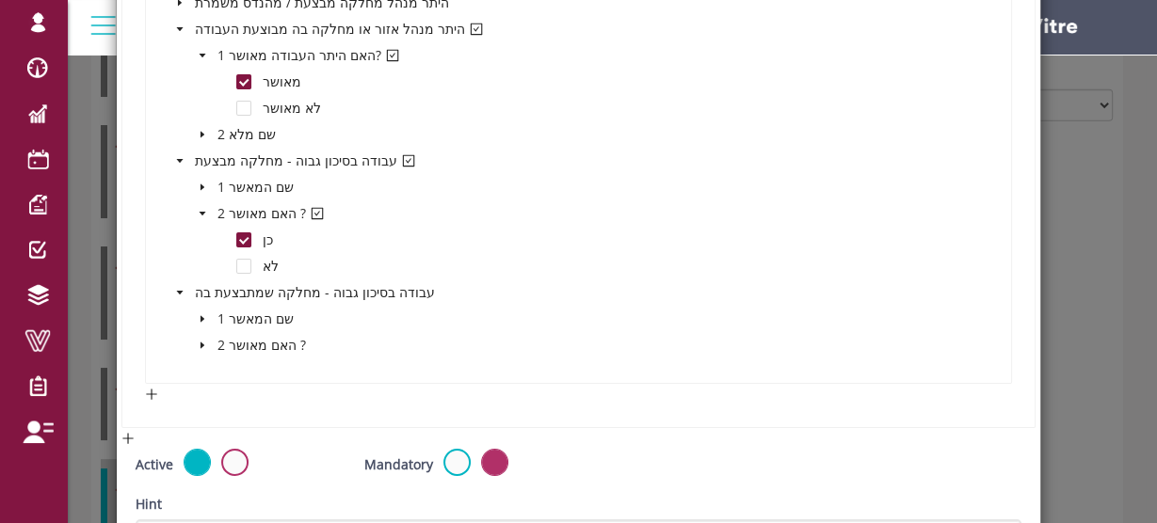
click at [203, 337] on span at bounding box center [202, 345] width 23 height 23
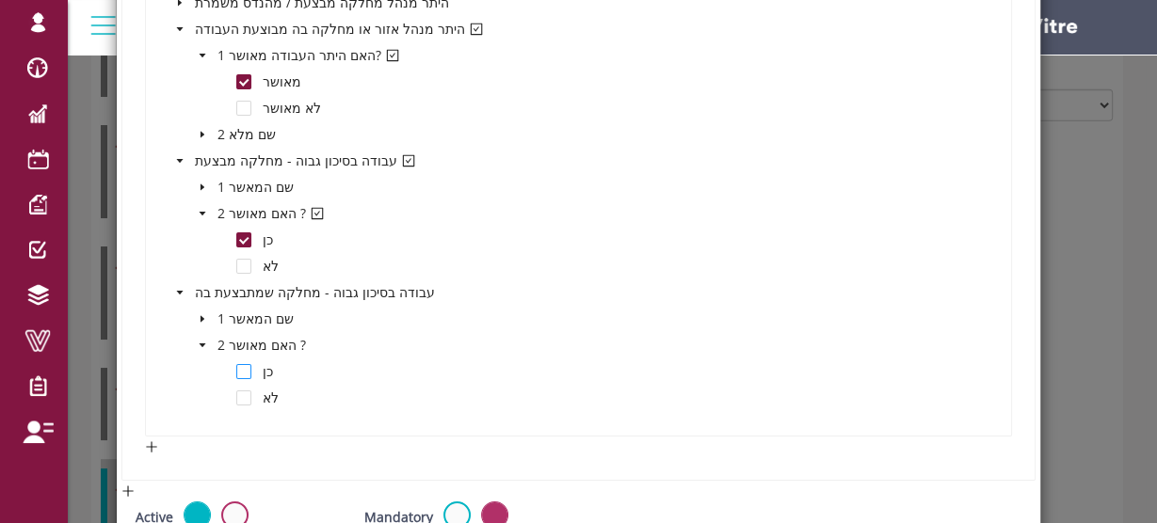
click at [243, 364] on span at bounding box center [243, 371] width 15 height 15
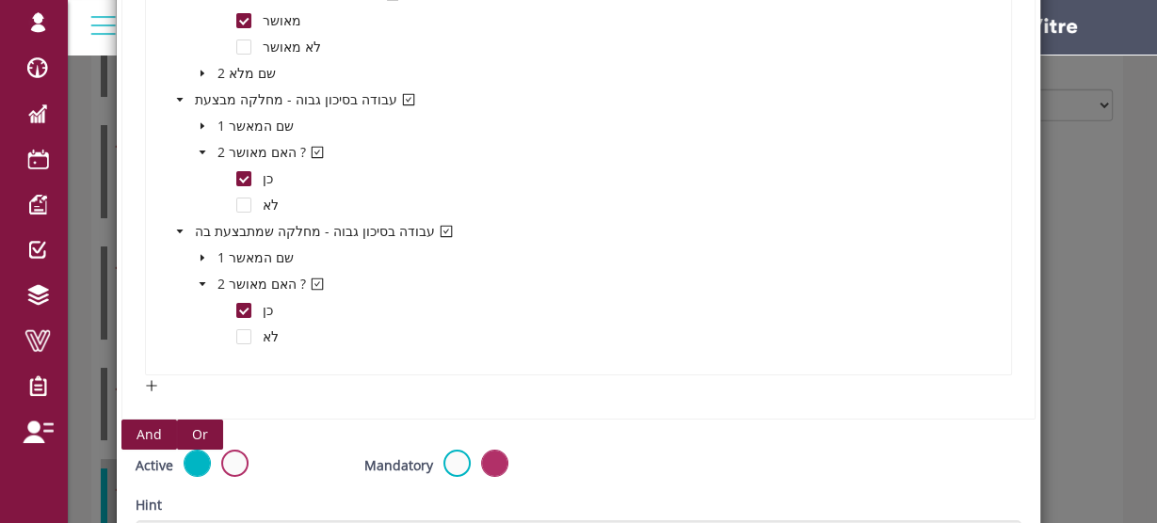
scroll to position [5732, 0]
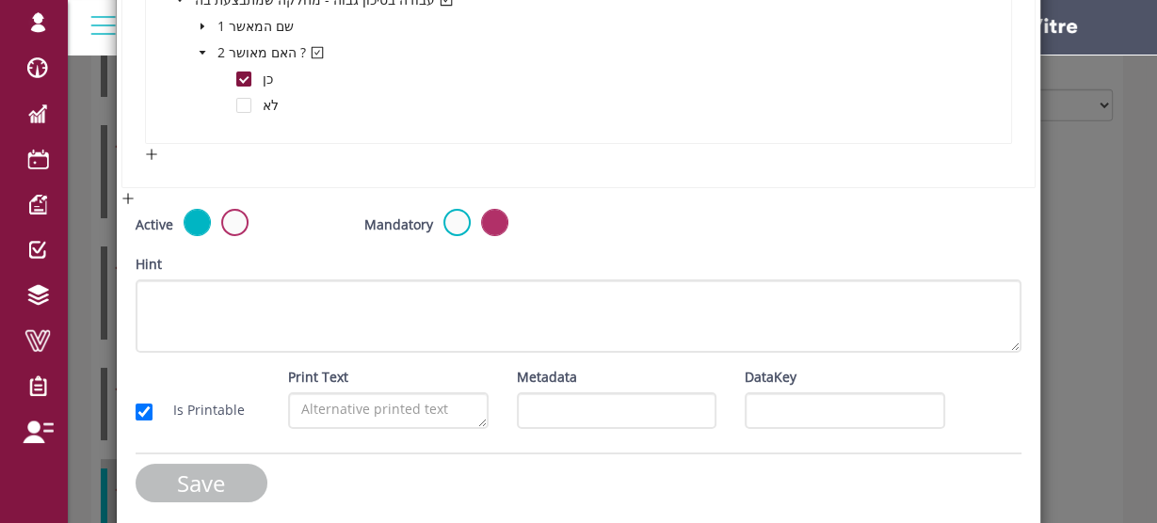
click at [226, 466] on input "Save" at bounding box center [202, 483] width 132 height 39
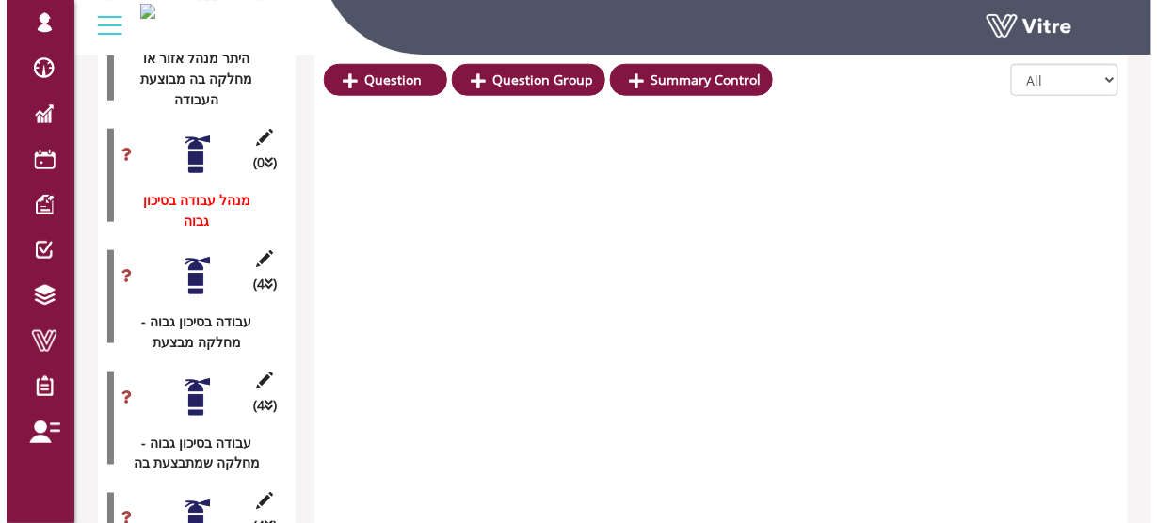
scroll to position [3995, 0]
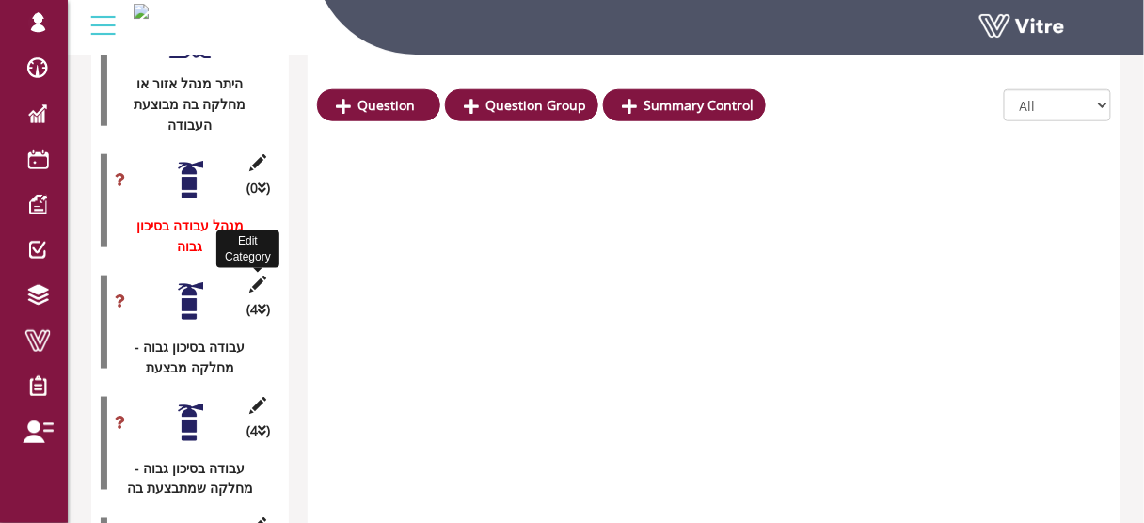
click at [252, 276] on icon at bounding box center [259, 284] width 24 height 17
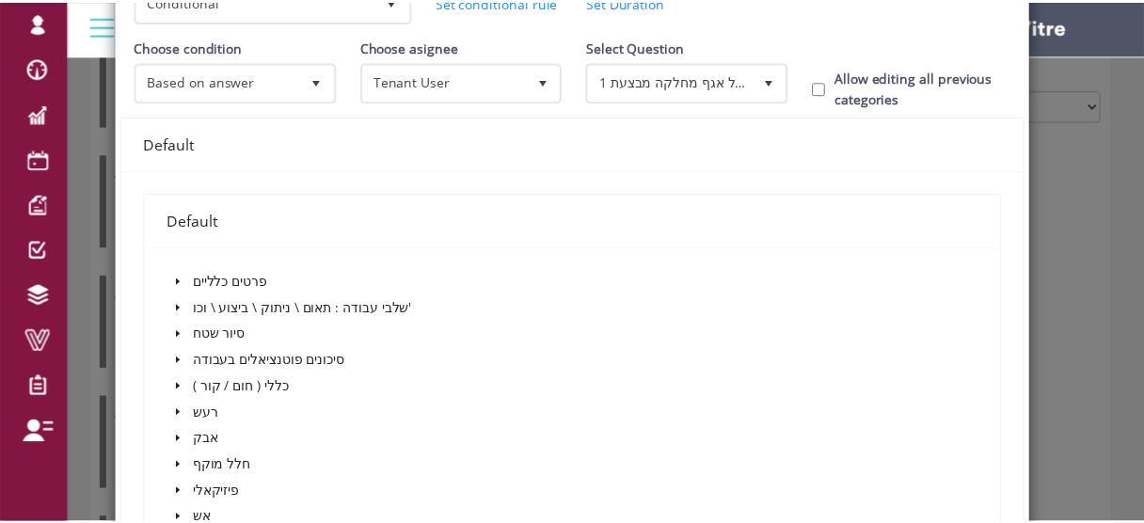
scroll to position [0, 0]
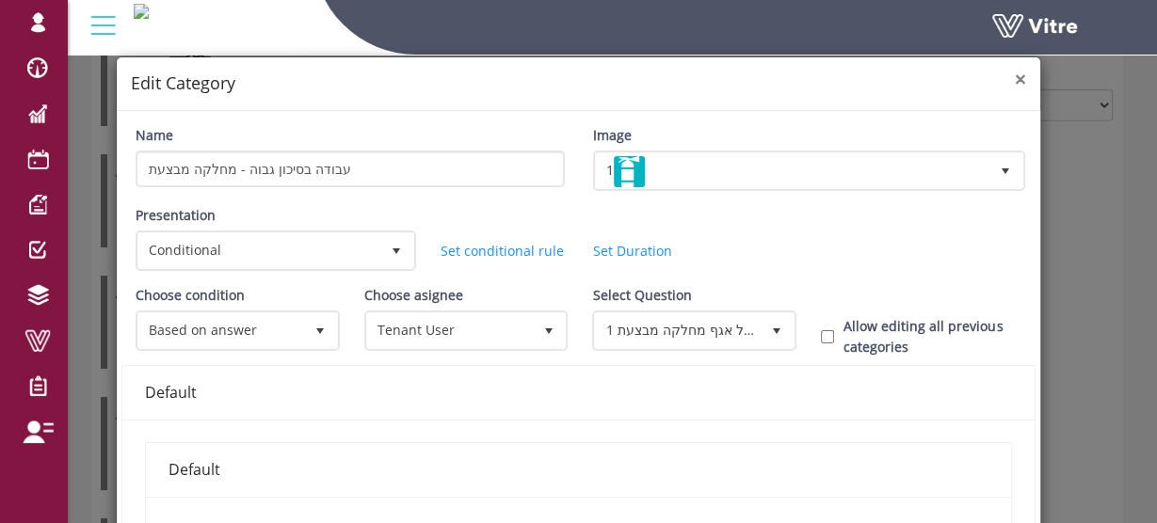
click at [1015, 84] on span "×" at bounding box center [1020, 79] width 11 height 26
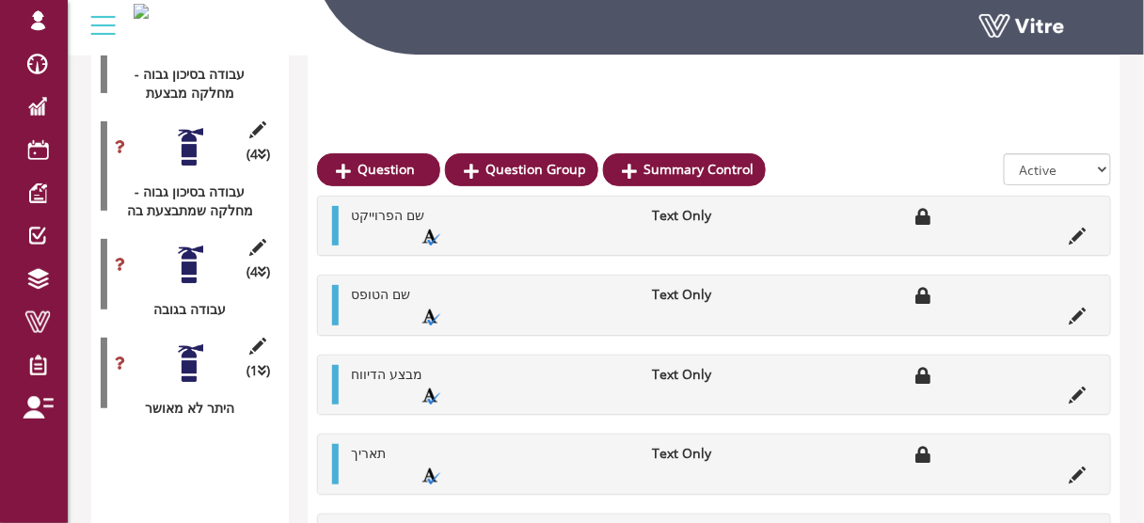
scroll to position [3706, 0]
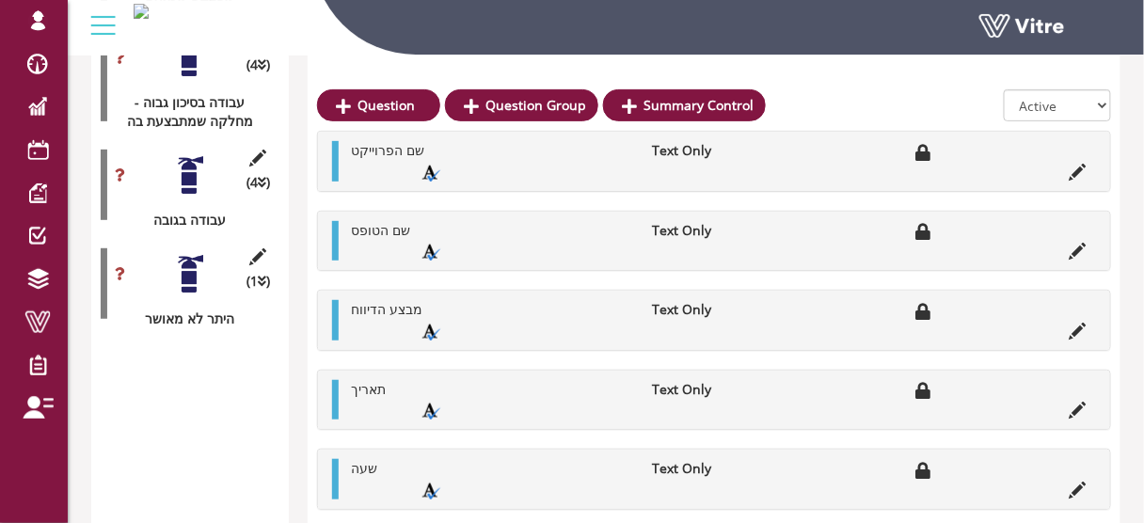
click at [187, 160] on div at bounding box center [190, 175] width 42 height 42
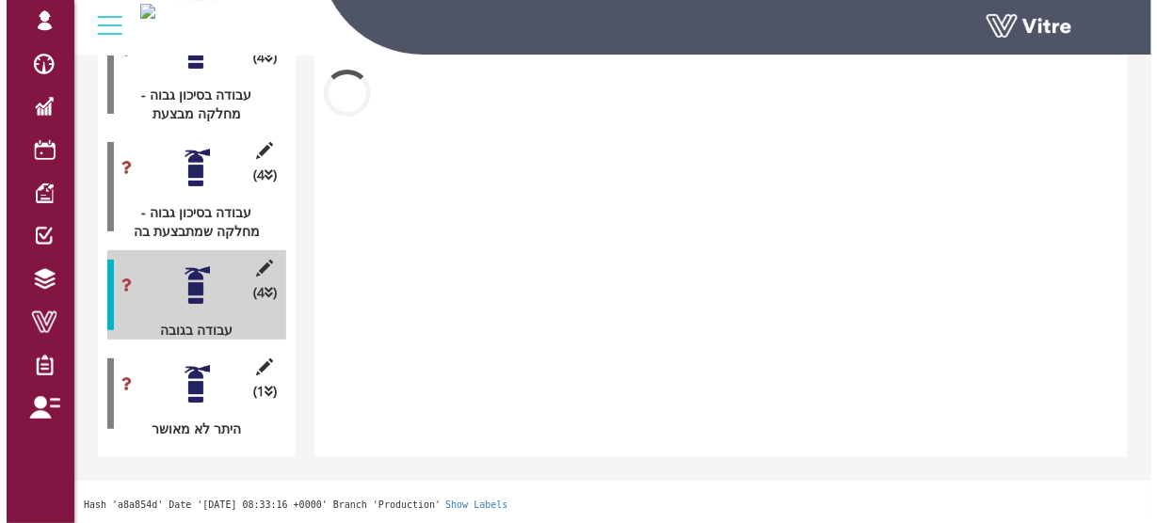
scroll to position [3576, 0]
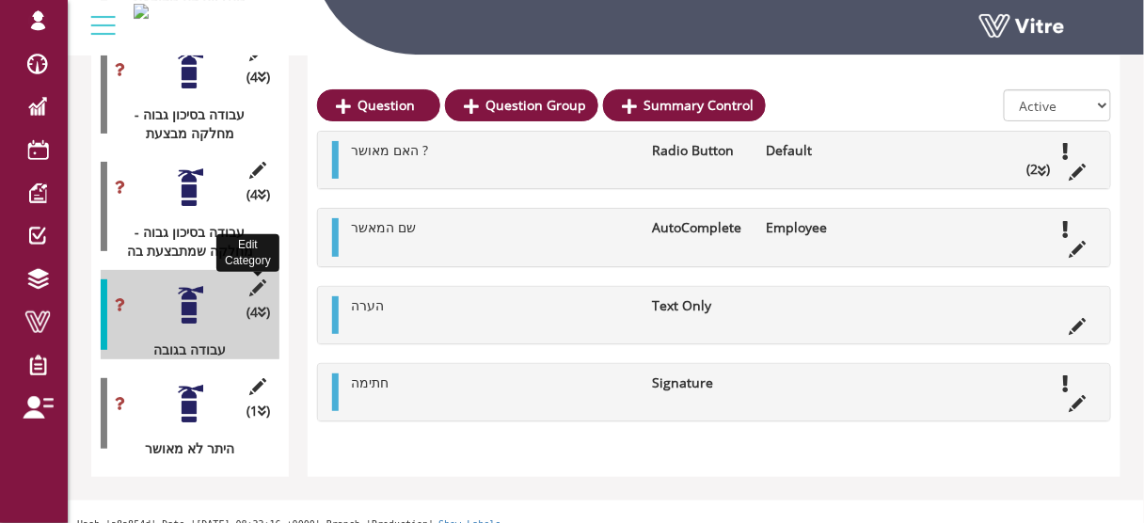
click at [262, 280] on icon at bounding box center [259, 288] width 24 height 17
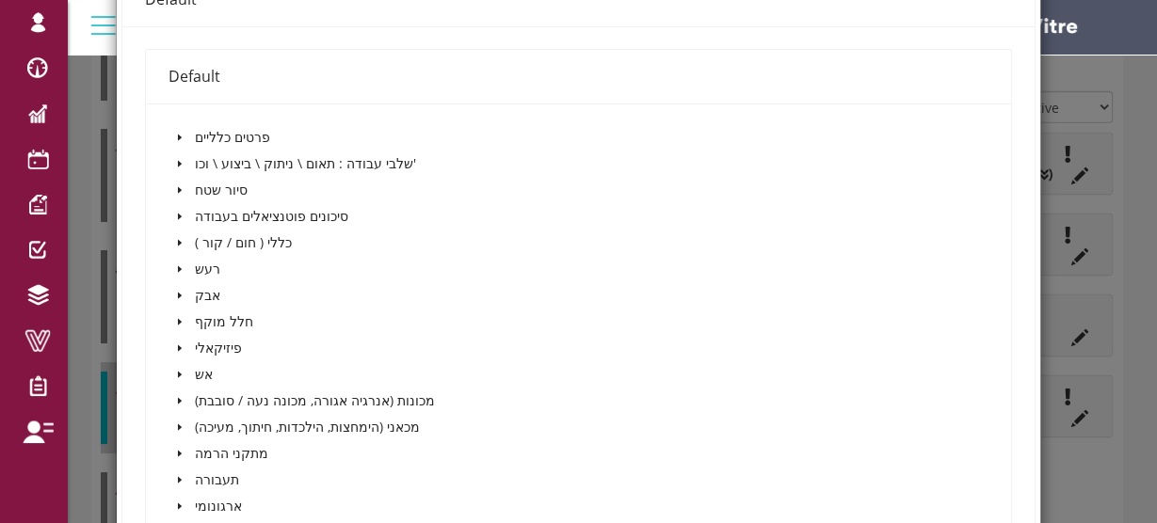
scroll to position [376, 0]
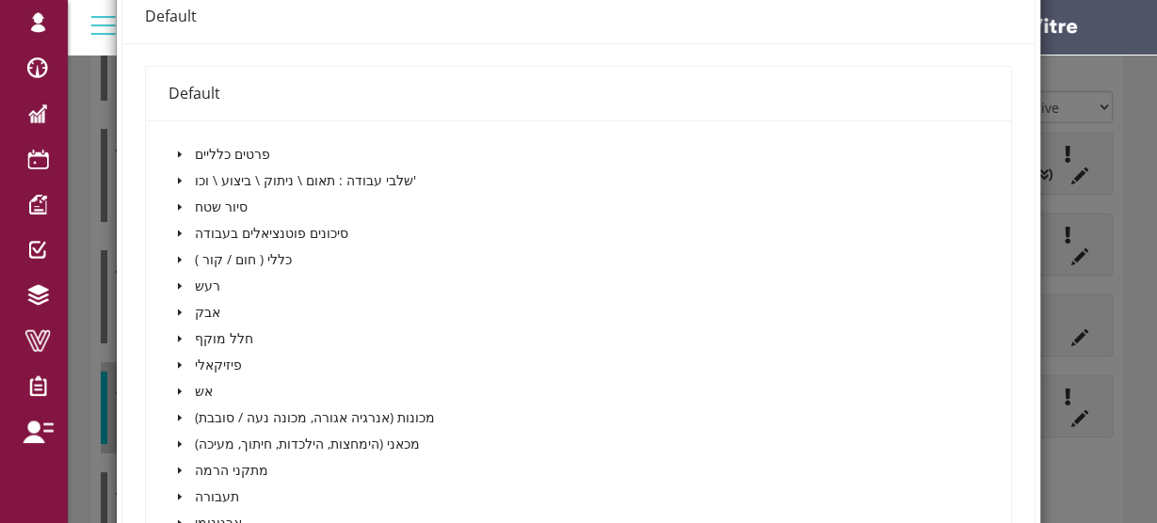
click at [179, 151] on icon "caret-down" at bounding box center [179, 154] width 9 height 9
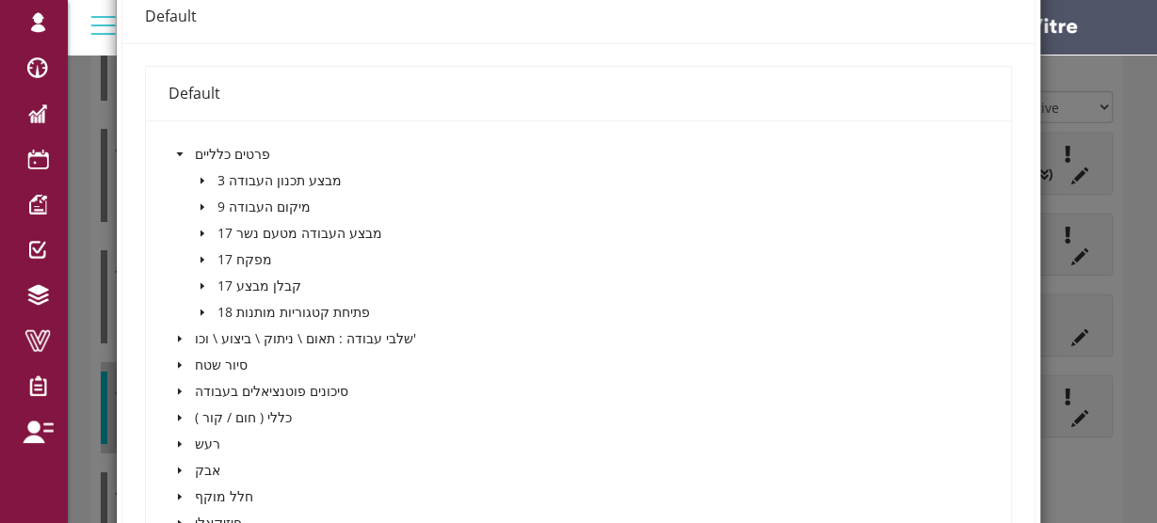
click at [179, 152] on icon "caret-down" at bounding box center [179, 154] width 7 height 4
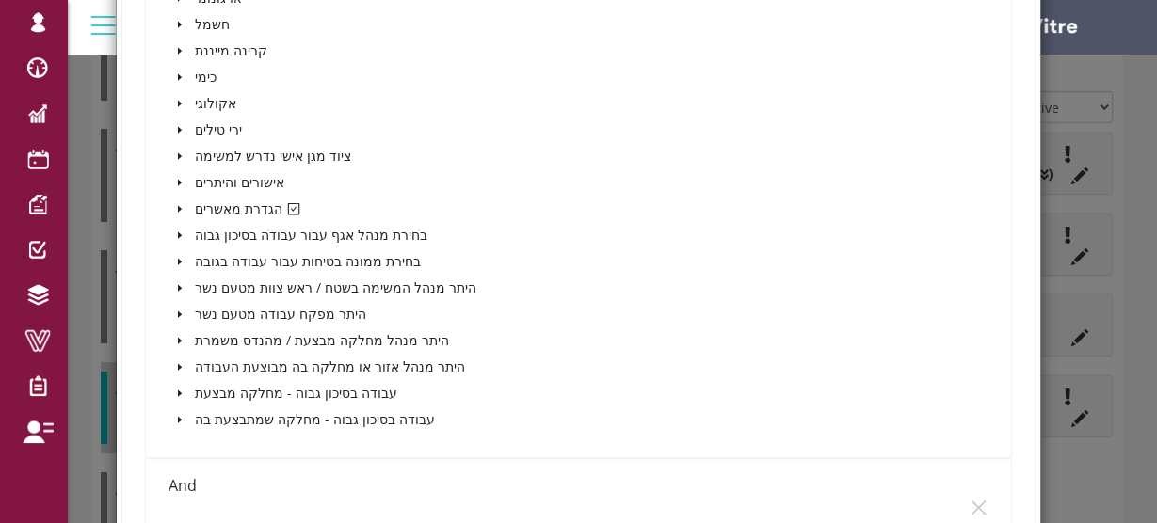
scroll to position [904, 0]
click at [179, 202] on icon "caret-down" at bounding box center [179, 206] width 9 height 9
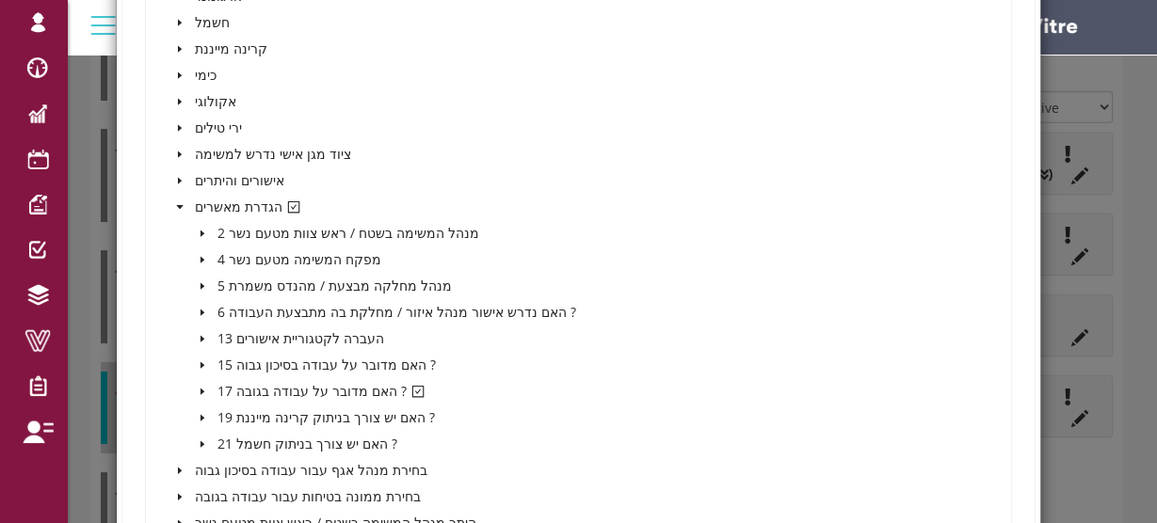
click at [198, 391] on icon "caret-down" at bounding box center [202, 391] width 9 height 9
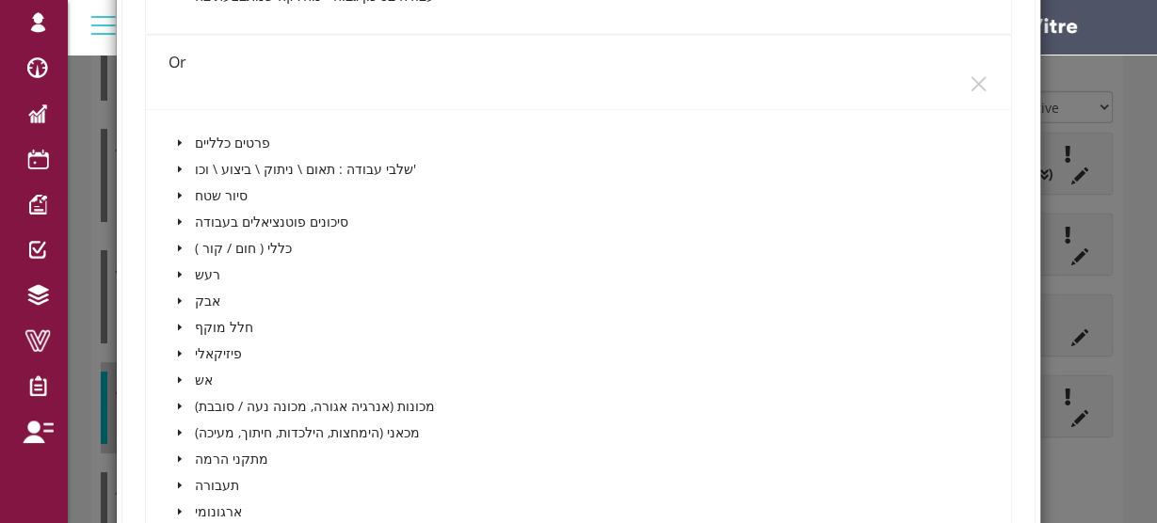
scroll to position [4075, 0]
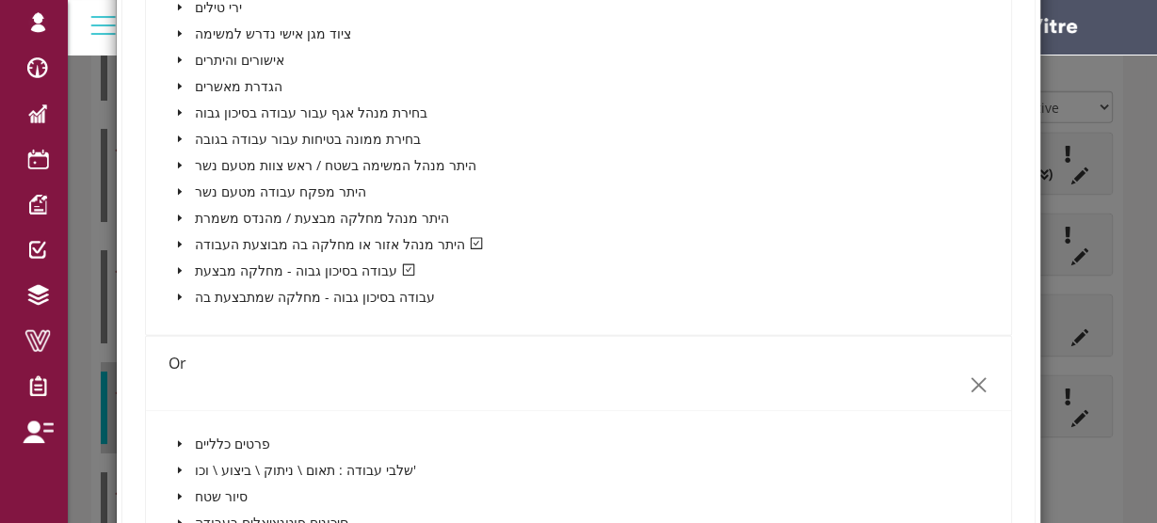
click at [968, 380] on icon "close" at bounding box center [978, 386] width 20 height 20
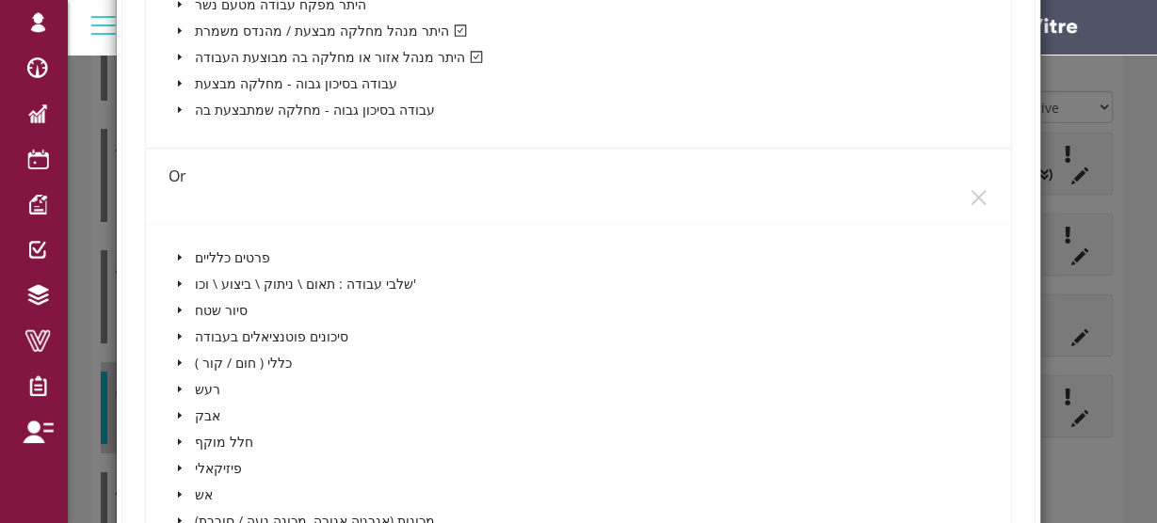
scroll to position [3322, 0]
click at [971, 193] on icon "close" at bounding box center [978, 200] width 15 height 15
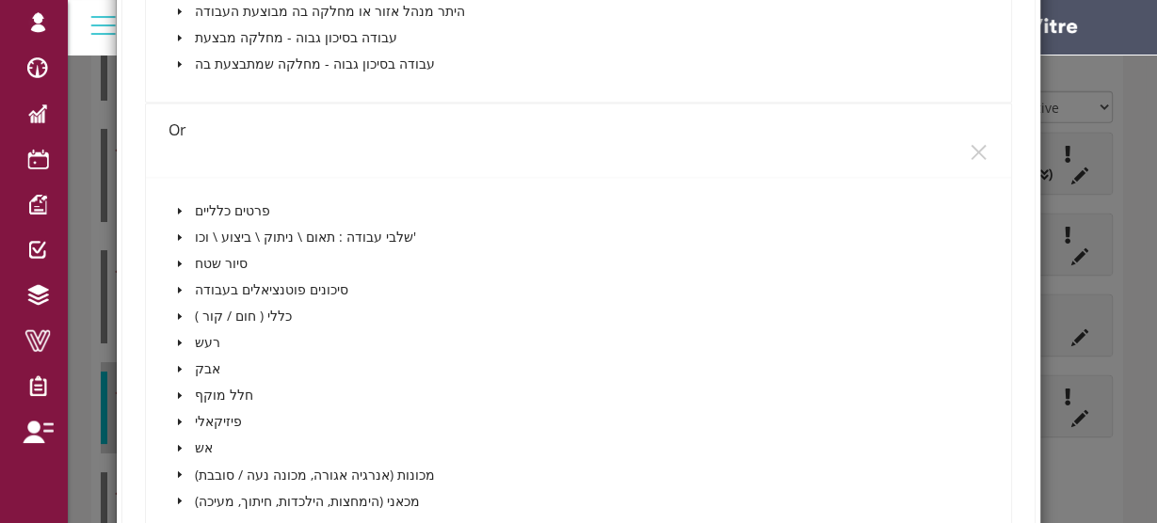
scroll to position [2419, 0]
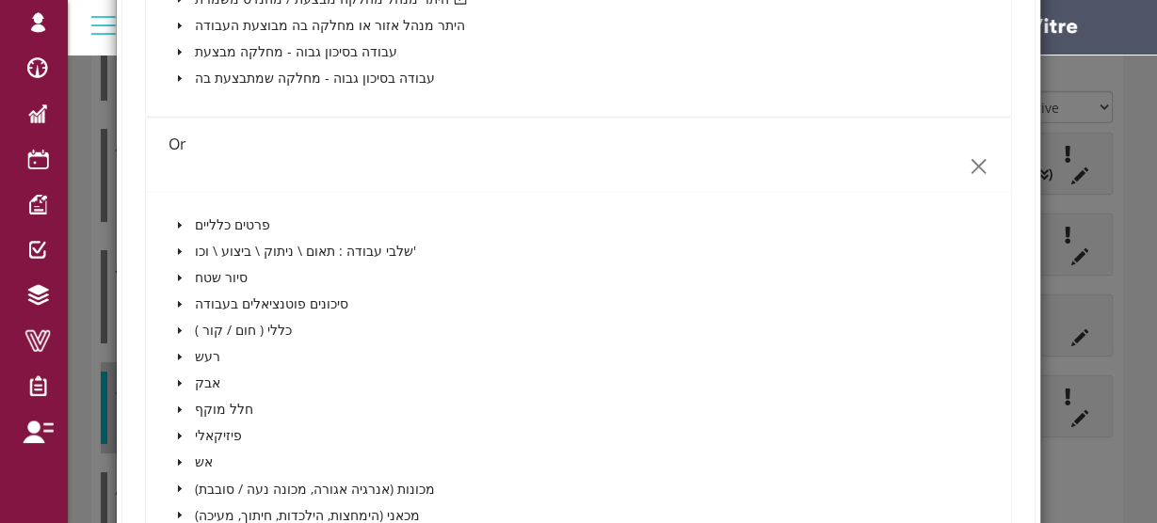
click at [973, 163] on icon "close" at bounding box center [978, 166] width 20 height 20
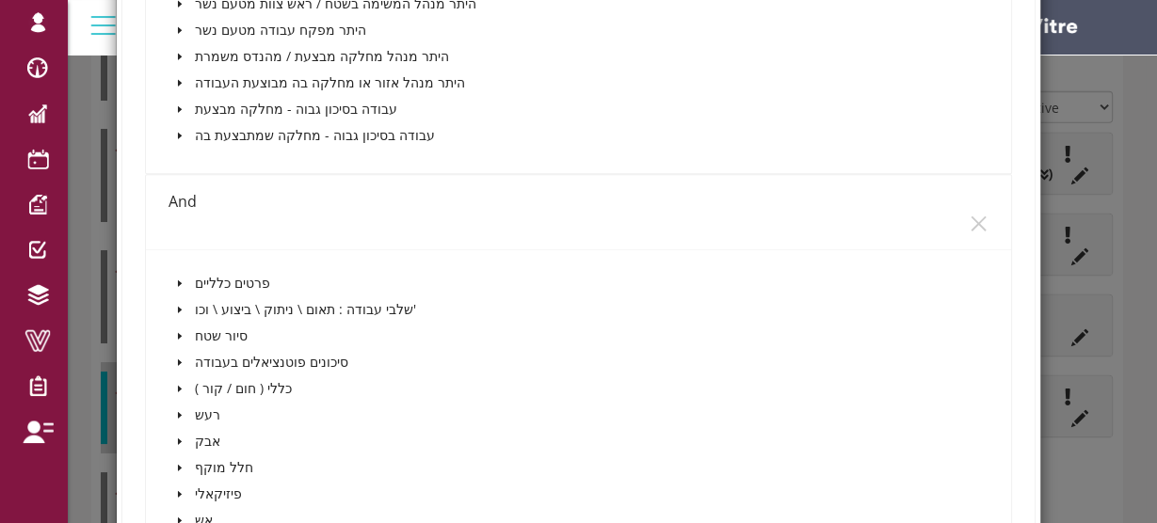
scroll to position [1416, 0]
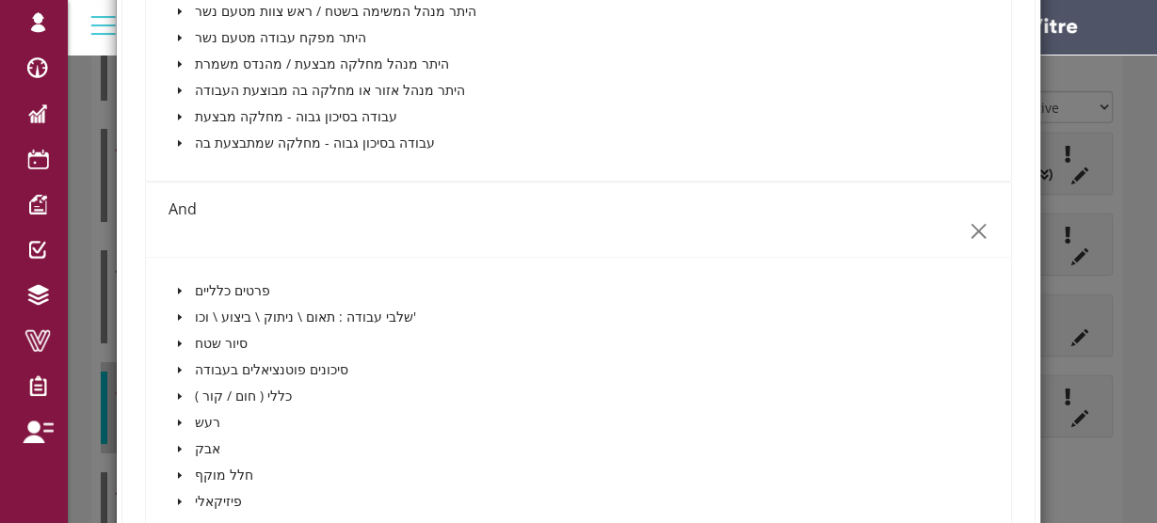
click at [969, 221] on icon "close" at bounding box center [978, 231] width 20 height 20
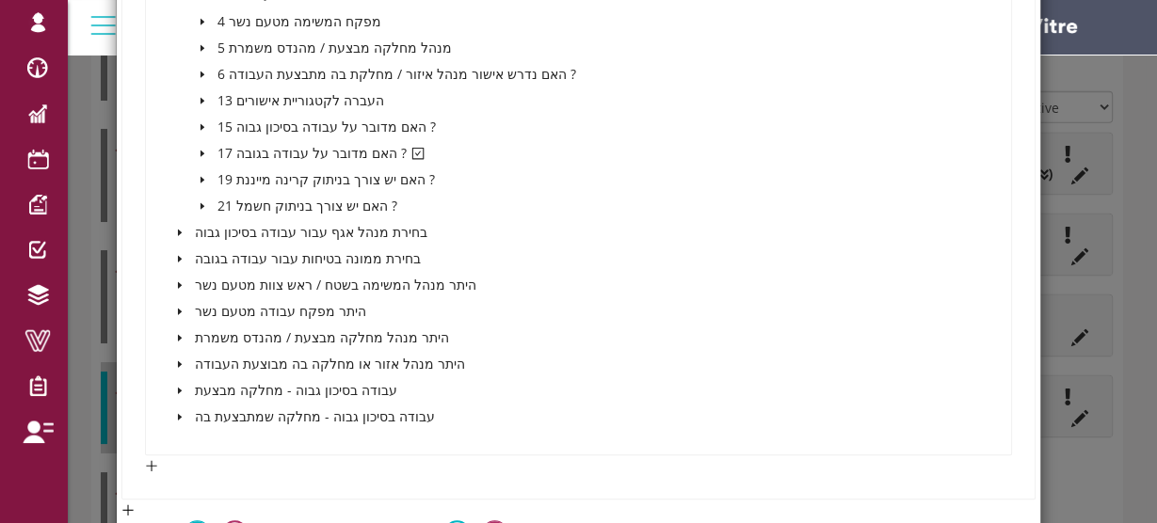
scroll to position [1190, 0]
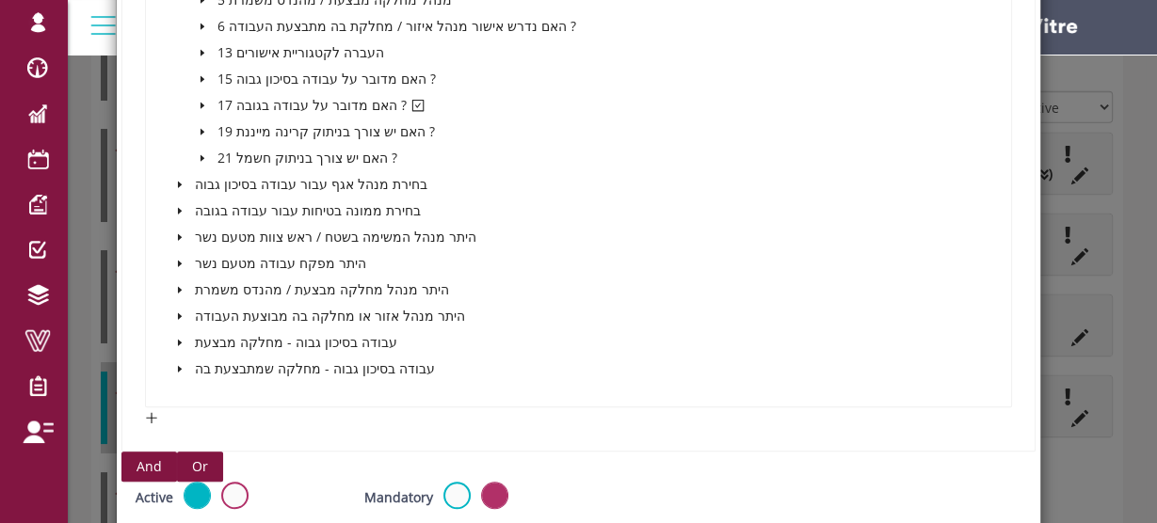
click at [129, 465] on button "And" at bounding box center [149, 467] width 56 height 30
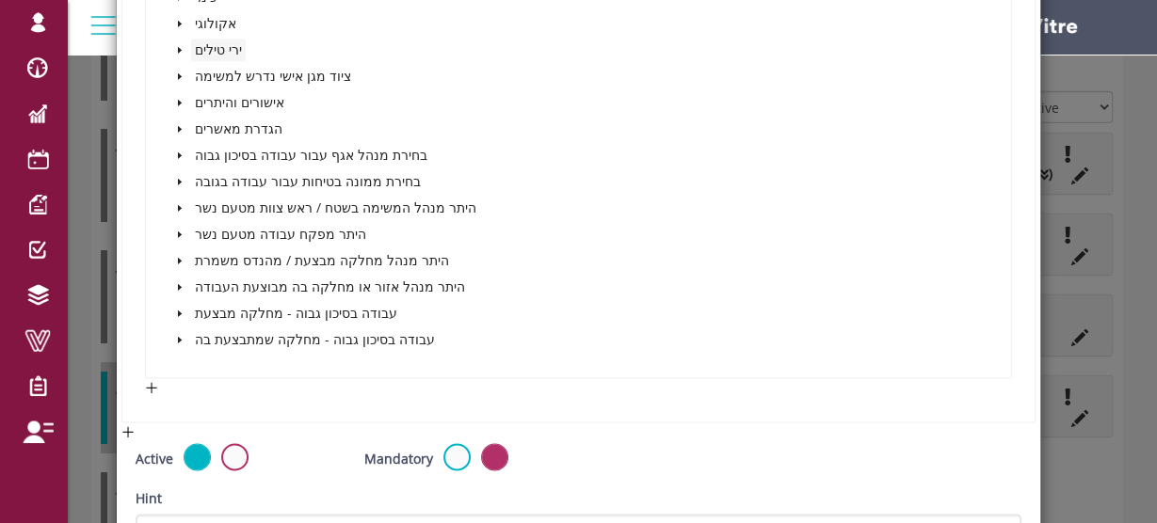
scroll to position [2289, 0]
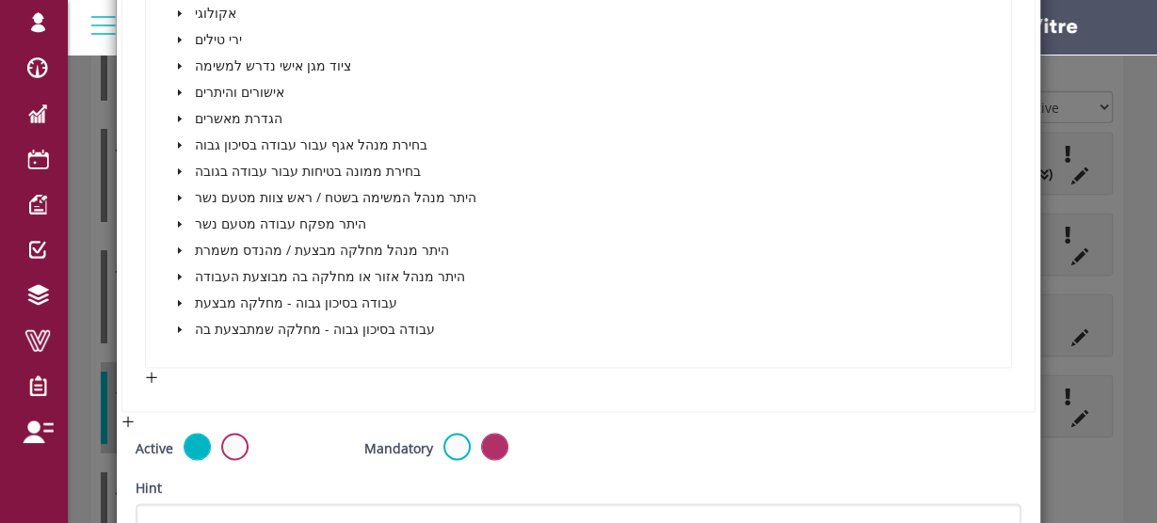
click at [178, 247] on icon "caret-down" at bounding box center [180, 250] width 4 height 7
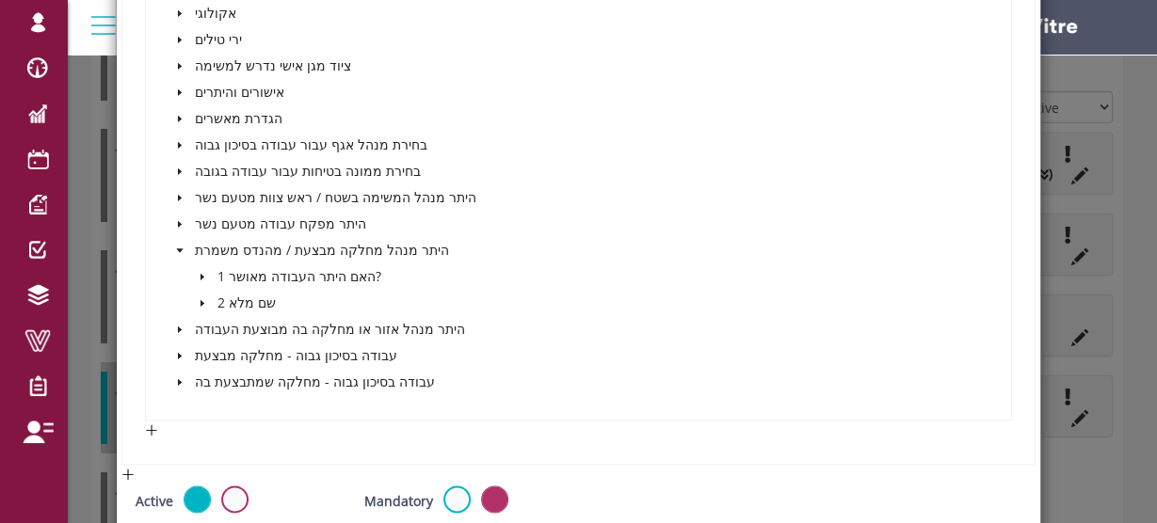
click at [200, 273] on icon "caret-down" at bounding box center [202, 276] width 4 height 7
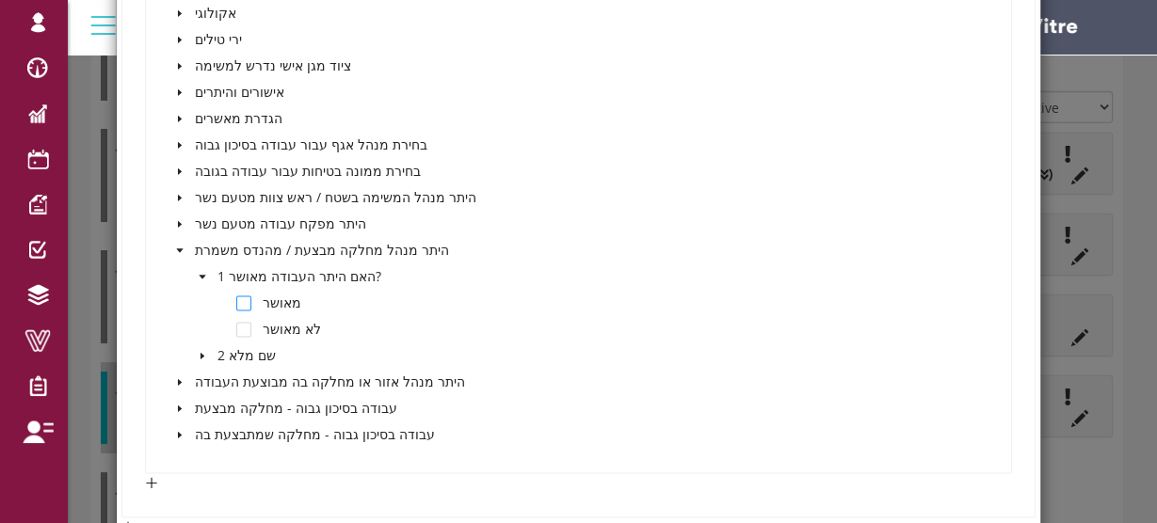
click at [241, 297] on span at bounding box center [243, 303] width 15 height 15
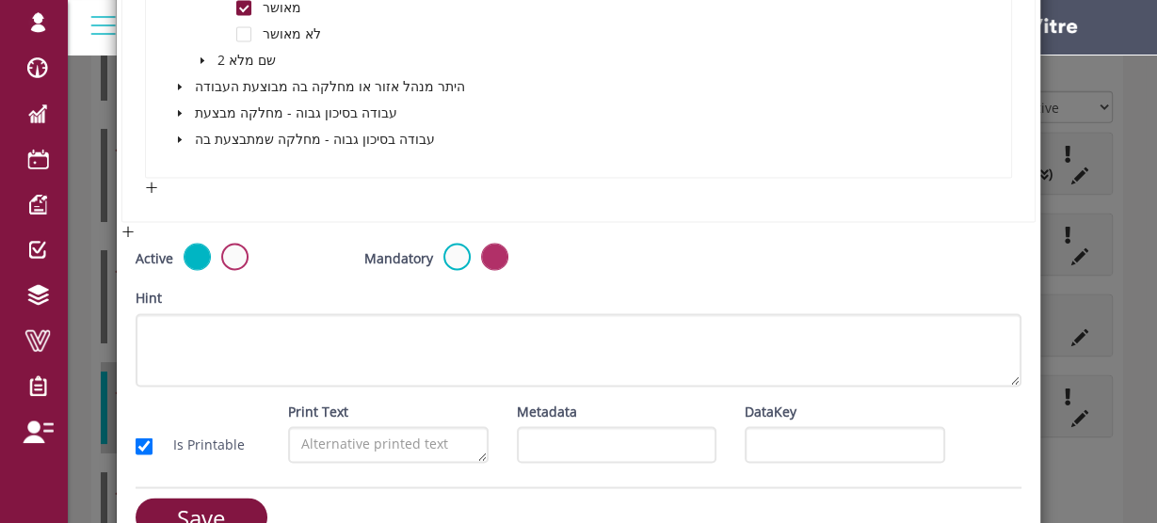
scroll to position [2590, 0]
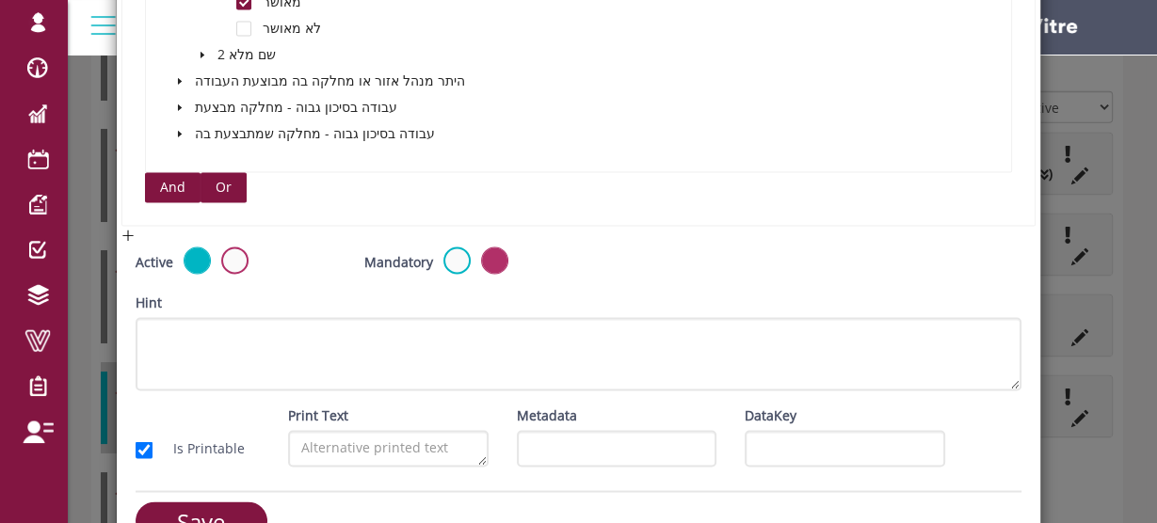
click at [225, 182] on span "Or" at bounding box center [224, 187] width 16 height 21
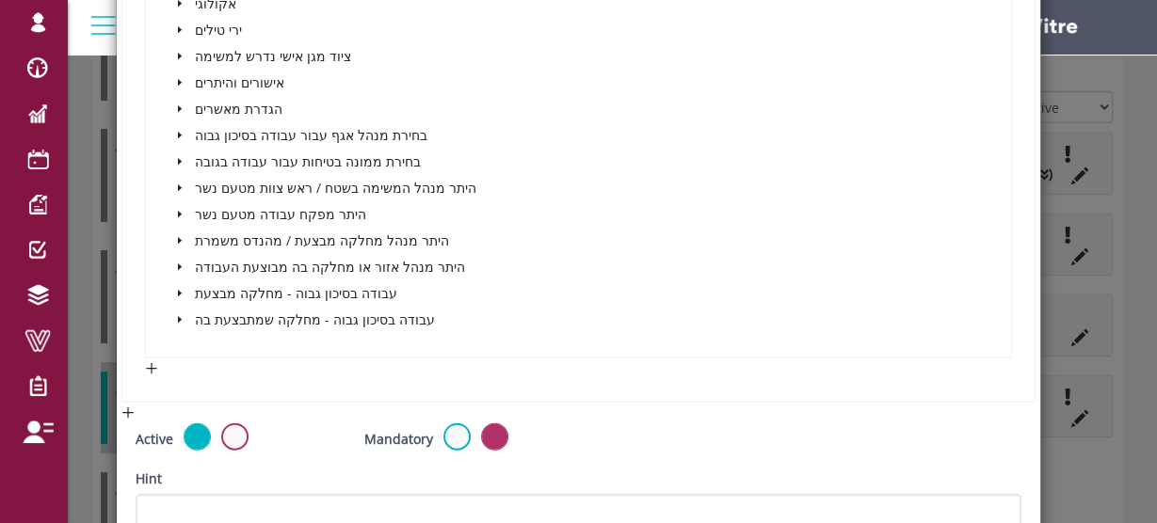
scroll to position [3343, 0]
click at [178, 236] on icon "caret-down" at bounding box center [180, 239] width 4 height 7
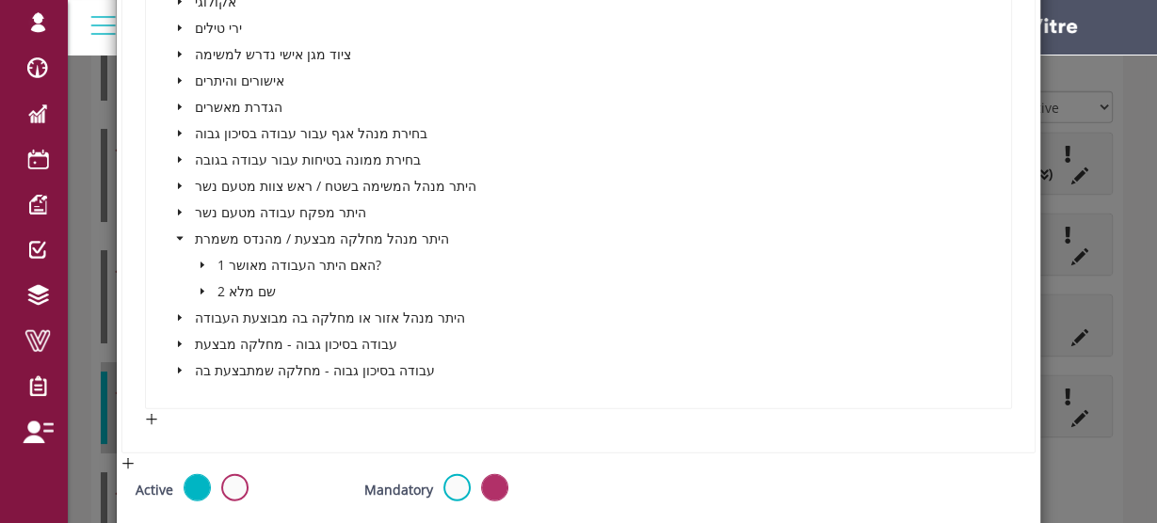
click at [176, 237] on icon "caret-down" at bounding box center [179, 239] width 7 height 4
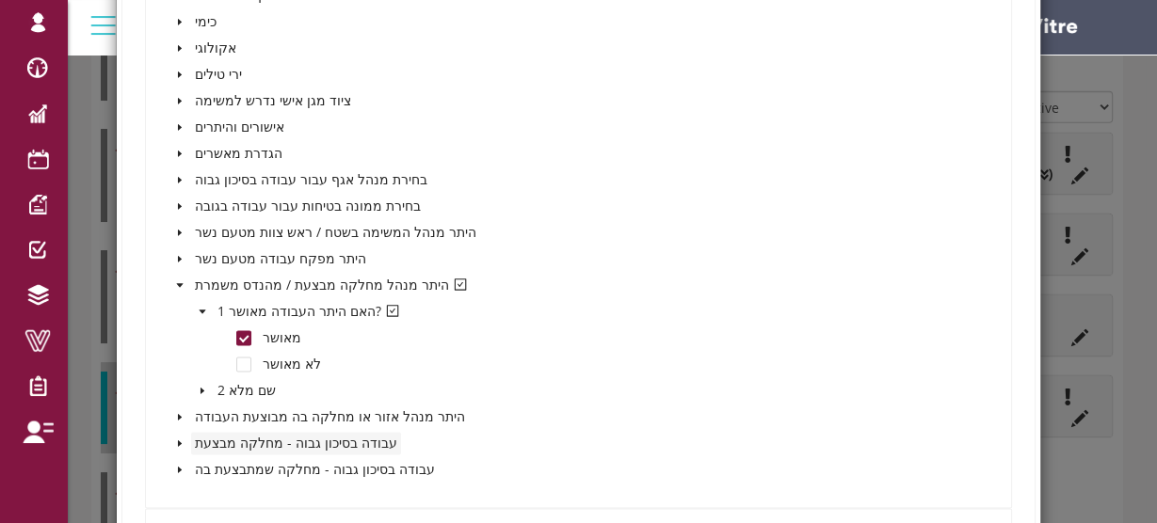
scroll to position [2214, 0]
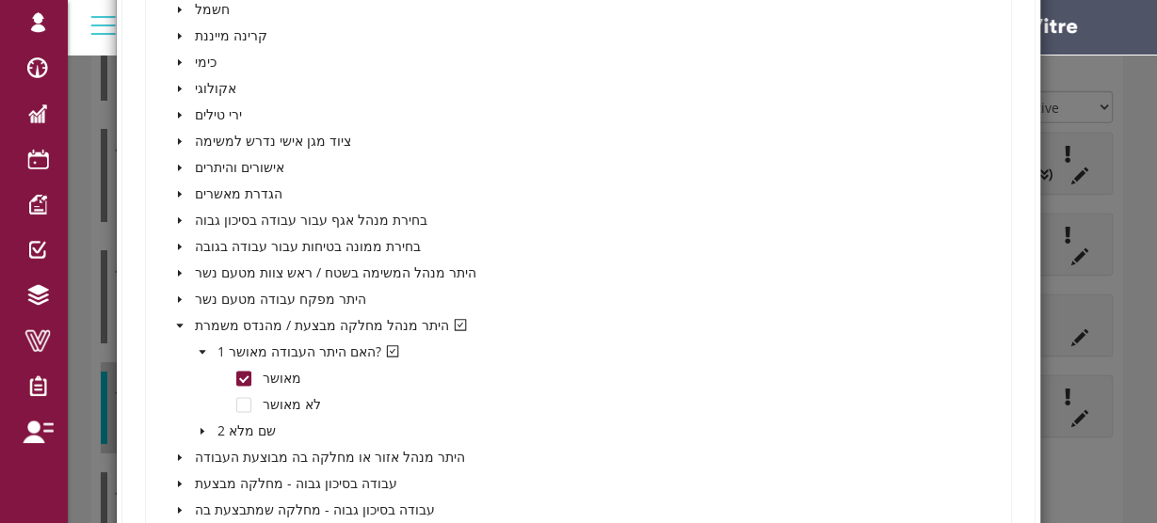
click at [199, 350] on icon "caret-down" at bounding box center [202, 352] width 7 height 4
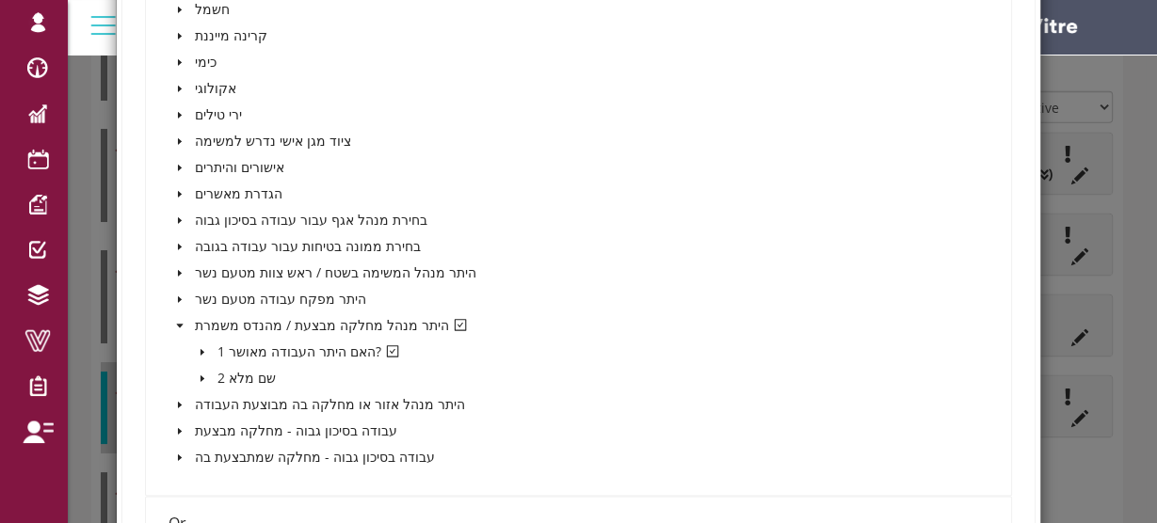
click at [177, 324] on icon "caret-down" at bounding box center [179, 326] width 7 height 4
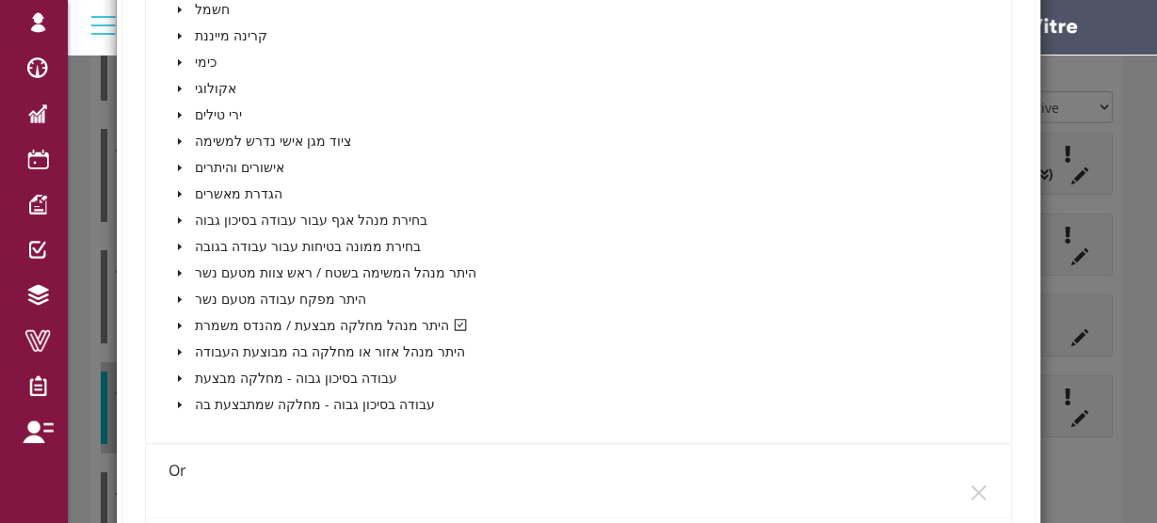
click at [178, 348] on icon "caret-down" at bounding box center [180, 351] width 4 height 7
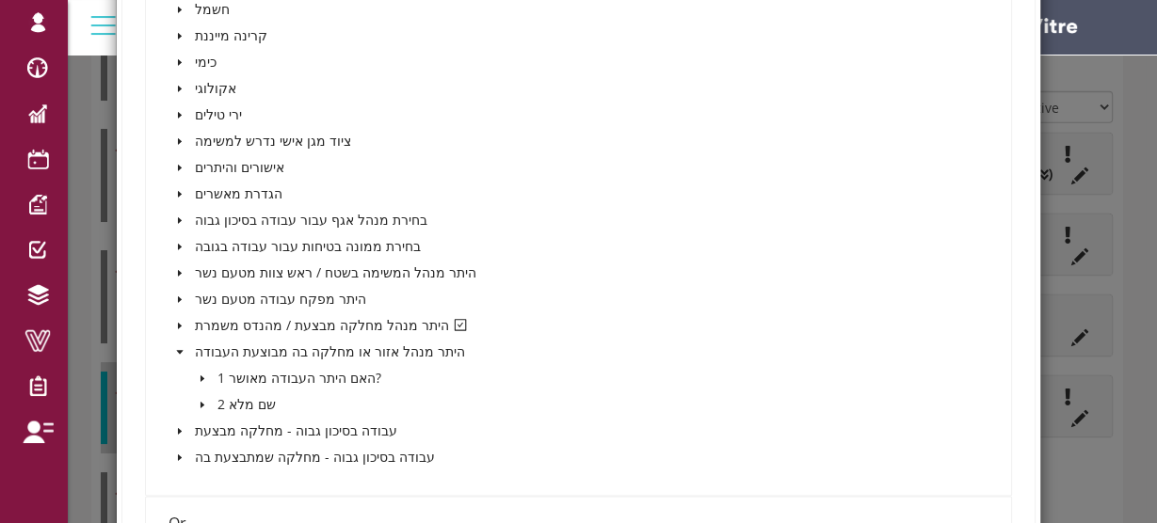
click at [200, 374] on icon "caret-down" at bounding box center [202, 378] width 9 height 9
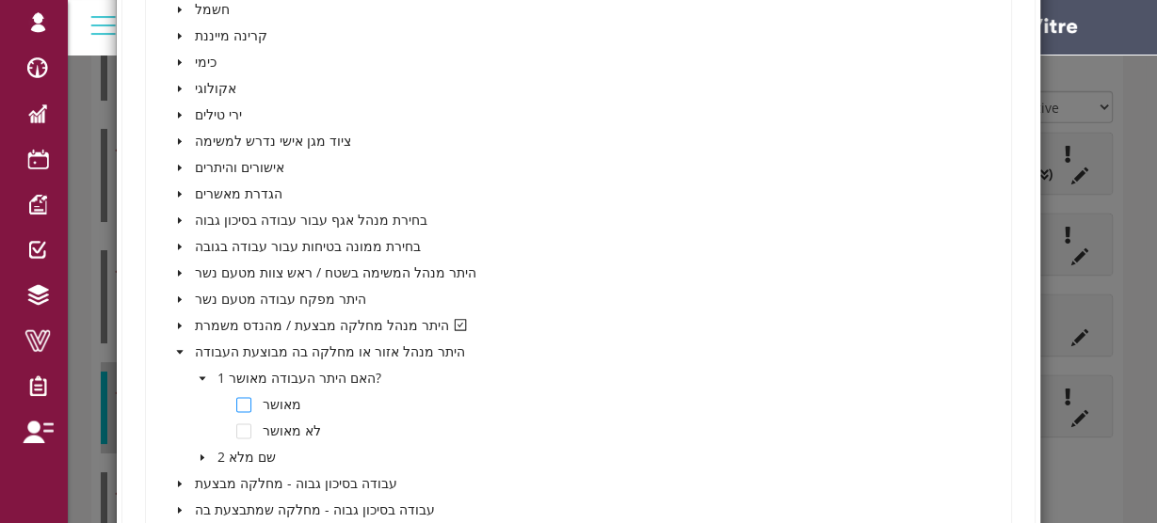
click at [237, 399] on span at bounding box center [243, 404] width 15 height 15
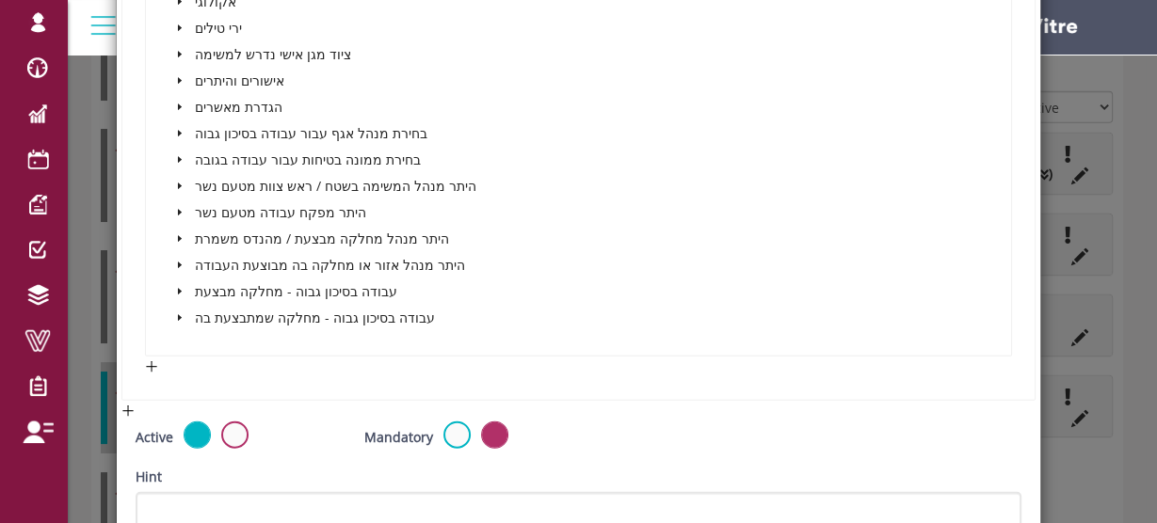
scroll to position [3418, 0]
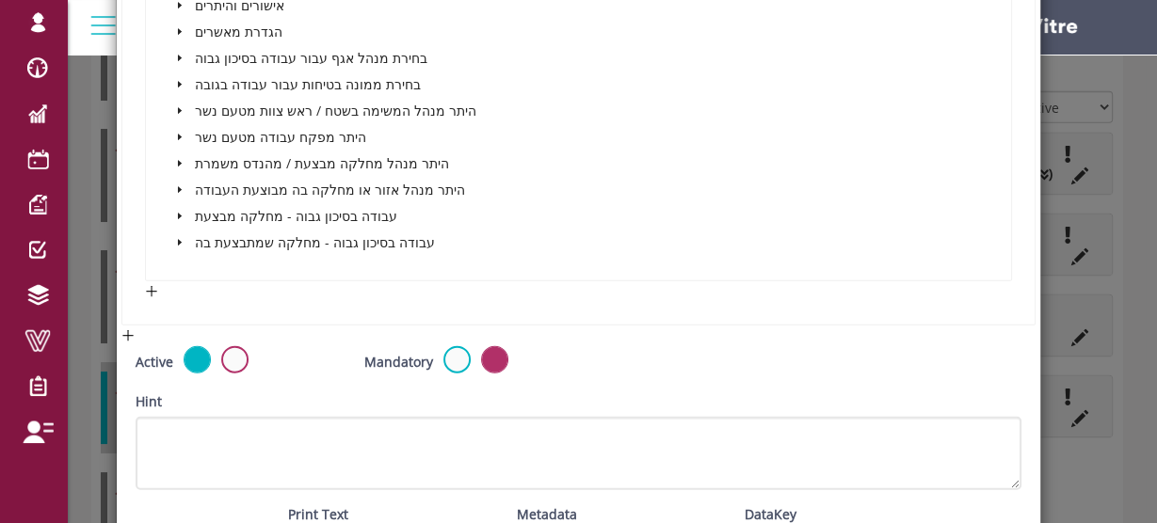
click at [178, 185] on icon "caret-down" at bounding box center [179, 189] width 9 height 9
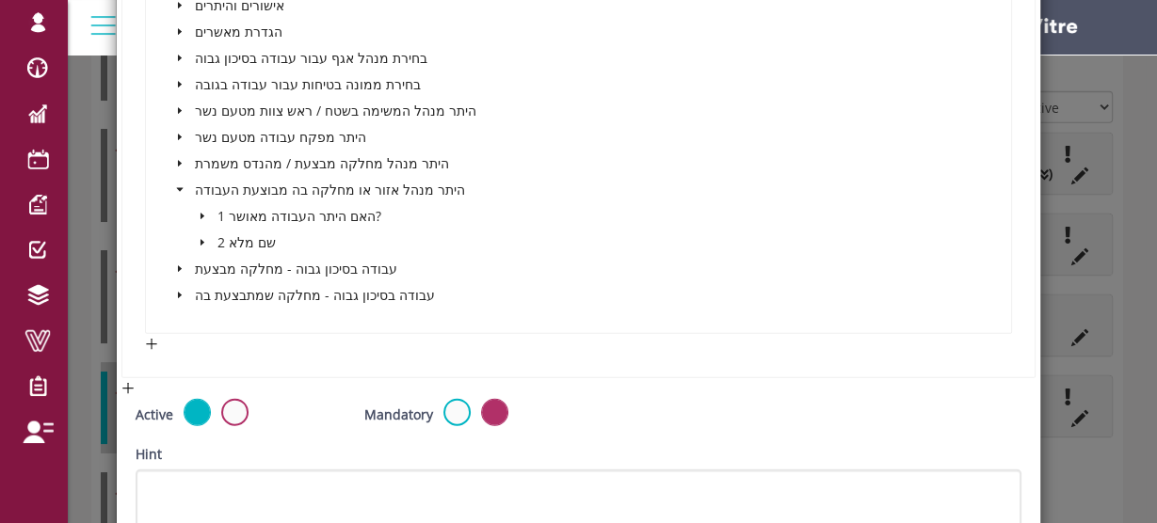
click at [200, 215] on icon "caret-down" at bounding box center [202, 216] width 9 height 9
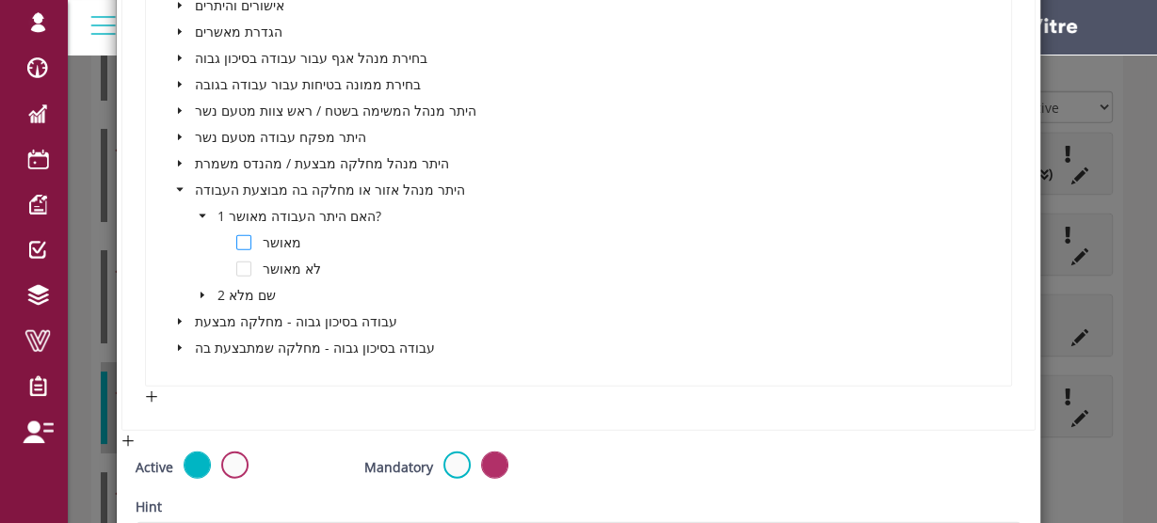
click at [239, 238] on span at bounding box center [243, 242] width 15 height 15
click at [175, 317] on icon "caret-down" at bounding box center [179, 321] width 9 height 9
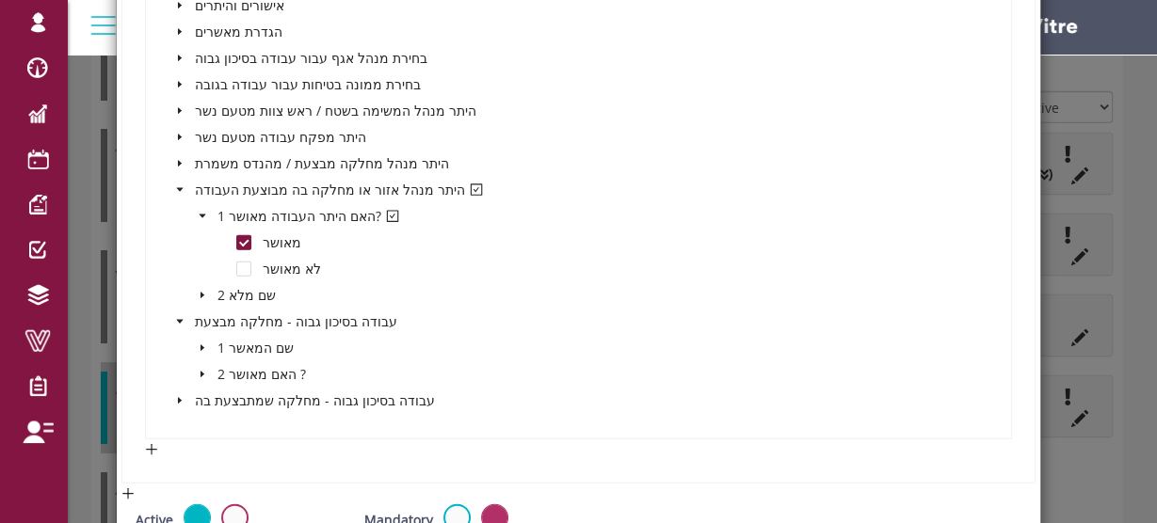
click at [198, 372] on icon "caret-down" at bounding box center [202, 374] width 9 height 9
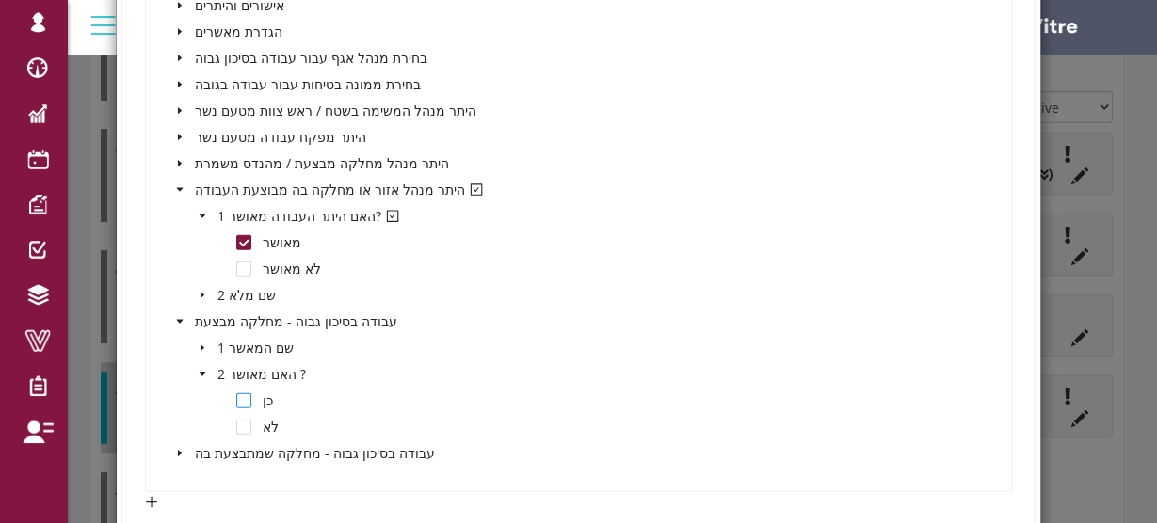
click at [238, 395] on span at bounding box center [243, 400] width 15 height 15
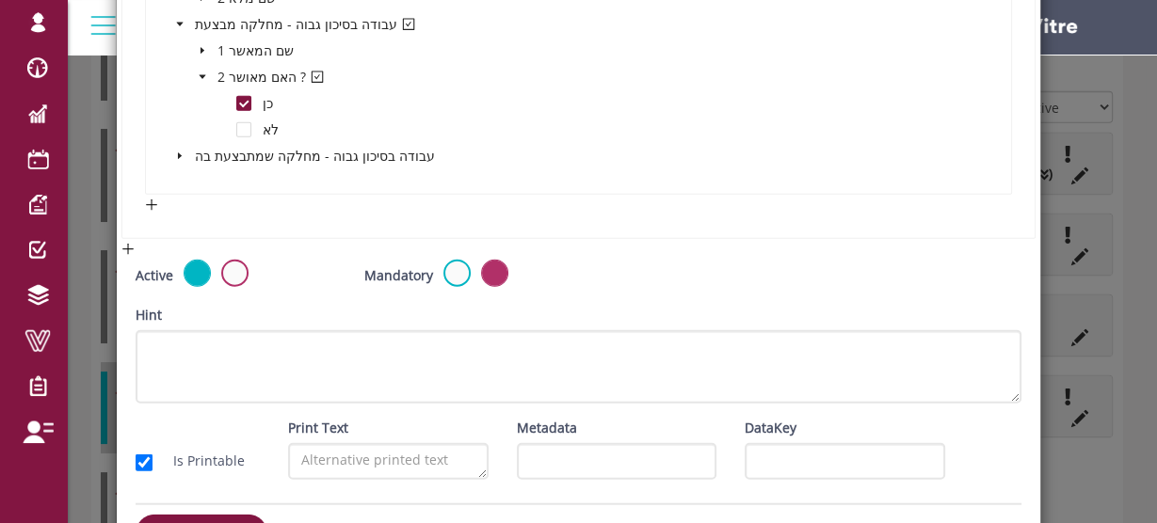
scroll to position [3720, 0]
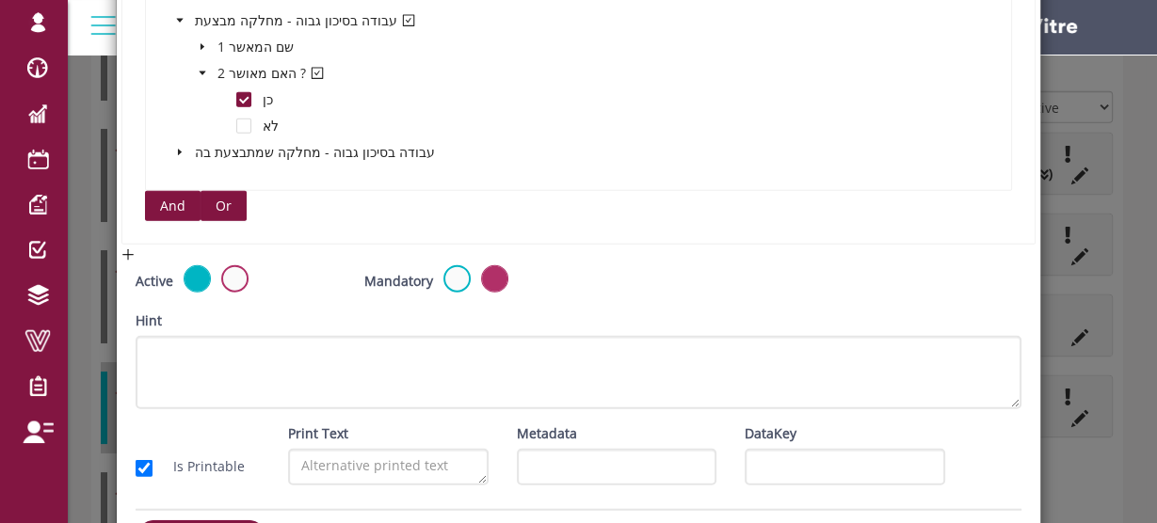
click at [224, 196] on span "Or" at bounding box center [224, 206] width 16 height 21
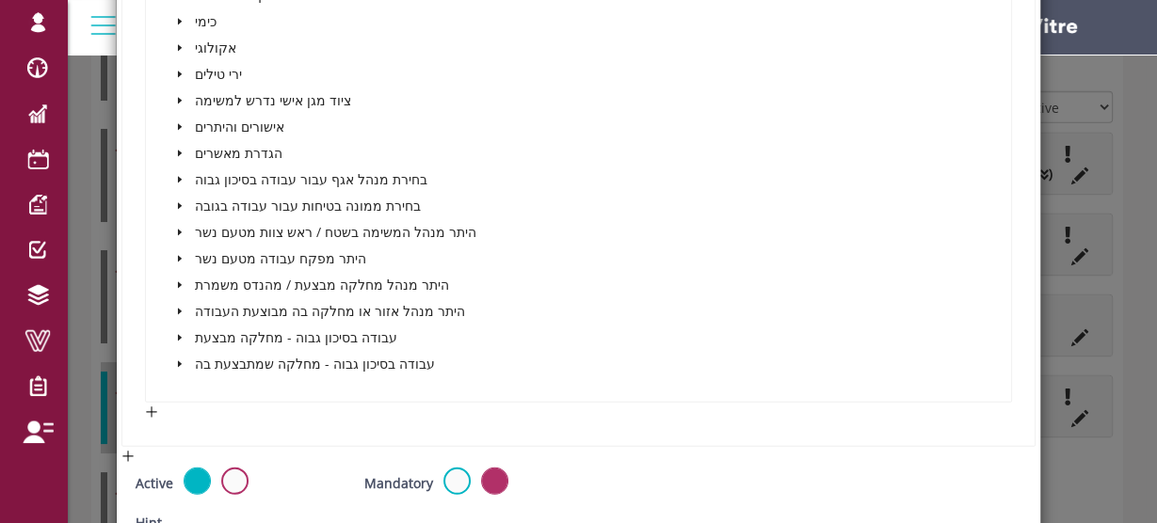
scroll to position [4548, 0]
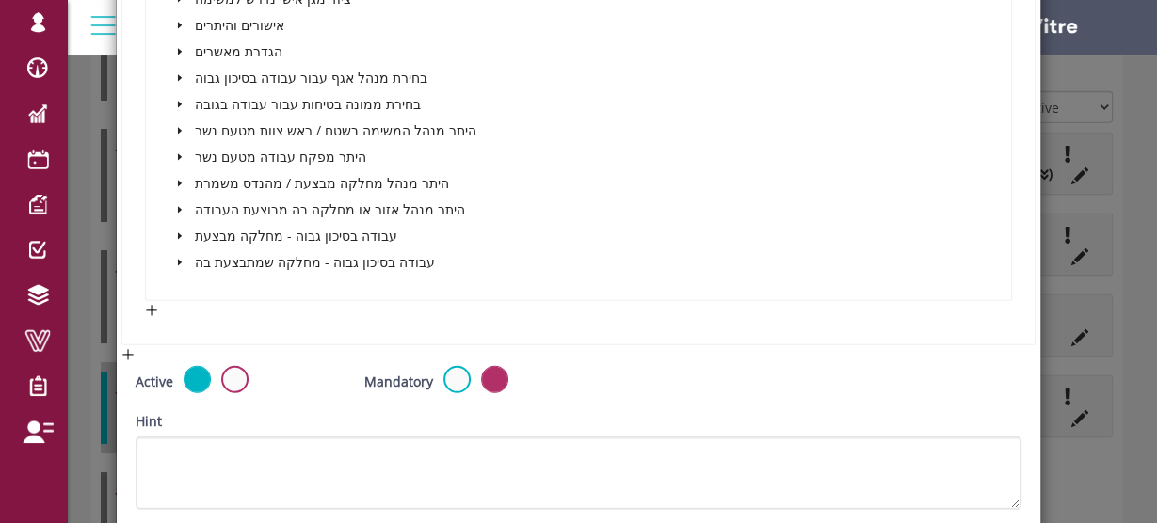
click at [182, 200] on span at bounding box center [179, 210] width 23 height 23
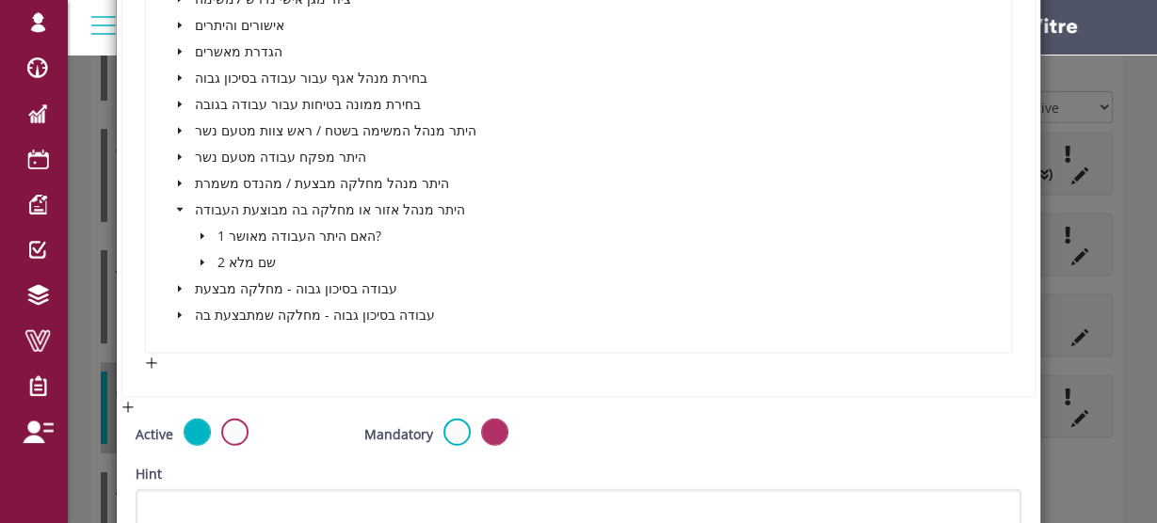
click at [199, 233] on icon "caret-down" at bounding box center [202, 236] width 9 height 9
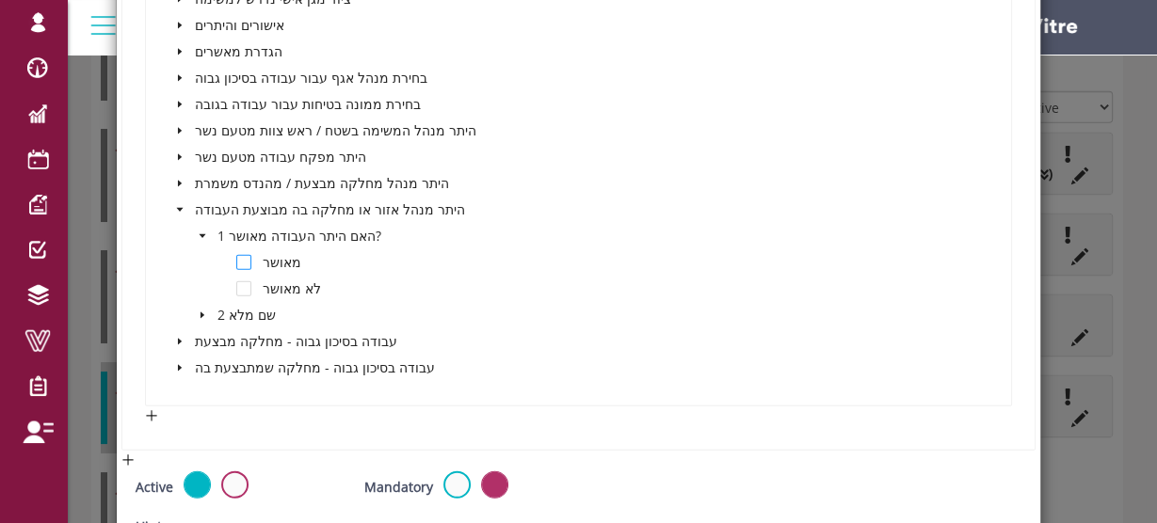
click at [242, 255] on span at bounding box center [243, 262] width 15 height 15
click at [179, 338] on icon "caret-down" at bounding box center [180, 341] width 4 height 7
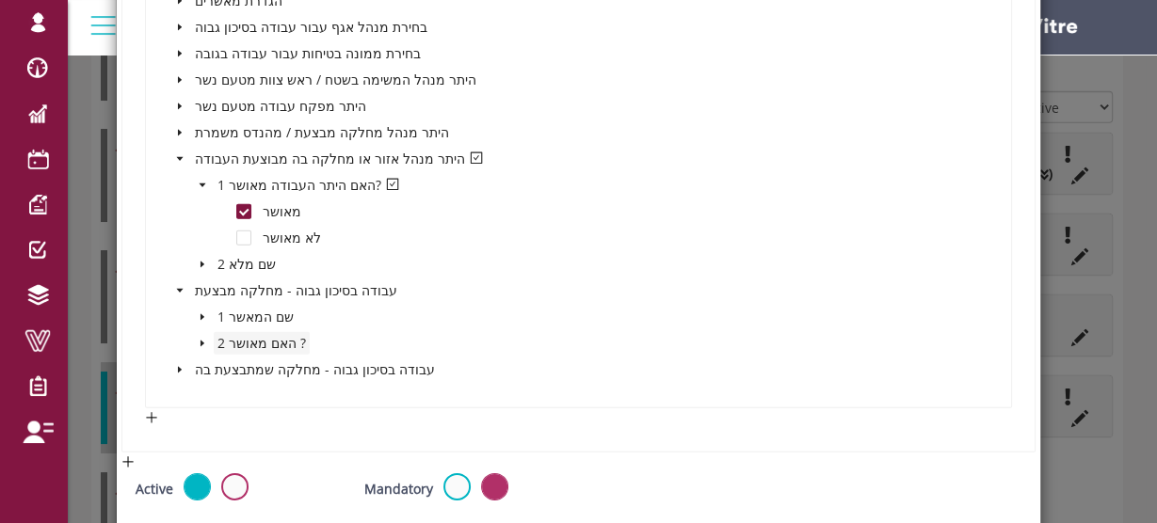
scroll to position [4623, 0]
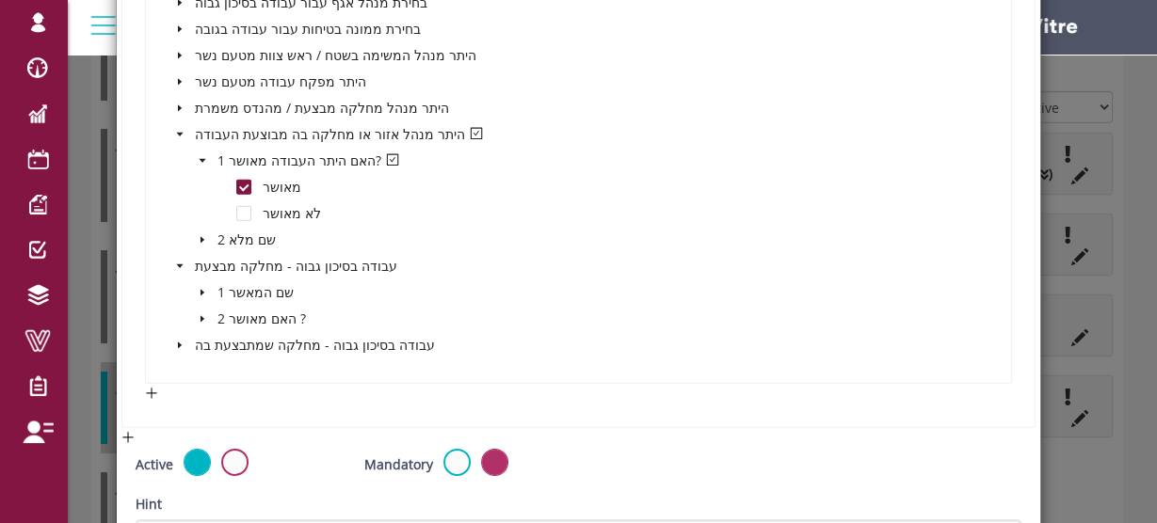
click at [198, 314] on icon "caret-down" at bounding box center [202, 318] width 9 height 9
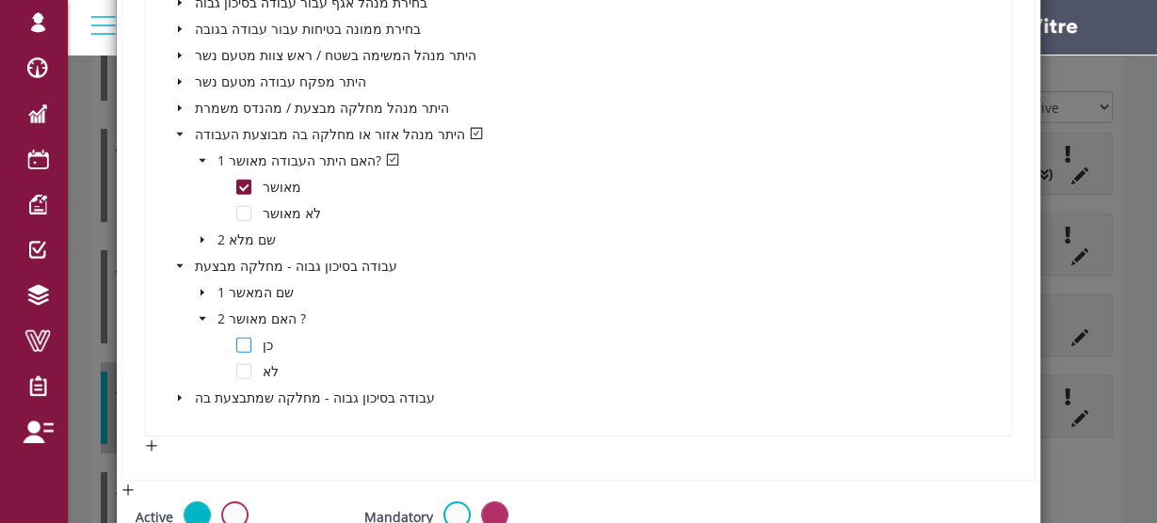
click at [244, 338] on span at bounding box center [243, 345] width 15 height 15
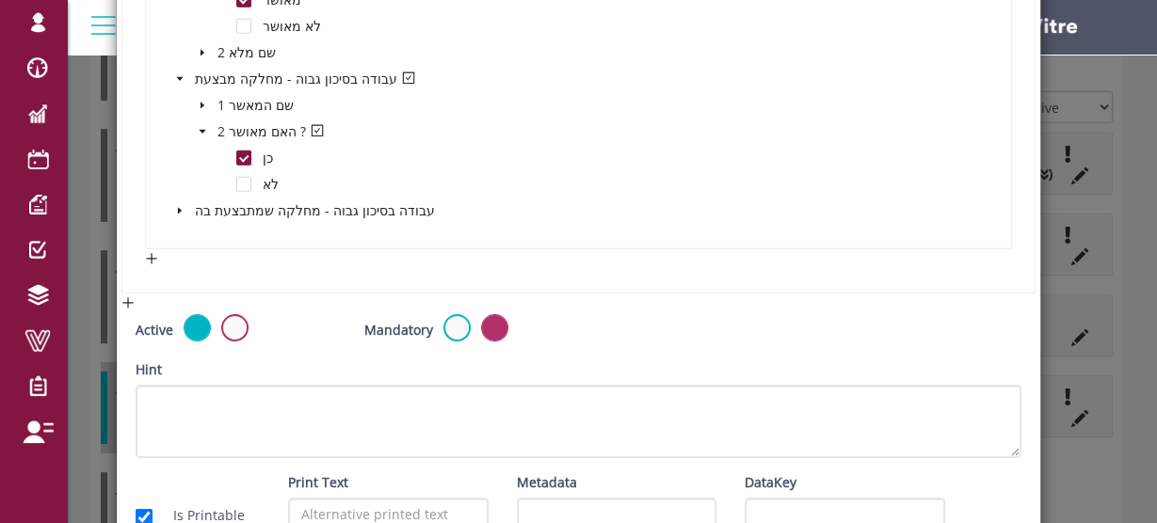
scroll to position [4849, 0]
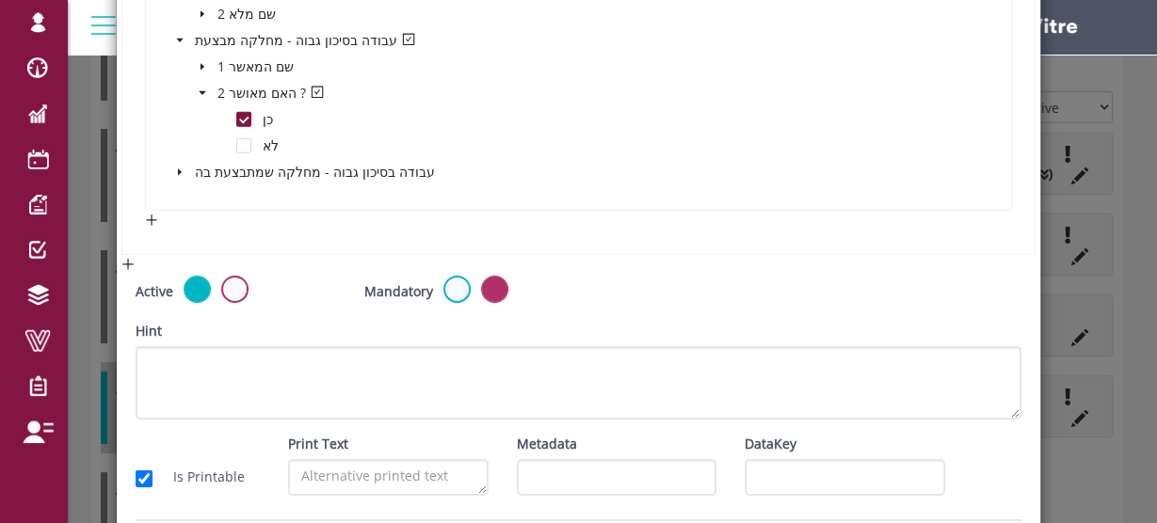
click at [175, 169] on icon "caret-down" at bounding box center [179, 172] width 9 height 9
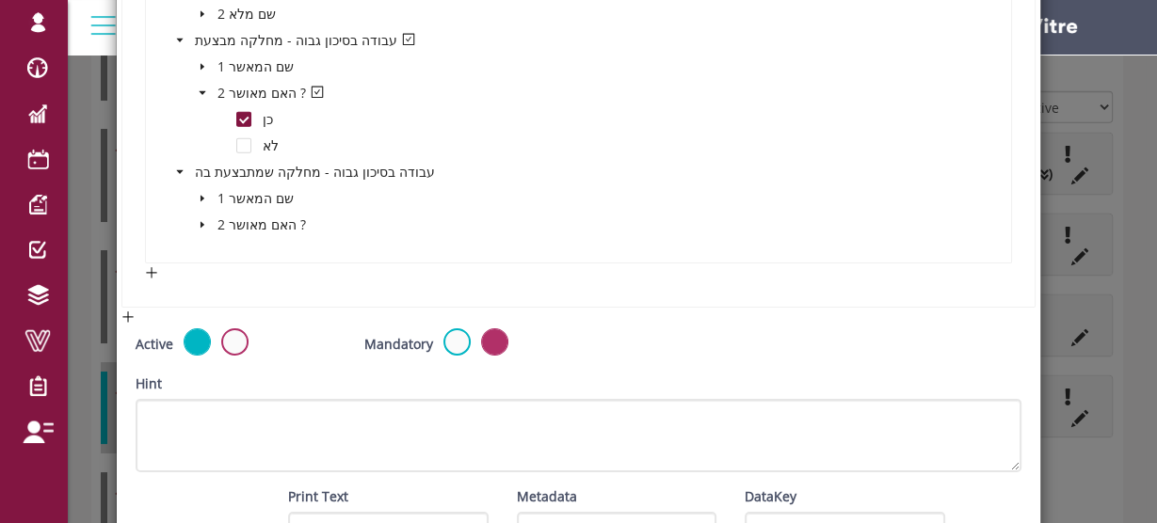
click at [200, 220] on icon "caret-down" at bounding box center [202, 224] width 9 height 9
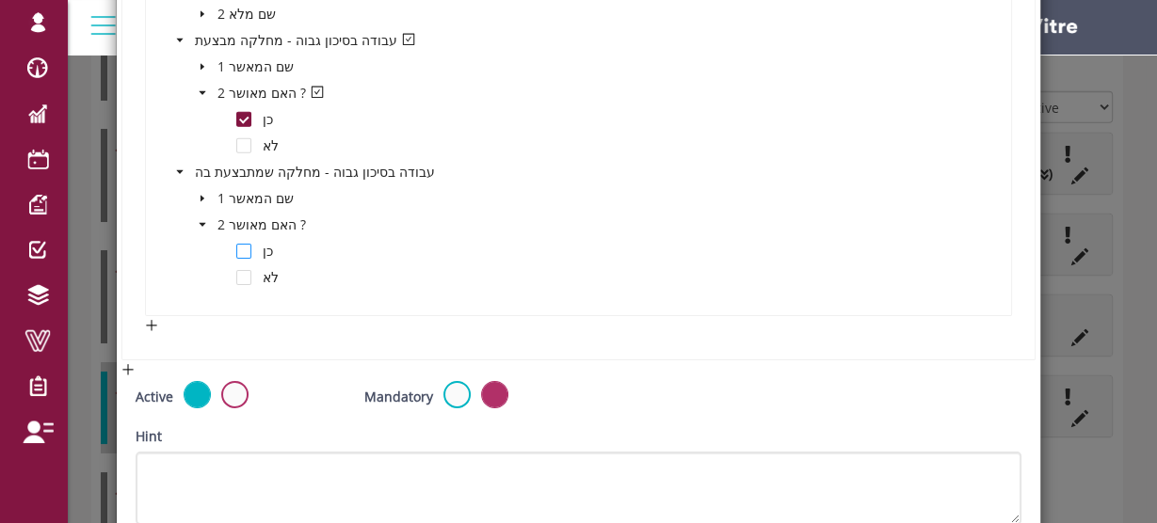
click at [243, 245] on span at bounding box center [243, 251] width 15 height 15
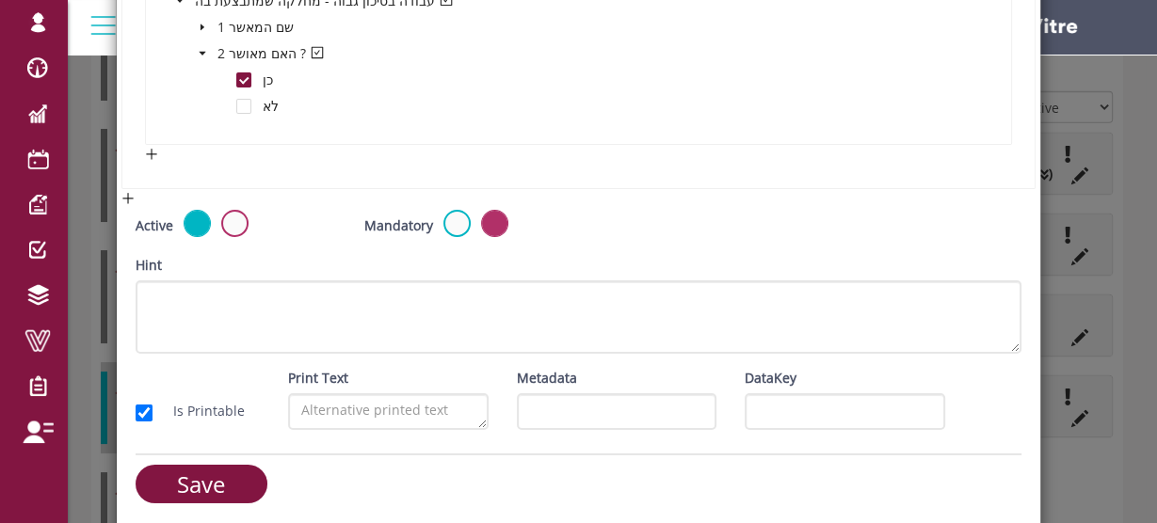
scroll to position [5021, 0]
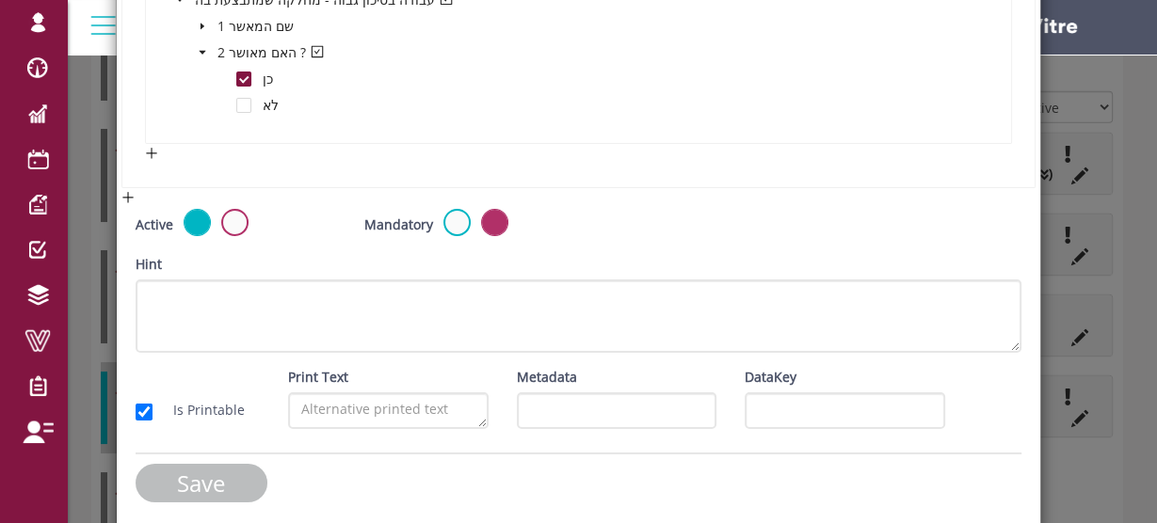
click at [243, 464] on input "Save" at bounding box center [202, 483] width 132 height 39
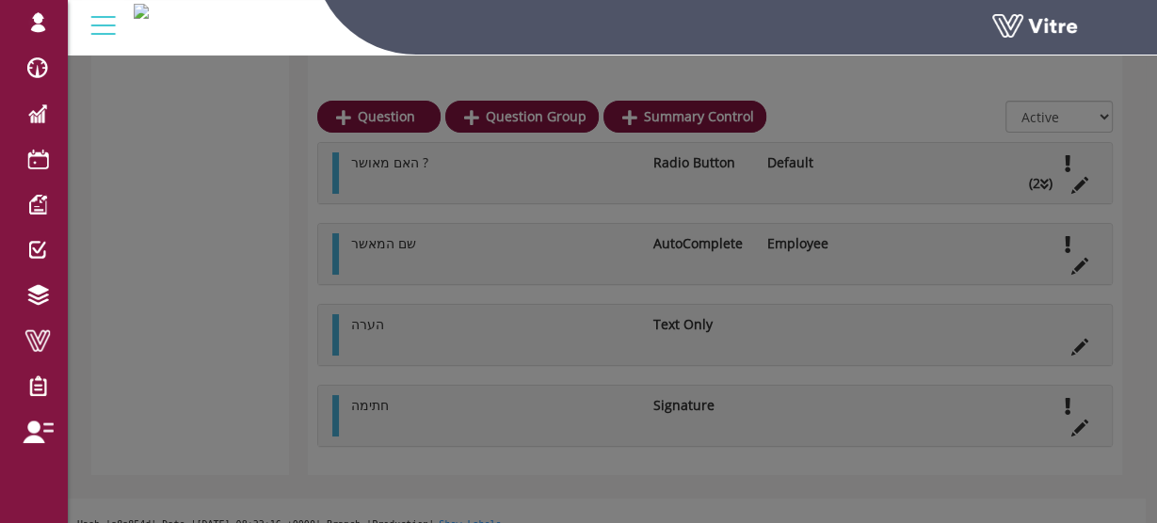
scroll to position [3576, 0]
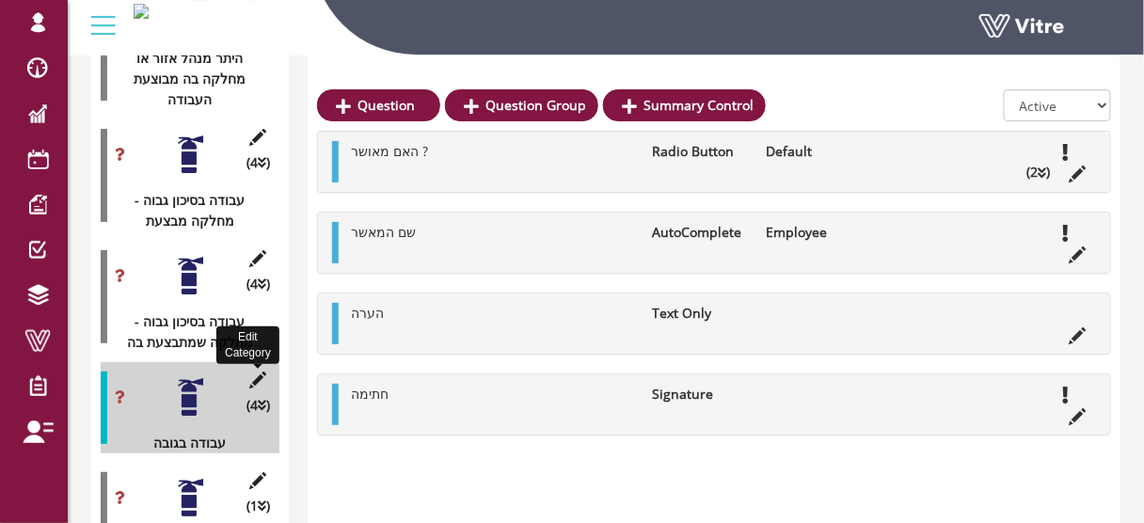
click at [259, 372] on icon at bounding box center [259, 380] width 24 height 17
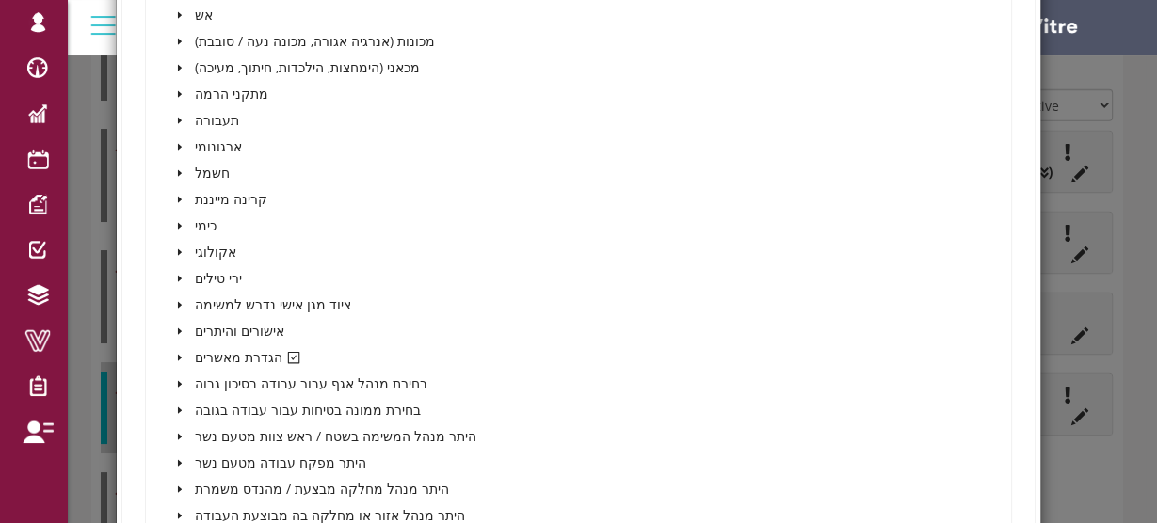
scroll to position [828, 0]
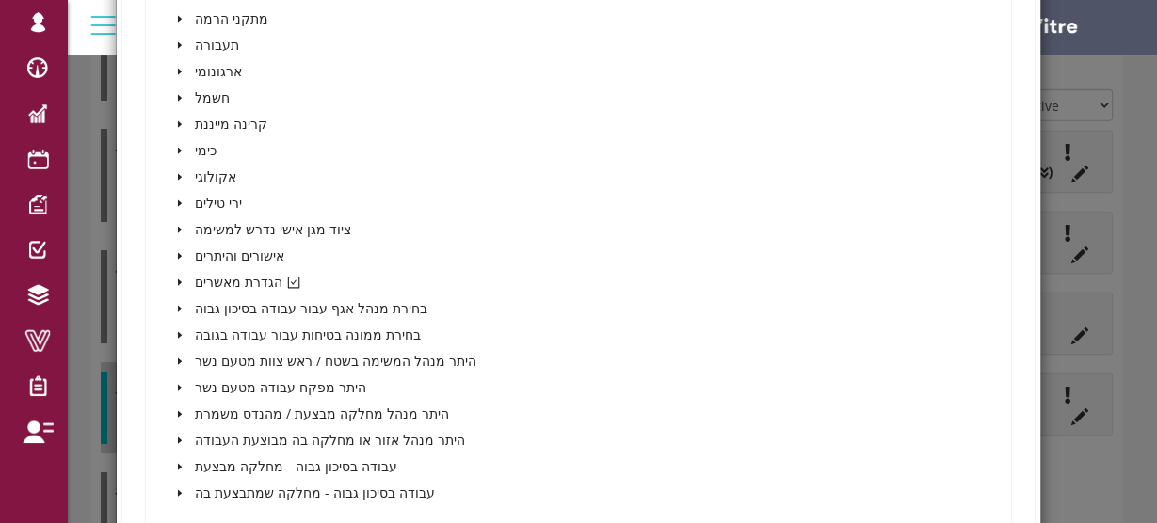
click at [181, 280] on icon "caret-down" at bounding box center [179, 282] width 9 height 9
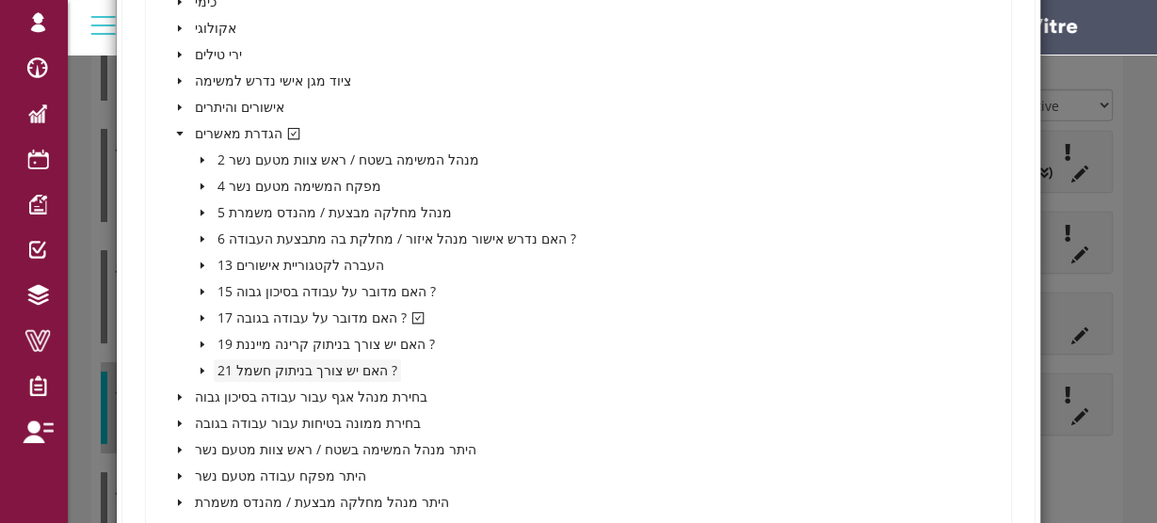
scroll to position [979, 0]
click at [204, 312] on span at bounding box center [202, 316] width 23 height 23
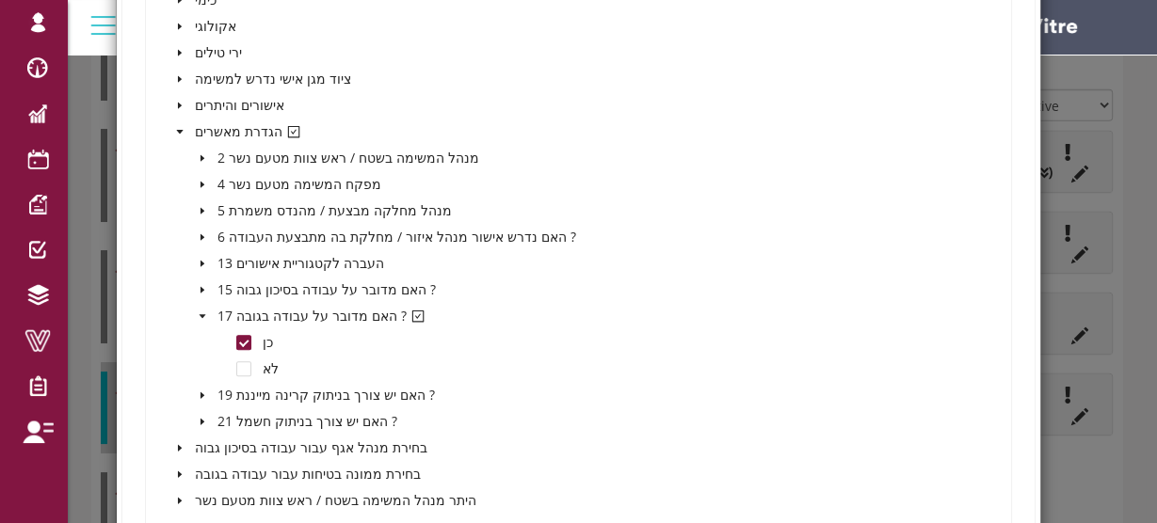
click at [204, 312] on span at bounding box center [202, 316] width 23 height 23
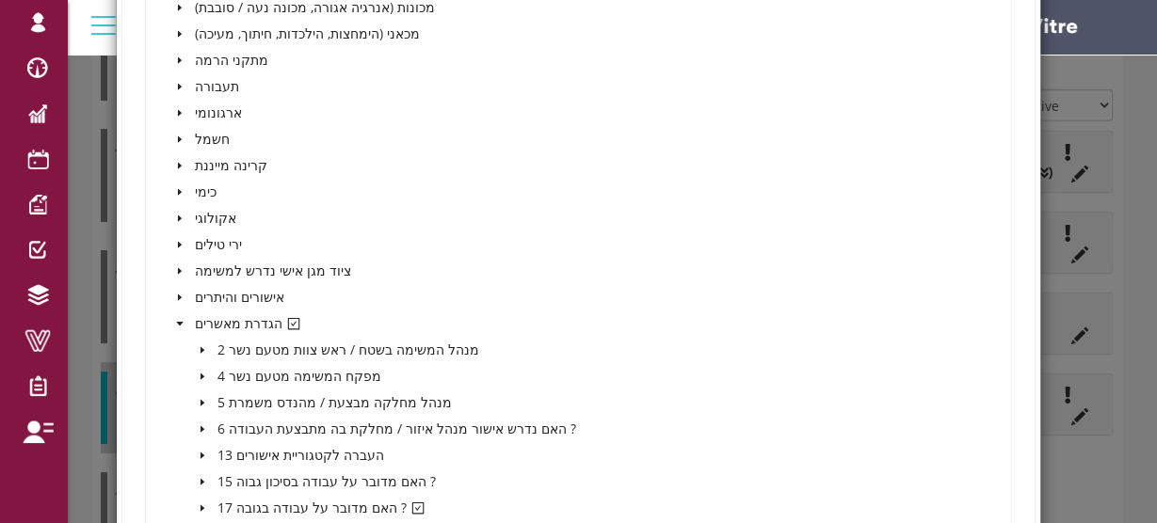
scroll to position [753, 0]
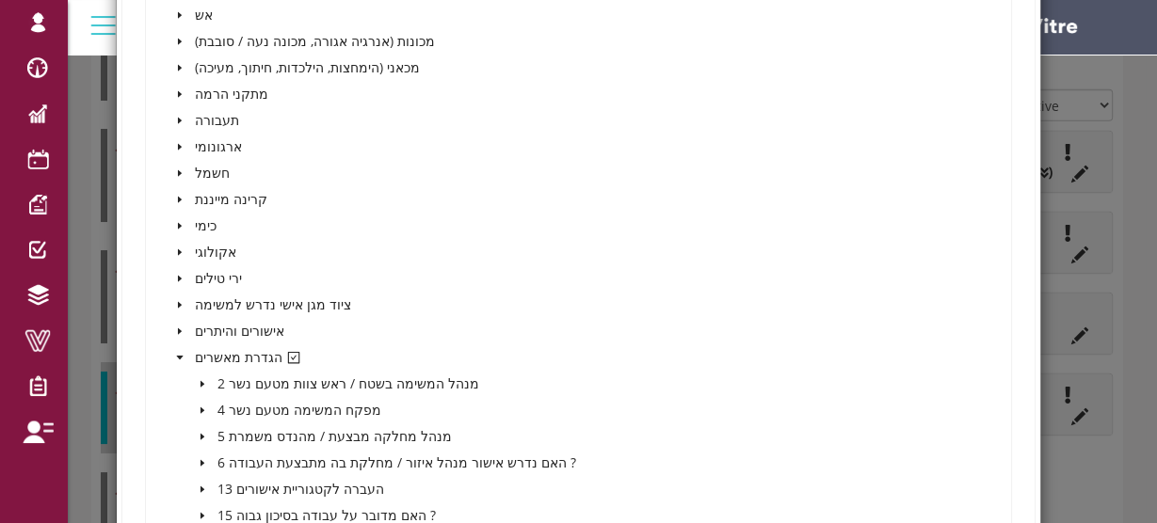
click at [182, 354] on icon "caret-down" at bounding box center [179, 357] width 9 height 9
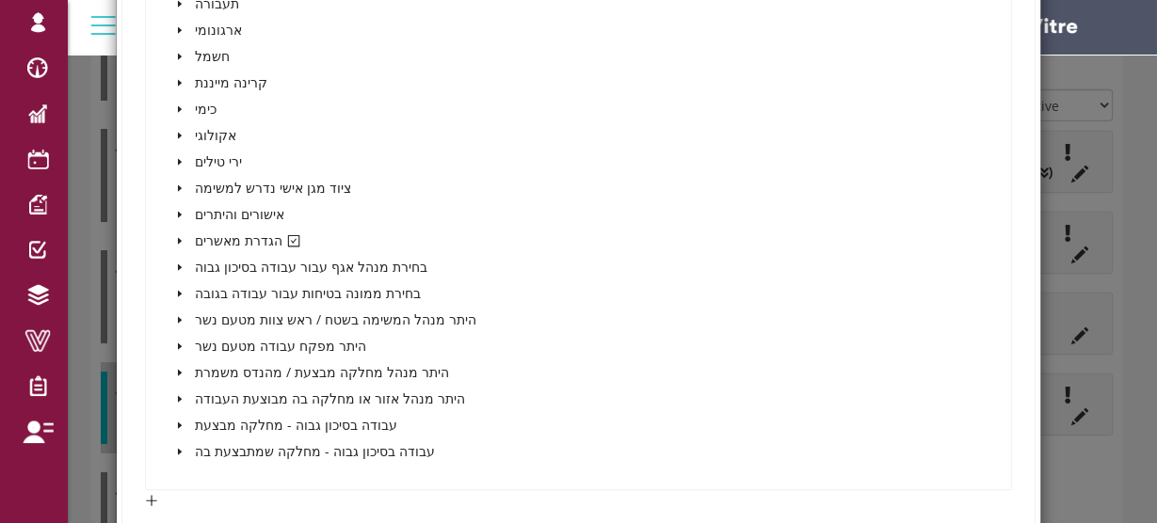
scroll to position [838, 0]
